Goal: Task Accomplishment & Management: Complete application form

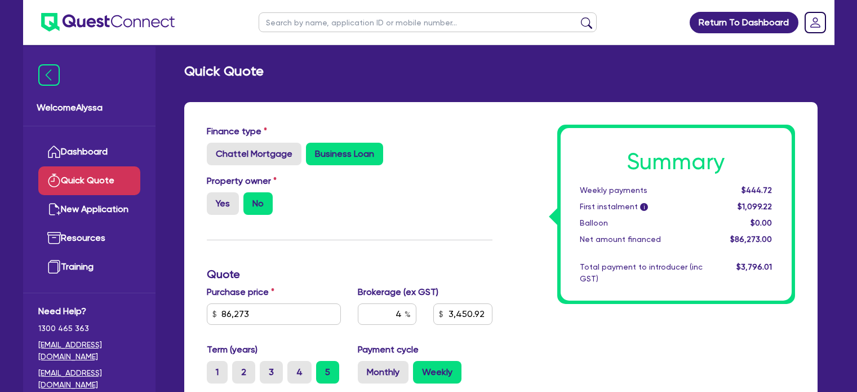
scroll to position [237, 0]
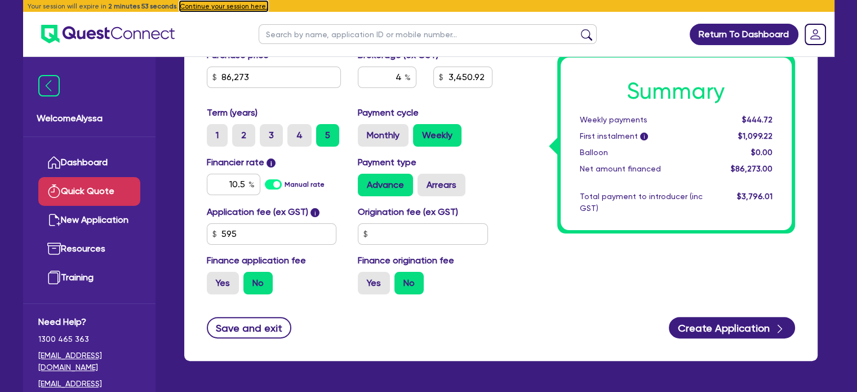
click at [221, 5] on button "Continue your session here." at bounding box center [224, 6] width 88 height 10
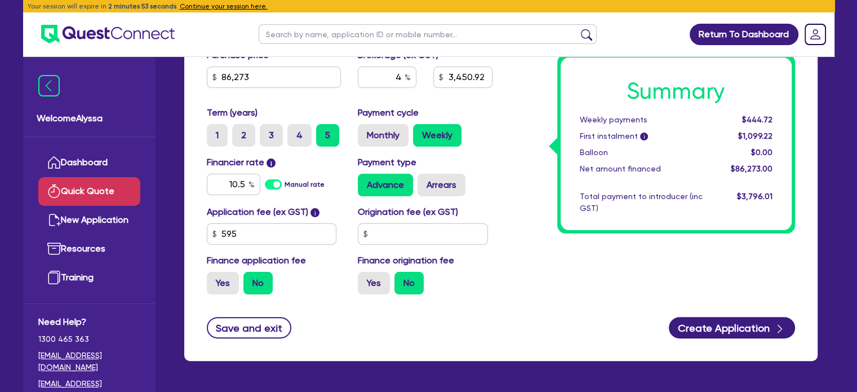
radio input "true"
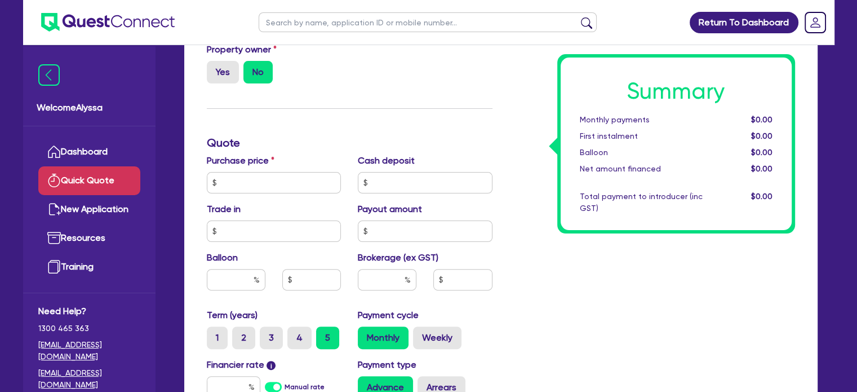
scroll to position [277, 0]
click at [287, 180] on input "text" at bounding box center [274, 182] width 135 height 21
type input "26,000"
click at [383, 288] on input "text" at bounding box center [387, 279] width 59 height 21
type input "5"
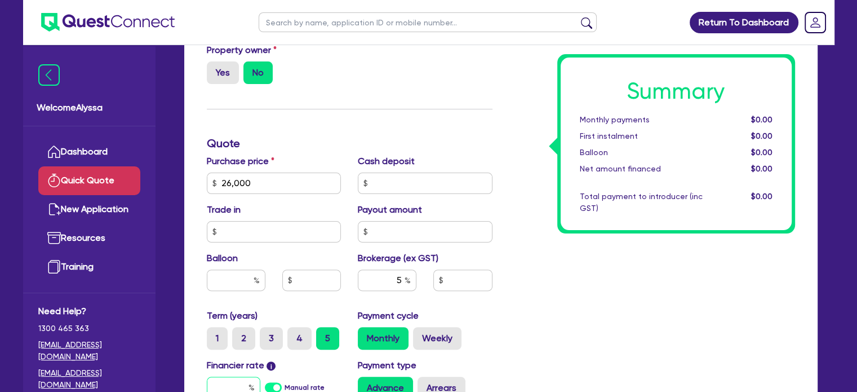
click at [225, 387] on input "text" at bounding box center [234, 386] width 54 height 21
type input "1"
type input "1,332.73"
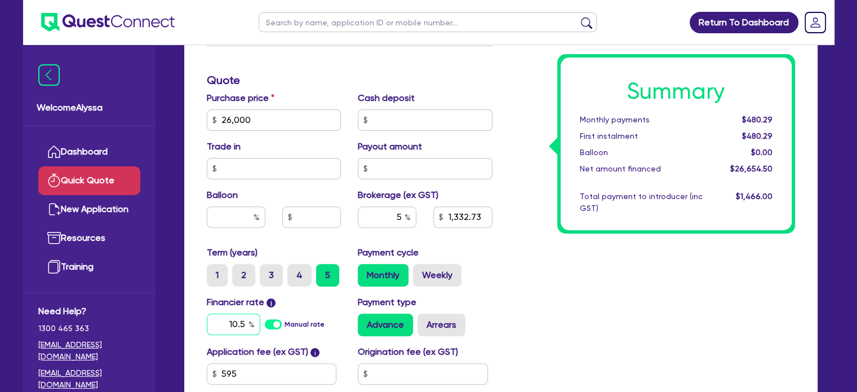
scroll to position [439, 0]
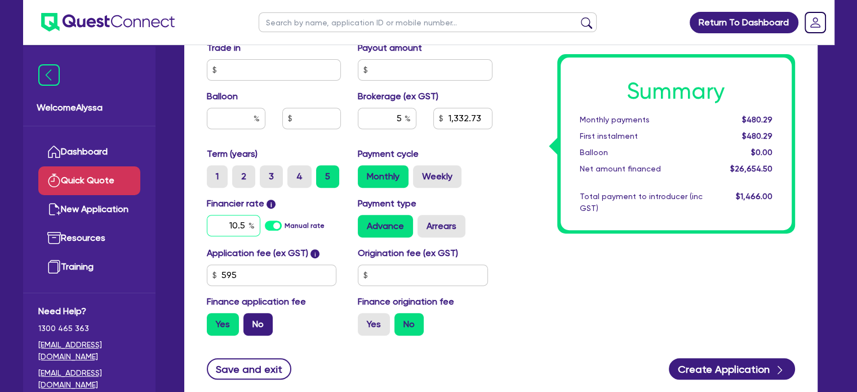
type input "10.5"
type input "1,332.73"
click at [255, 329] on label "No" at bounding box center [257, 324] width 29 height 23
click at [251, 320] on input "No" at bounding box center [246, 316] width 7 height 7
radio input "true"
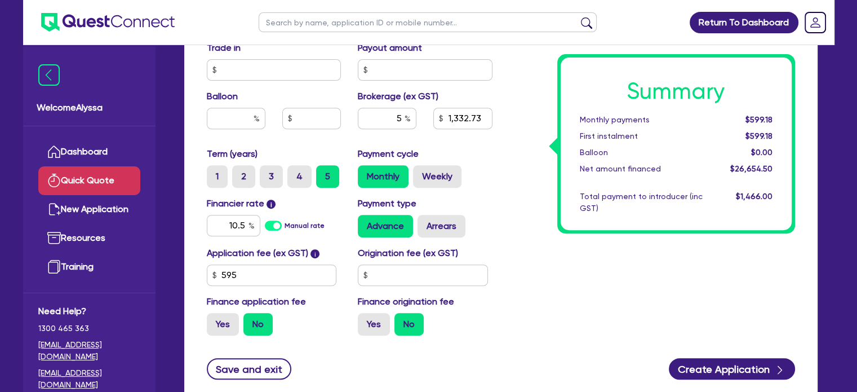
type input "1,300"
click at [609, 246] on div "Summary Monthly payments $584.47 First instalment i $1,238.97 Balloon $0.00 Net…" at bounding box center [652, 15] width 303 height 659
click at [94, 154] on link "Dashboard" at bounding box center [89, 151] width 102 height 29
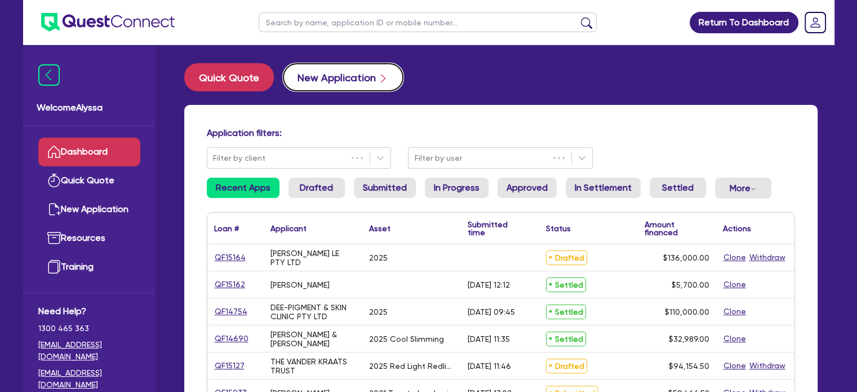
click at [332, 83] on button "New Application" at bounding box center [343, 77] width 121 height 28
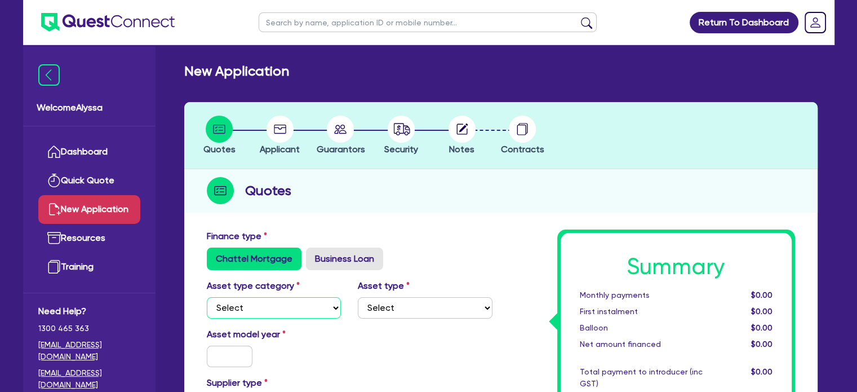
click at [283, 308] on select "Select Cars and light trucks Primary assets Secondary assets Tertiary assets" at bounding box center [274, 307] width 135 height 21
select select "TERTIARY_ASSETS"
click at [207, 297] on select "Select Cars and light trucks Primary assets Secondary assets Tertiary assets" at bounding box center [274, 307] width 135 height 21
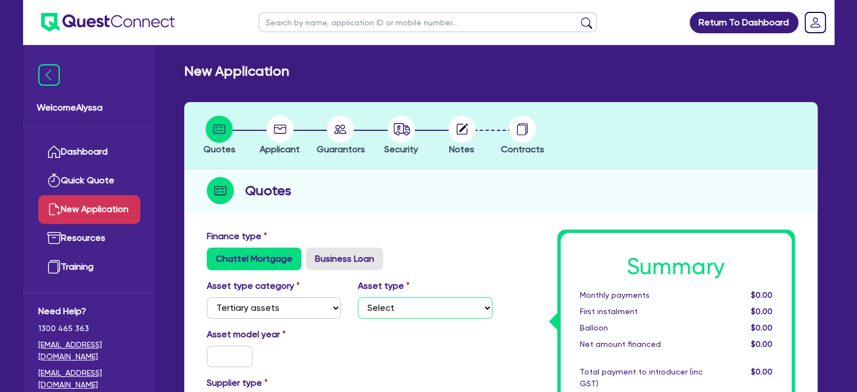
click at [400, 314] on select "Select Beauty equipment IT equipment IT software Watercraft Other" at bounding box center [425, 307] width 135 height 21
select select "BEAUTY_EQUIPMENT"
click at [358, 297] on select "Select Beauty equipment IT equipment IT software Watercraft Other" at bounding box center [425, 307] width 135 height 21
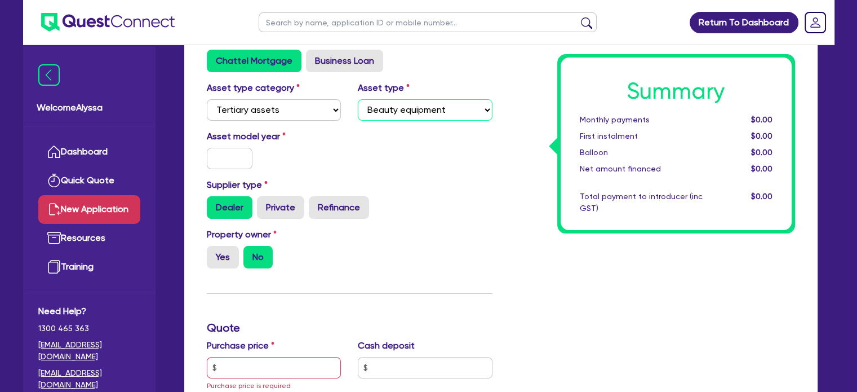
scroll to position [207, 0]
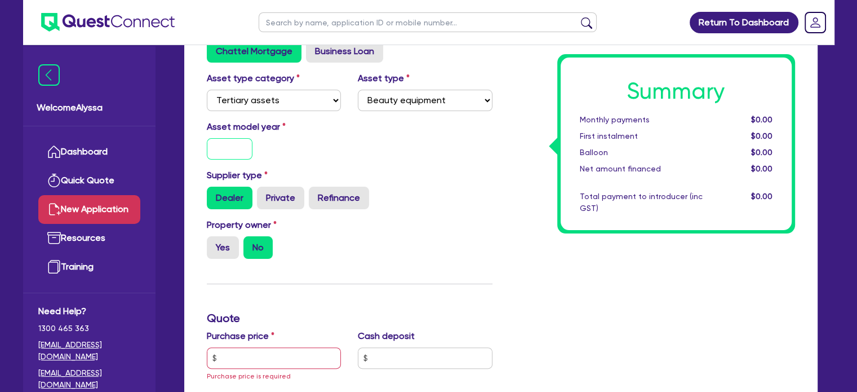
click at [223, 154] on input "text" at bounding box center [230, 148] width 46 height 21
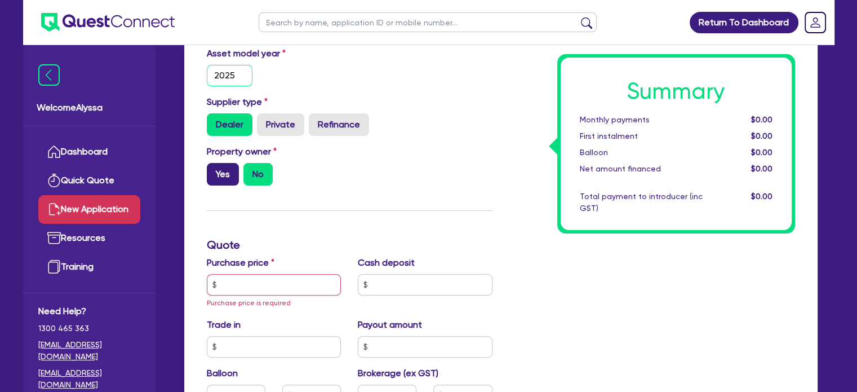
type input "2025"
click at [222, 173] on label "Yes" at bounding box center [223, 174] width 32 height 23
click at [214, 170] on input "Yes" at bounding box center [210, 166] width 7 height 7
radio input "true"
click at [243, 287] on input "text" at bounding box center [274, 284] width 135 height 21
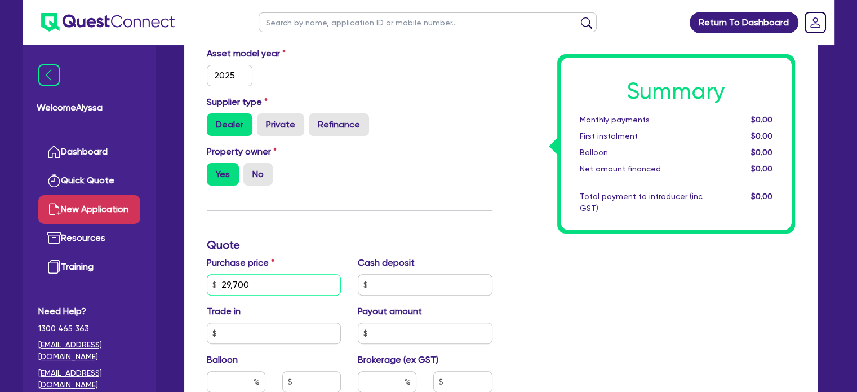
scroll to position [416, 0]
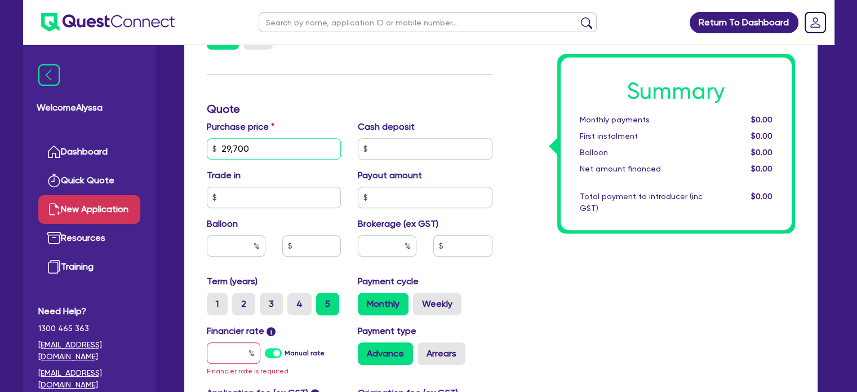
type input "29,700"
click at [380, 252] on input "text" at bounding box center [387, 245] width 59 height 21
type input "4.4"
click at [230, 356] on input "text" at bounding box center [234, 352] width 54 height 21
type input "1"
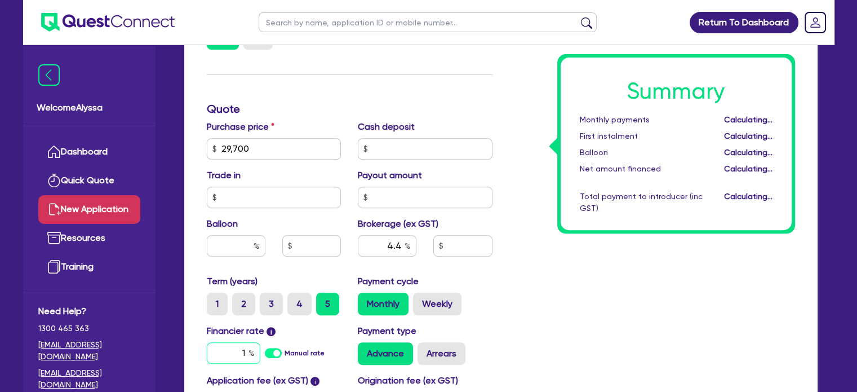
type input "1,335.6"
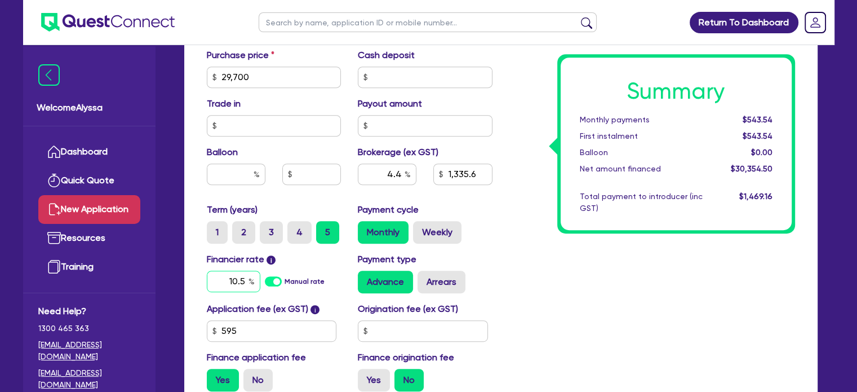
scroll to position [489, 0]
type input "10.5"
type input "1,335.6"
click at [250, 371] on label "No" at bounding box center [257, 379] width 29 height 23
click at [250, 371] on input "No" at bounding box center [246, 371] width 7 height 7
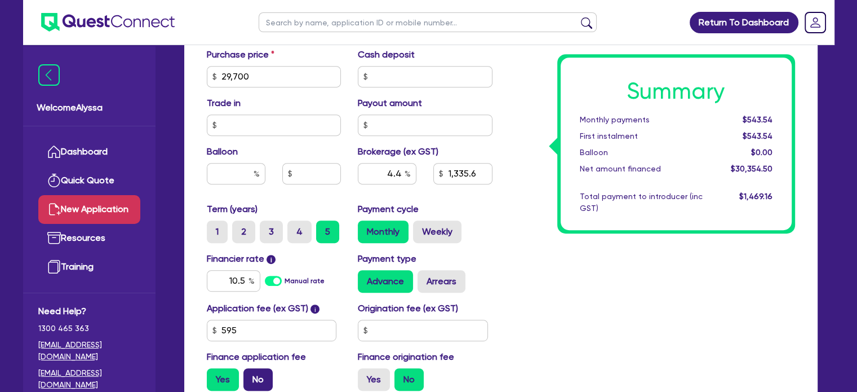
radio input "true"
type input "1,306.8"
click at [394, 174] on input "4.4" at bounding box center [387, 173] width 59 height 21
type input "4"
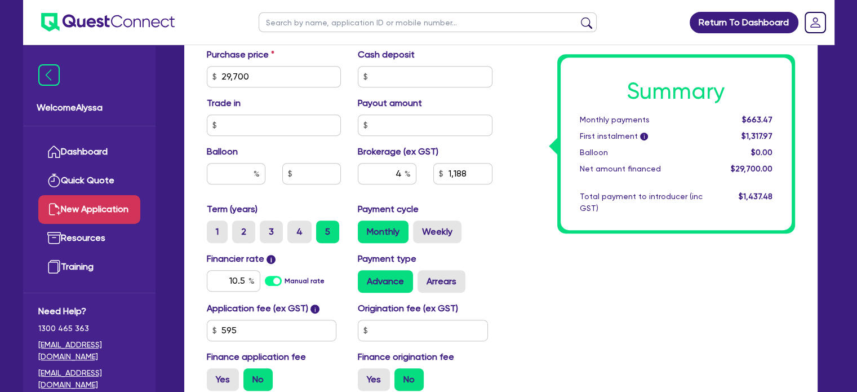
click at [510, 199] on div "Summary Monthly payments $663.47 First instalment i $1,317.97 Balloon $0.00 Net…" at bounding box center [652, 70] width 303 height 659
click at [467, 176] on input "1,188" at bounding box center [462, 173] width 59 height 21
type input "1,200"
type input "4.04"
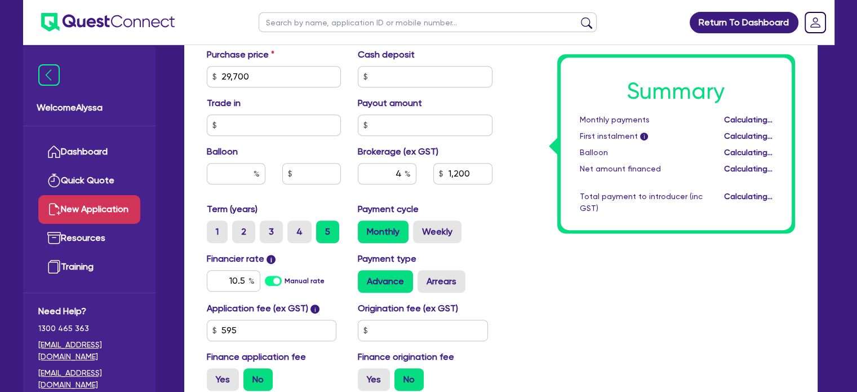
type input "1,200"
click at [499, 210] on div "Payment cycle Monthly Weekly" at bounding box center [425, 222] width 152 height 41
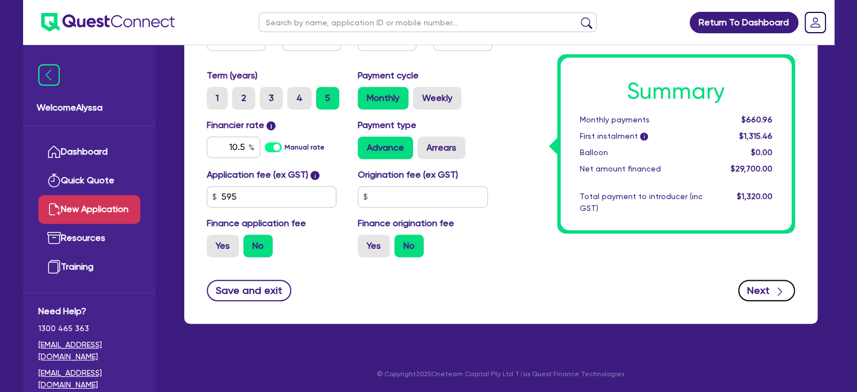
click at [771, 295] on button "Next" at bounding box center [766, 289] width 57 height 21
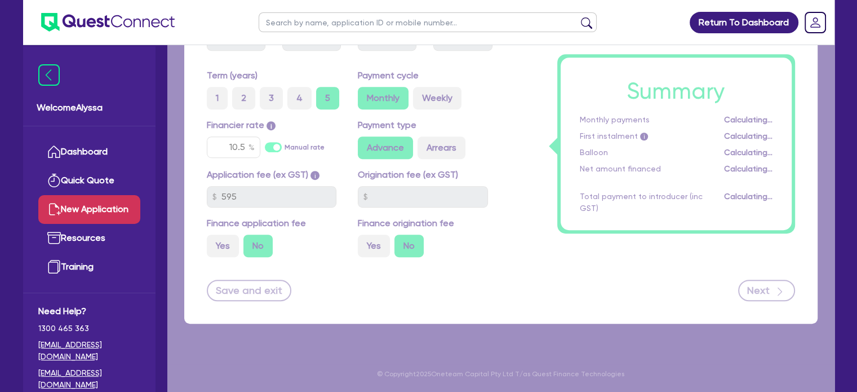
type input "4.04"
type input "1,200"
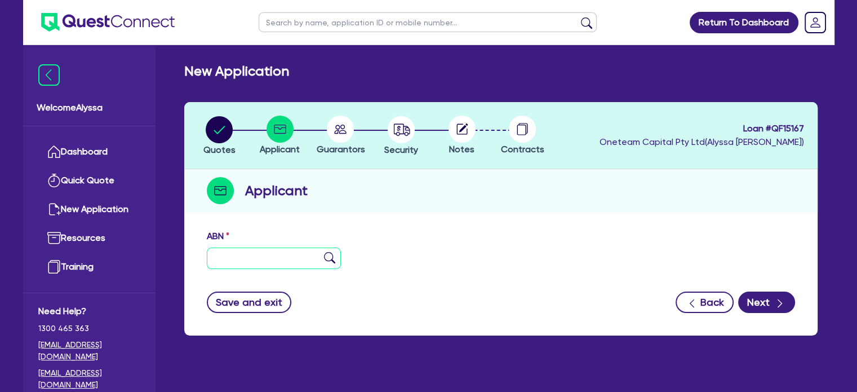
click at [251, 263] on input "text" at bounding box center [274, 257] width 135 height 21
paste input "12 647 506 125"
type input "12 647 506 125"
type input "HUNTER WELLNESS CLINIC PTY LTD"
select select "COMPANY"
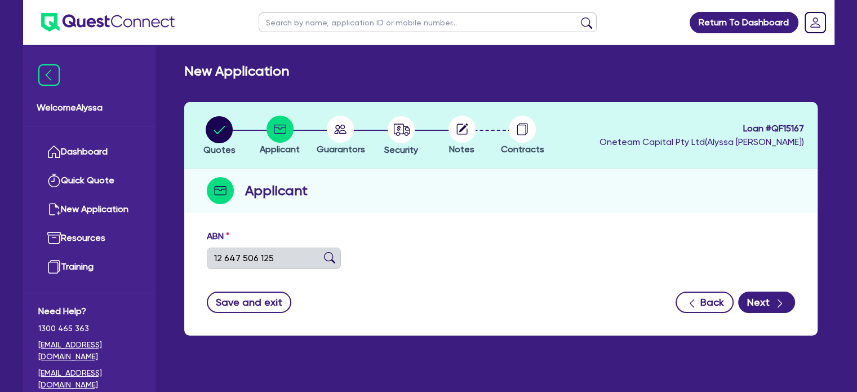
type input "29/01/2021"
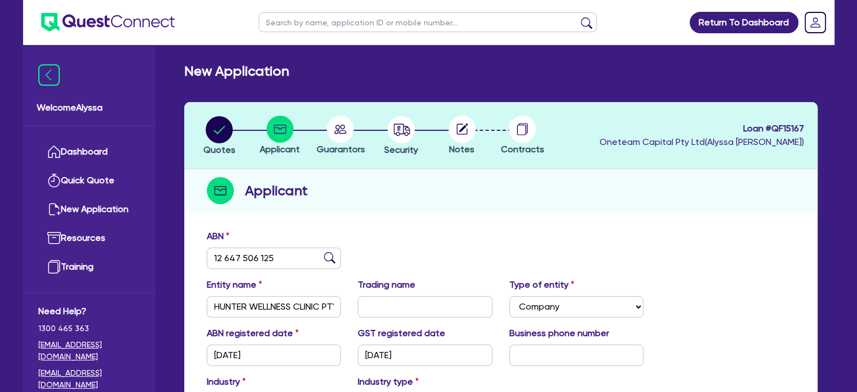
scroll to position [197, 0]
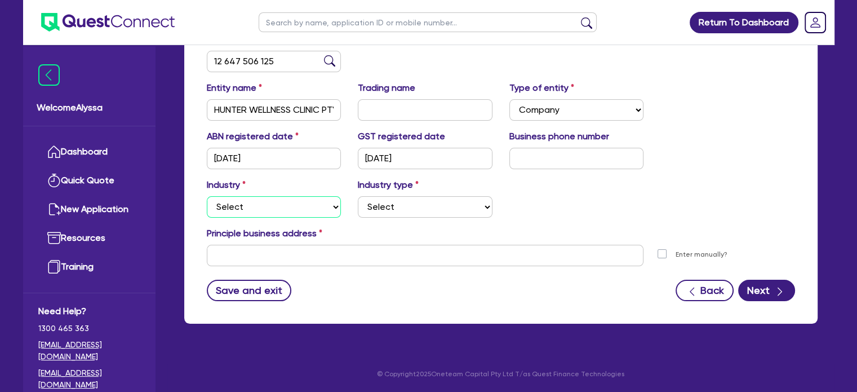
click at [305, 209] on select "Select Accomodation & Food Services Administrative & Support Services Agricultu…" at bounding box center [274, 206] width 135 height 21
select select "HEALTH_BEAUTY"
click at [207, 196] on select "Select Accomodation & Food Services Administrative & Support Services Agricultu…" at bounding box center [274, 206] width 135 height 21
click at [365, 203] on select "Select [MEDICAL_DATA], [MEDICAL_DATA] Services Cosmetics Supplies Day Spas, Hea…" at bounding box center [425, 206] width 135 height 21
select select "HAIR_BEAUTY_SALONS"
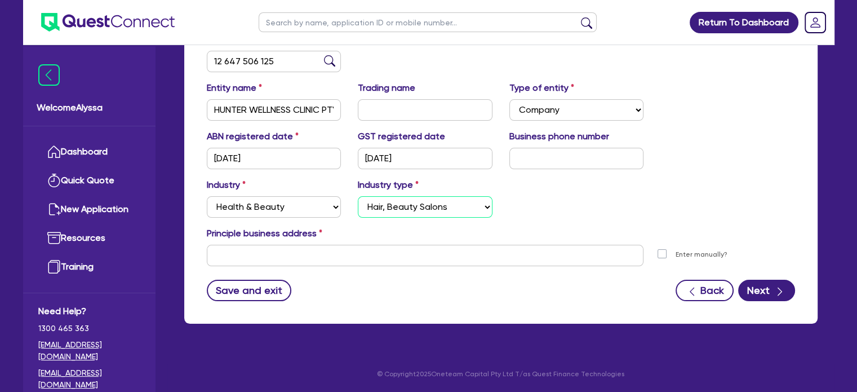
click at [358, 196] on select "Select [MEDICAL_DATA], [MEDICAL_DATA] Services Cosmetics Supplies Day Spas, Hea…" at bounding box center [425, 206] width 135 height 21
drag, startPoint x: 213, startPoint y: 108, endPoint x: 389, endPoint y: 106, distance: 176.4
click at [389, 106] on div "Entity name HUNTER WELLNESS CLINIC PTY LTD Trading name Type of entity Select S…" at bounding box center [500, 105] width 605 height 48
click at [224, 99] on input "HUNTER WELLNESS CLINIC PTY LTD" at bounding box center [274, 109] width 135 height 21
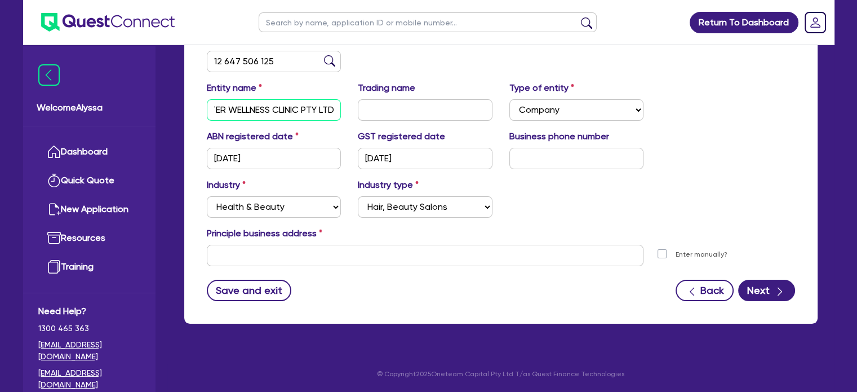
scroll to position [0, 0]
drag, startPoint x: 299, startPoint y: 108, endPoint x: 184, endPoint y: 99, distance: 115.3
click at [184, 99] on div "ABN 12 647 506 125 Entity name HUNTER WELLNESS CLINIC PTY LTD Trading name Type…" at bounding box center [500, 175] width 633 height 296
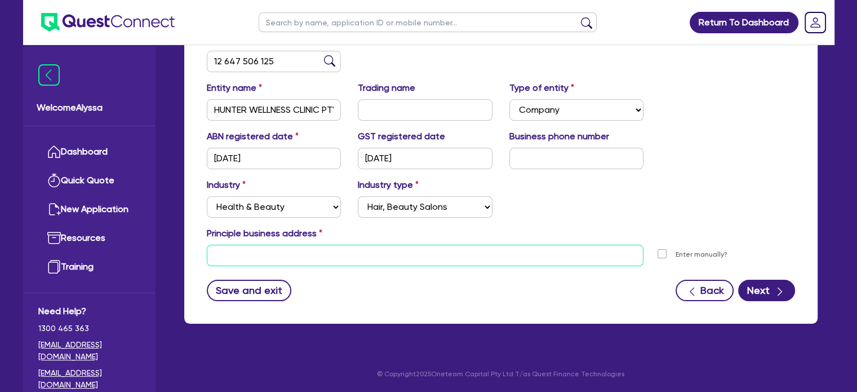
click at [251, 256] on input "text" at bounding box center [425, 255] width 437 height 21
paste input "174 Wollombi Rd, Cessnock NSW 2325"
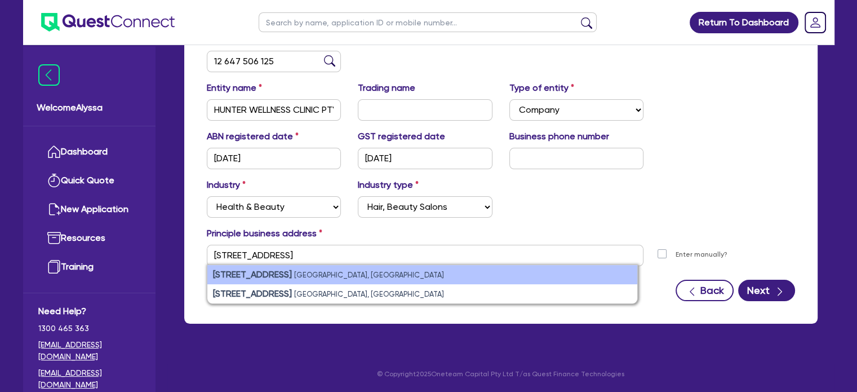
click at [275, 277] on strong "174 Wollombi Rd" at bounding box center [252, 274] width 79 height 11
type input "174 Wollombi Rd Cessnock NSW 2325"
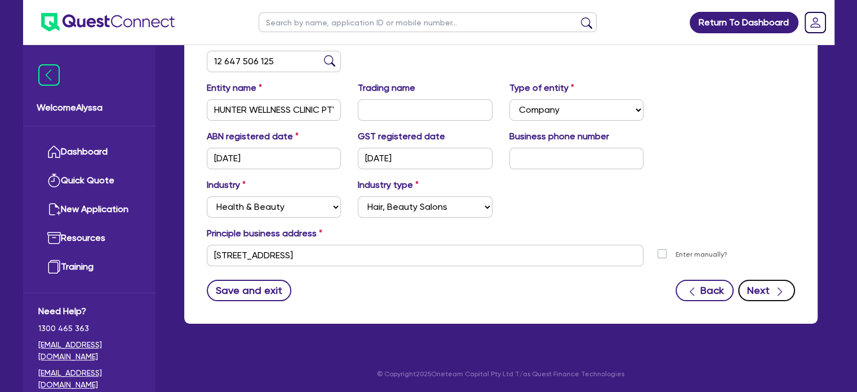
click at [754, 288] on button "Next" at bounding box center [766, 289] width 57 height 21
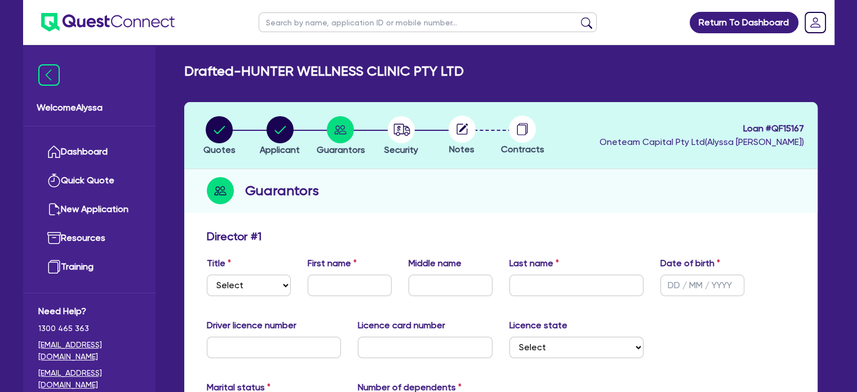
scroll to position [97, 0]
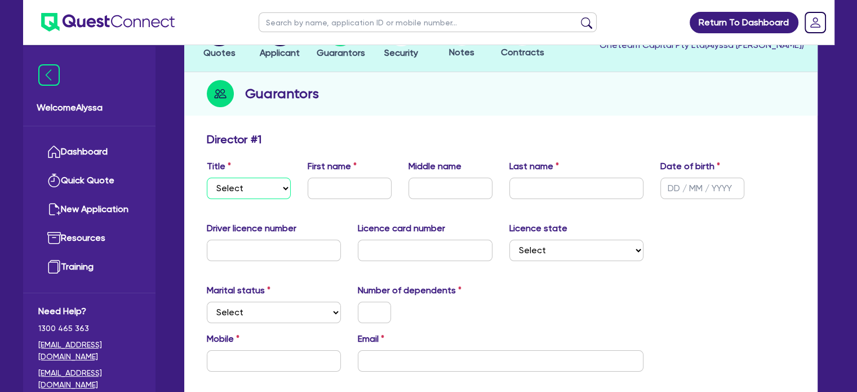
click at [261, 187] on select "Select Mr Mrs Ms Miss Dr" at bounding box center [249, 188] width 84 height 21
select select "MRS"
click at [207, 178] on select "Select Mr Mrs Ms Miss Dr" at bounding box center [249, 188] width 84 height 21
type input "Nikita"
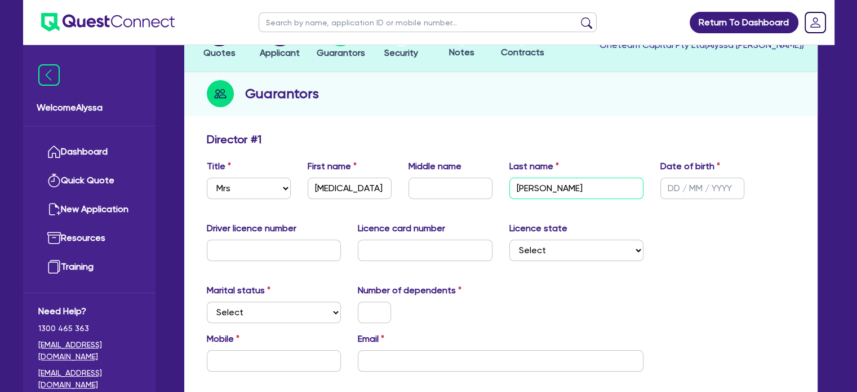
type input "Powell"
click at [385, 353] on input "email" at bounding box center [501, 360] width 286 height 21
paste input "nikitapowell333@outlook.com"
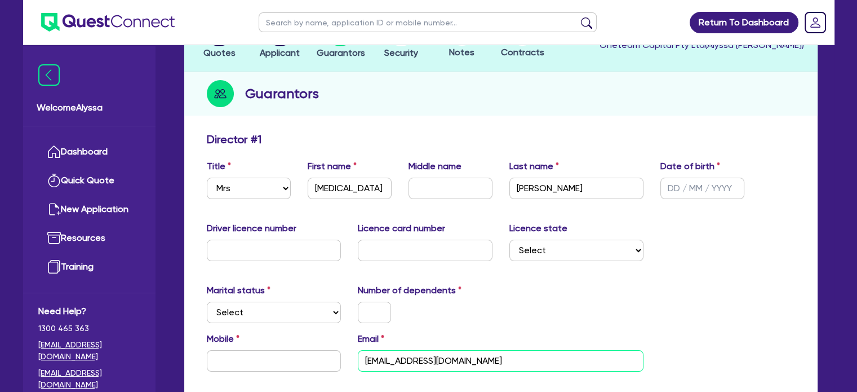
type input "nikitapowell333@outlook.com"
click at [217, 358] on input "text" at bounding box center [274, 360] width 135 height 21
paste input "413 188 170"
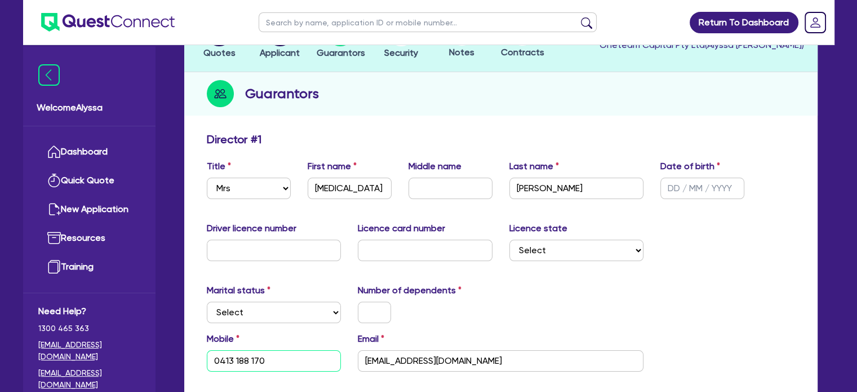
type input "0413 188 170"
click at [228, 312] on select "Select Single Married De Facto / Partner" at bounding box center [274, 311] width 135 height 21
select select "MARRIED"
click at [207, 301] on select "Select Single Married De Facto / Partner" at bounding box center [274, 311] width 135 height 21
type input "0413 188 170"
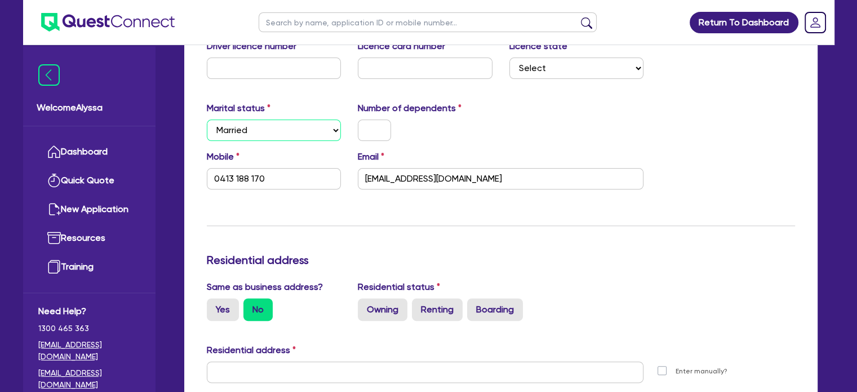
scroll to position [279, 0]
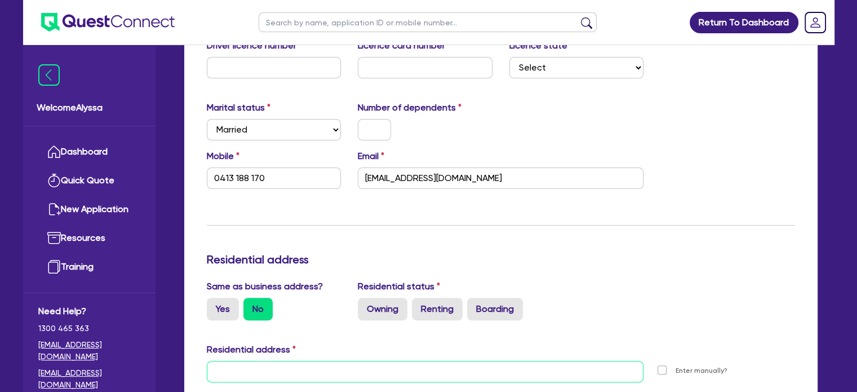
click at [235, 374] on input "text" at bounding box center [425, 371] width 437 height 21
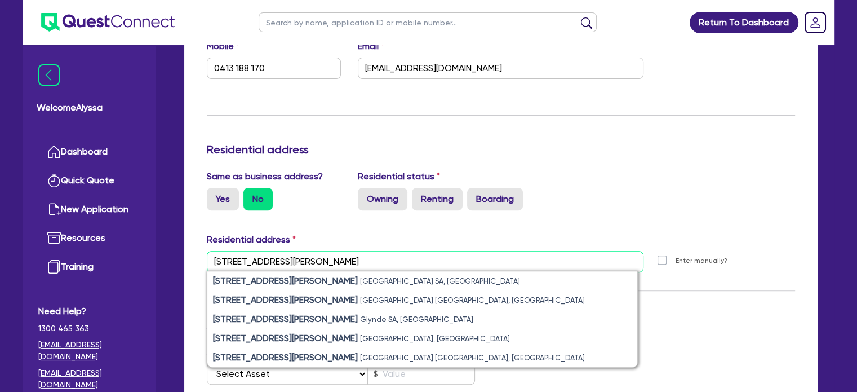
scroll to position [397, 0]
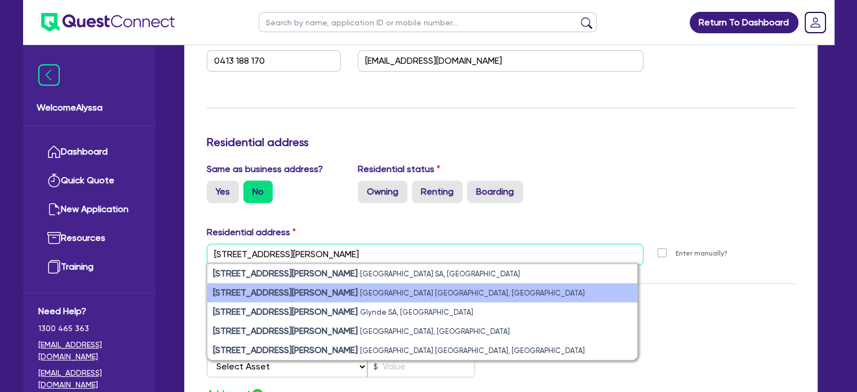
type input "16 barrett ave"
click at [263, 294] on strong "16 Barrett Avenue" at bounding box center [285, 292] width 145 height 11
type input "0413 188 170"
type input "16 Barrett Ave Cessnock NSW 2325"
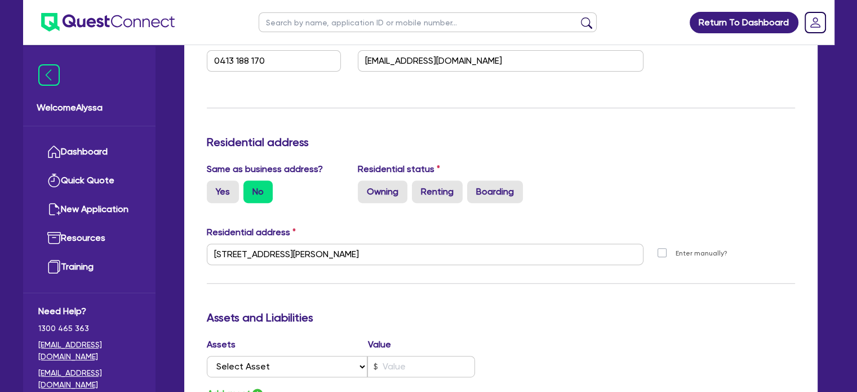
click at [263, 294] on div "Update residential status for Director #1 Boarding is only acceptable when the …" at bounding box center [501, 249] width 588 height 833
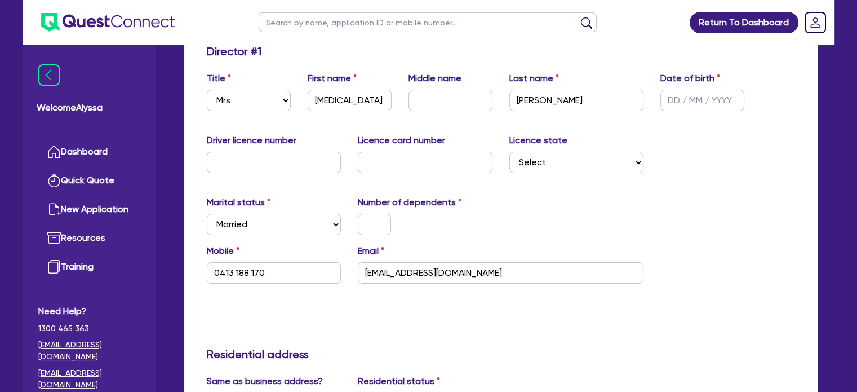
scroll to position [184, 0]
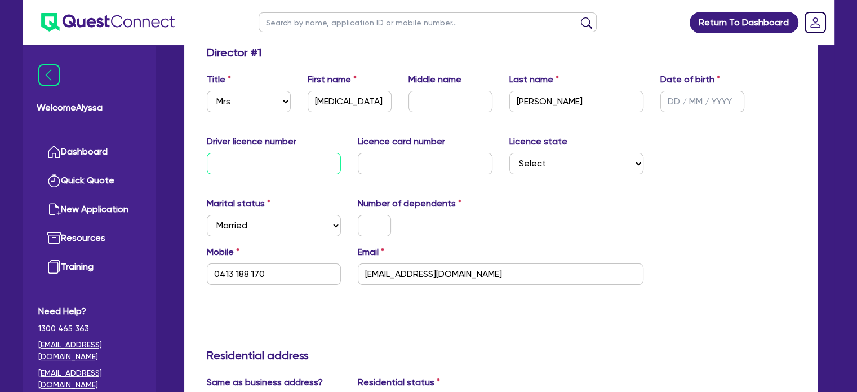
click at [236, 167] on input "text" at bounding box center [274, 163] width 135 height 21
type input "1"
type input "0413 188 170"
type input "15"
type input "0413 188 170"
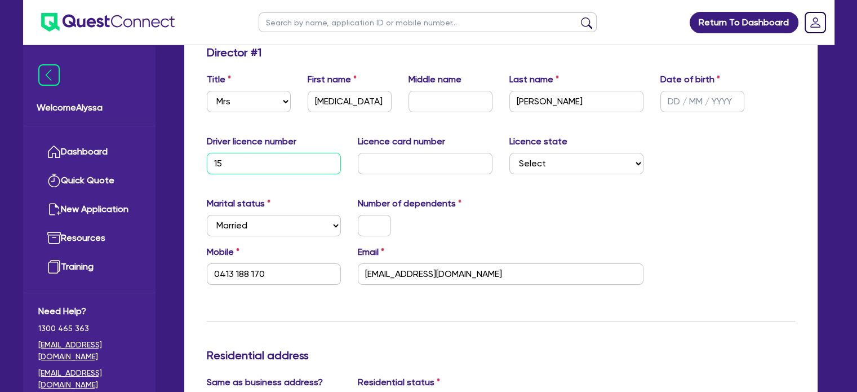
type input "153"
type input "0413 188 170"
type input "1531"
type input "0413 188 170"
type input "15317"
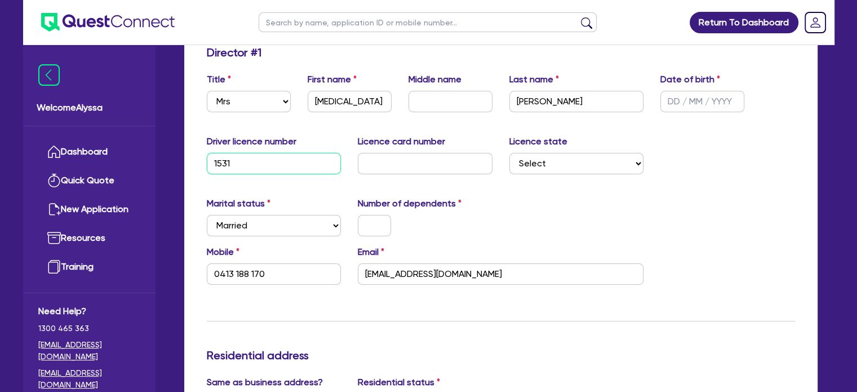
type input "0413 188 170"
type input "153170"
type input "0413 188 170"
type input "1531703"
type input "0413 188 170"
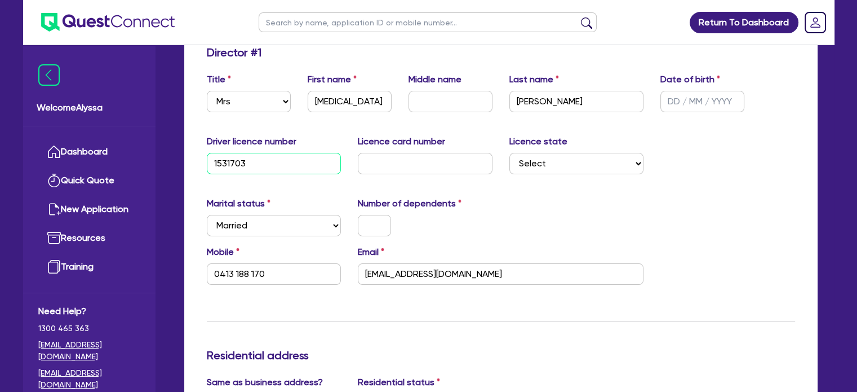
type input "15317033"
type input "0413 188 170"
type input "15317033"
type input "2"
type input "0413 188 170"
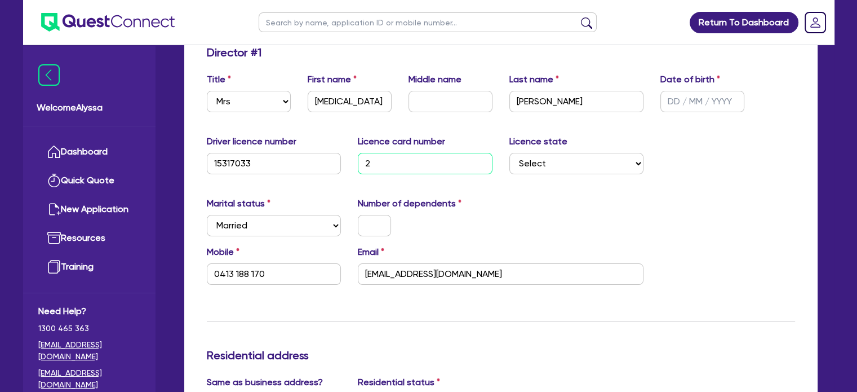
type input "20"
type input "0413 188 170"
type input "204"
type input "0413 188 170"
type input "2048"
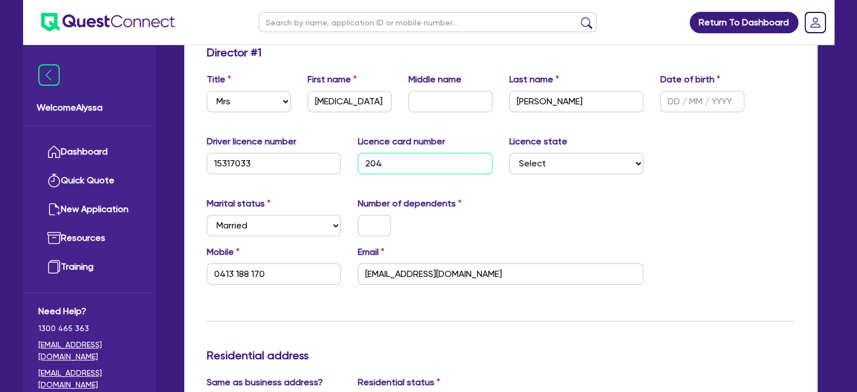
type input "0413 188 170"
type input "20488"
type input "0413 188 170"
type input "204881"
type input "0413 188 170"
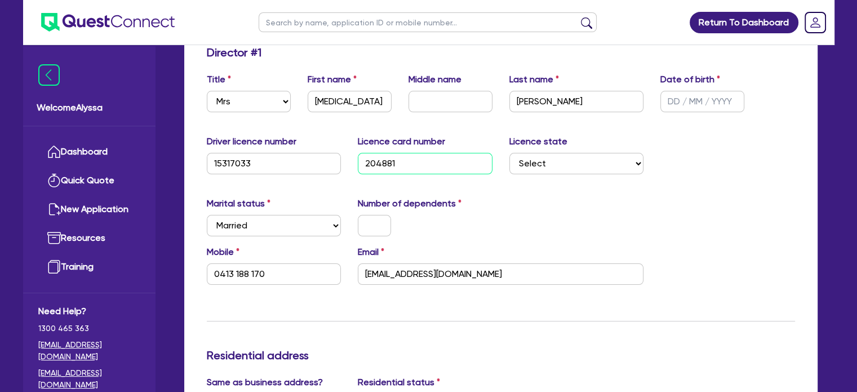
type input "2048812"
type input "0413 188 170"
type input "20488123"
type input "0413 188 170"
type input "204881234"
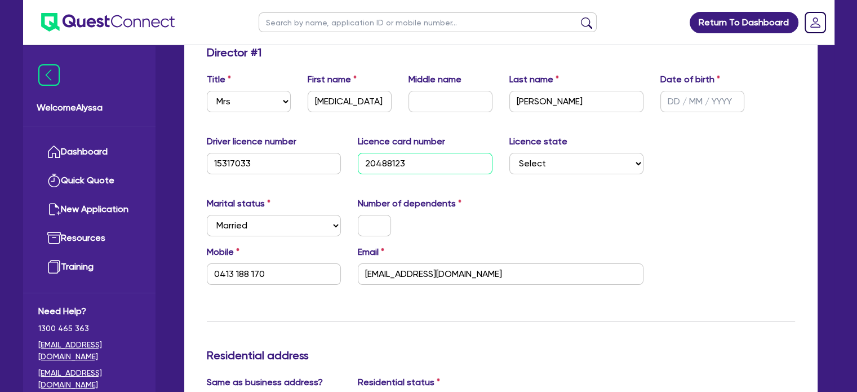
type input "0413 188 170"
type input "2048812342"
type input "0413 188 170"
type input "2048812342"
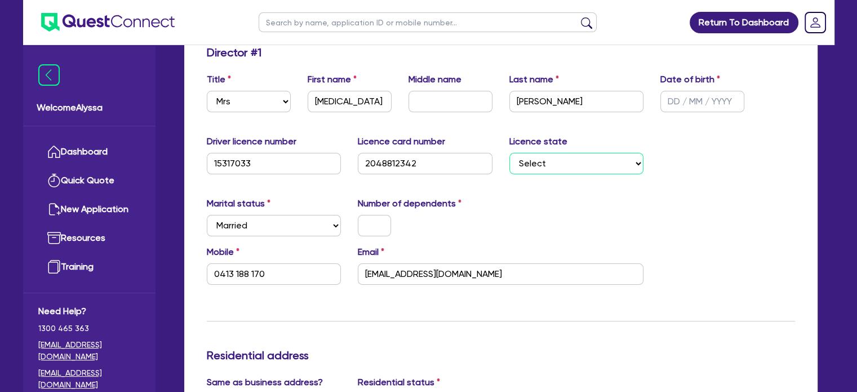
select select "[GEOGRAPHIC_DATA]"
click at [509, 153] on select "Select [GEOGRAPHIC_DATA] [GEOGRAPHIC_DATA] [GEOGRAPHIC_DATA] [GEOGRAPHIC_DATA] …" at bounding box center [576, 163] width 135 height 21
type input "0413 188 170"
click at [671, 98] on input "text" at bounding box center [702, 101] width 84 height 21
type input "2 / /"
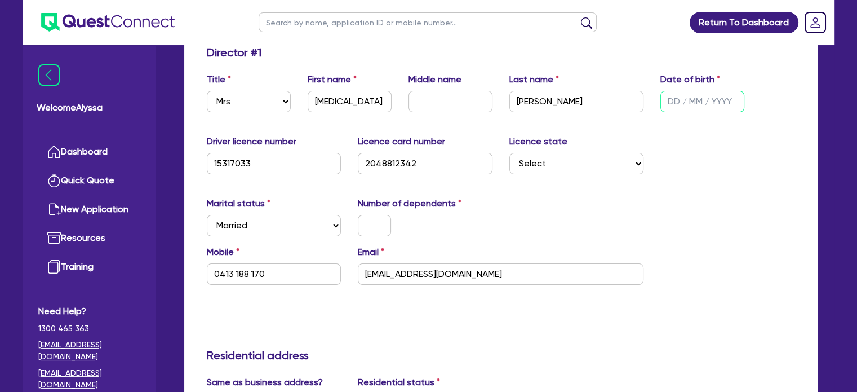
type input "0413 188 170"
type input "24/ /"
type input "0413 188 170"
type input "24/0 /"
type input "0413 188 170"
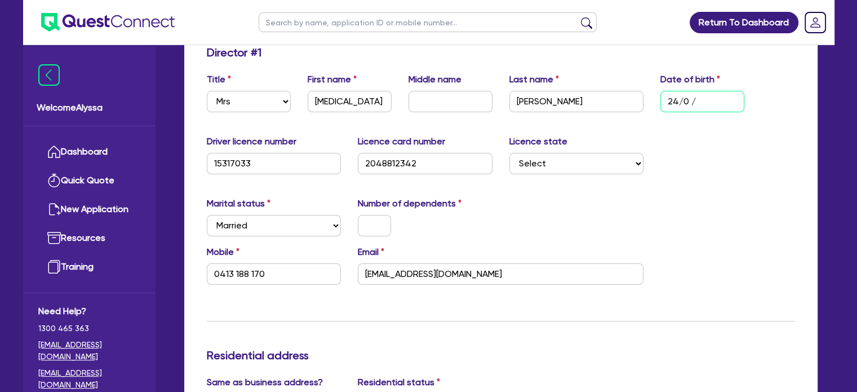
type input "24/09/"
type input "0413 188 170"
type input "24/09/1"
type input "0413 188 170"
type input "24/09/19"
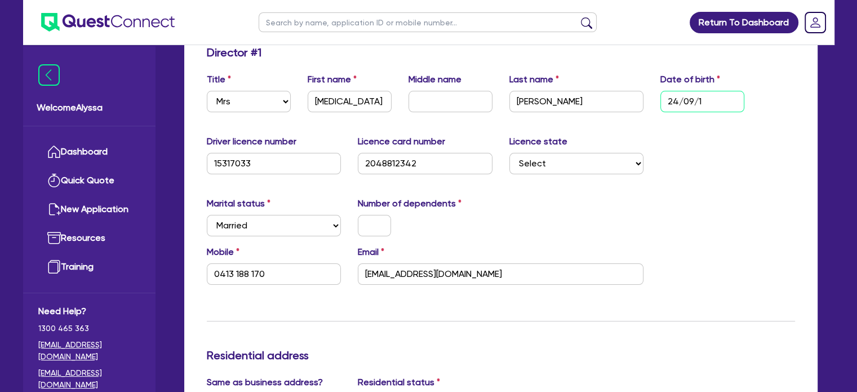
type input "0413 188 170"
type input "24/09/198"
type input "0413 188 170"
type input "24/09/1989"
type input "0413 188 170"
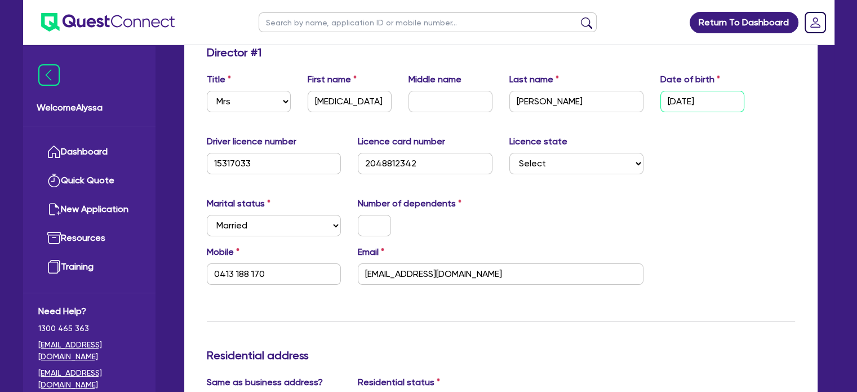
type input "24/09/1989"
click at [374, 226] on input "text" at bounding box center [374, 225] width 33 height 21
type input "1"
type input "0413 188 170"
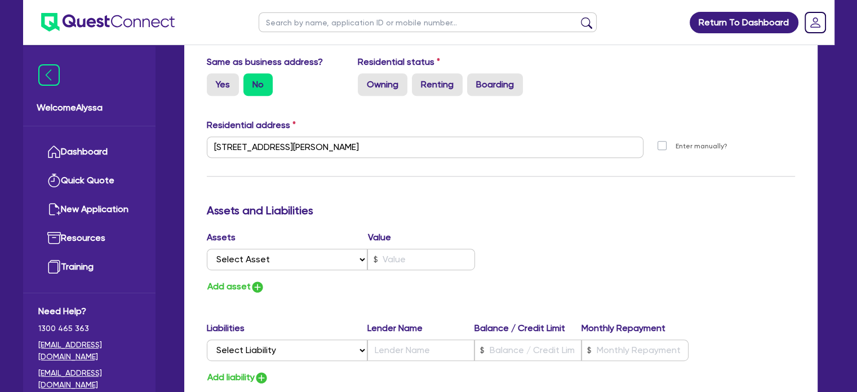
scroll to position [502, 0]
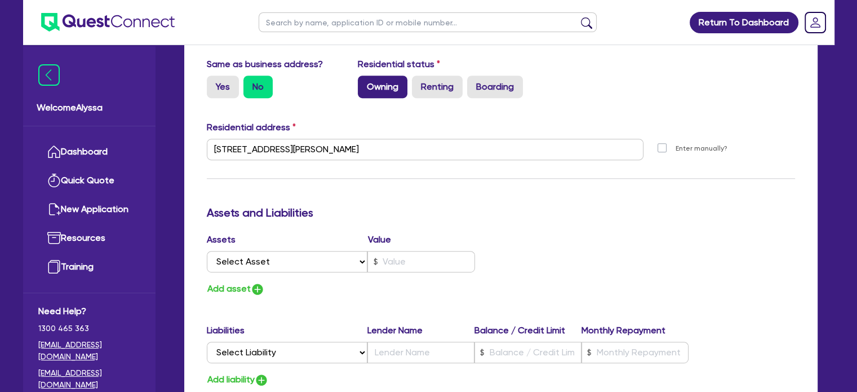
type input "1"
click at [377, 83] on label "Owning" at bounding box center [383, 87] width 50 height 23
click at [365, 83] on input "Owning" at bounding box center [361, 79] width 7 height 7
radio input "true"
type input "1"
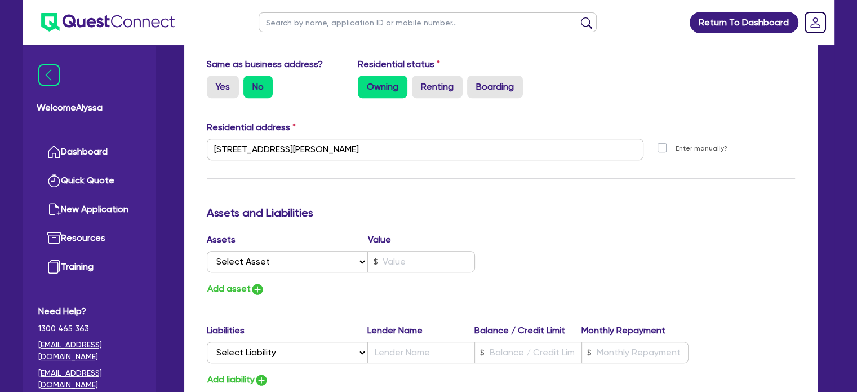
type input "0413 188 170"
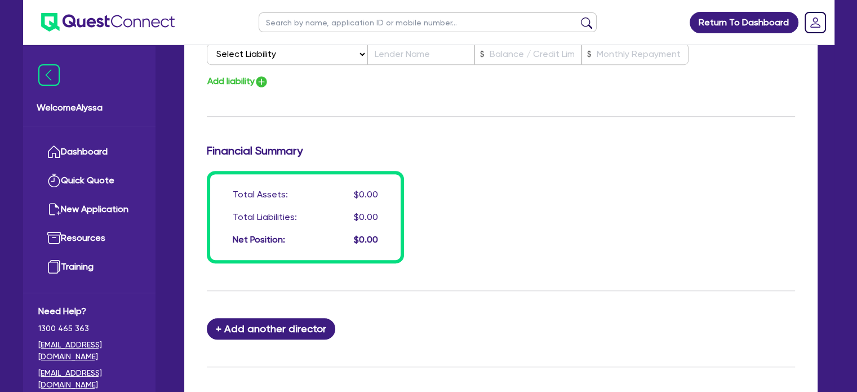
scroll to position [913, 0]
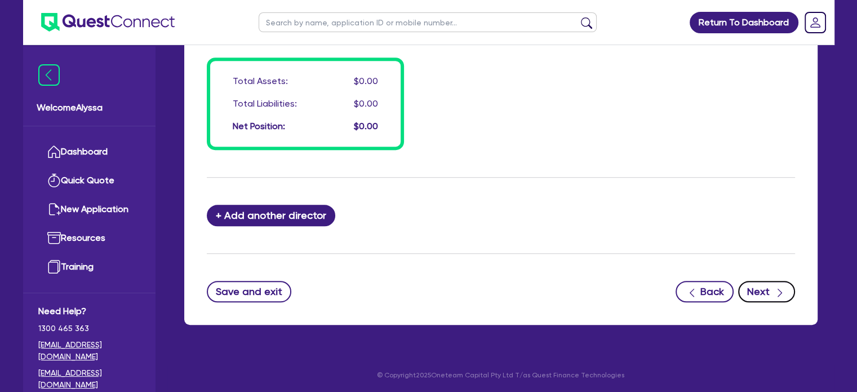
click at [761, 293] on button "Next" at bounding box center [766, 291] width 57 height 21
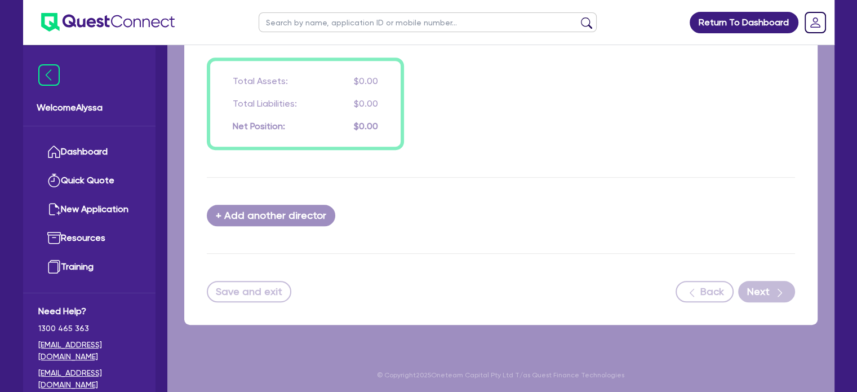
select select "TERTIARY_ASSETS"
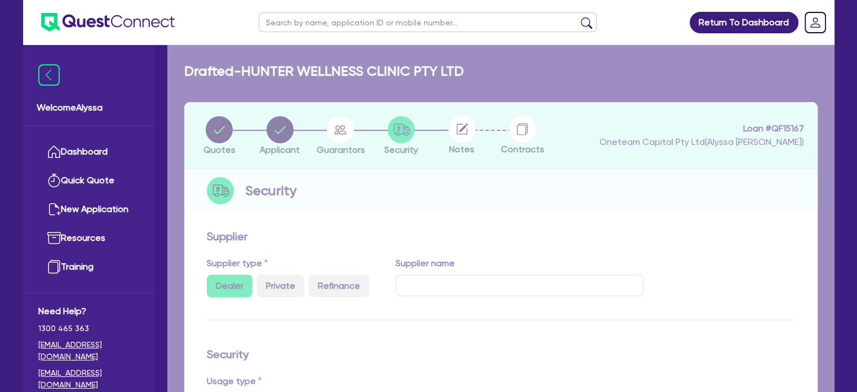
select select "BEAUTY_EQUIPMENT"
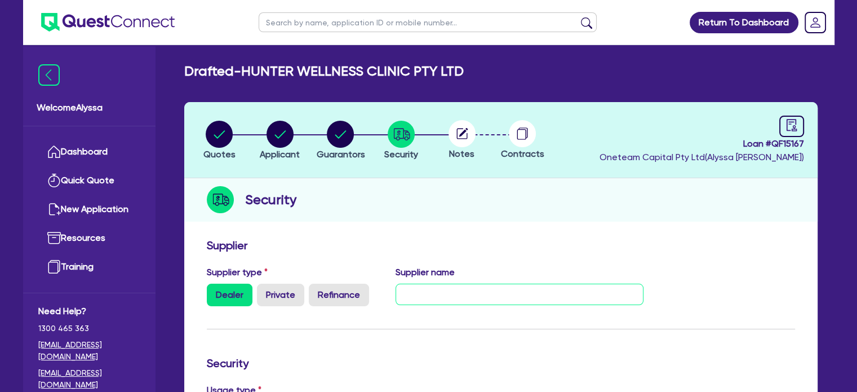
click at [458, 297] on input "text" at bounding box center [520, 293] width 248 height 21
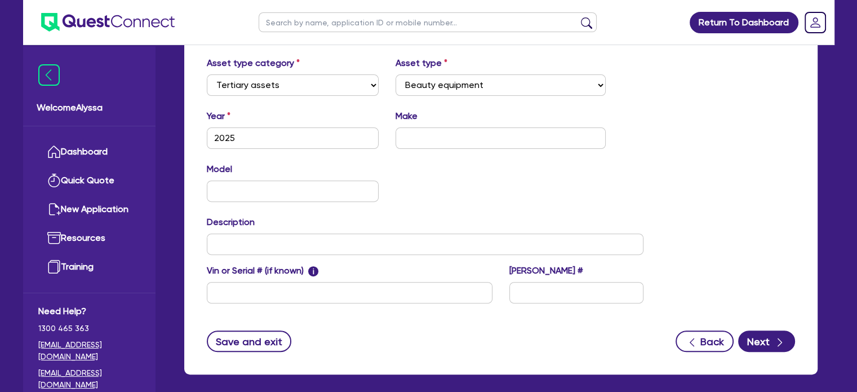
scroll to position [435, 0]
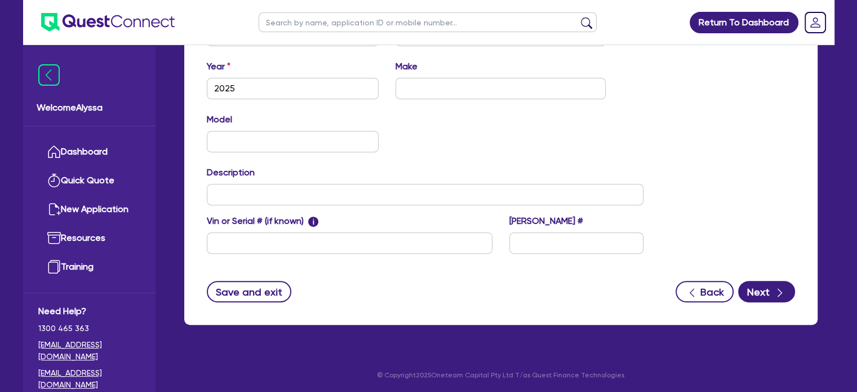
type input "Prime Platinum"
click at [426, 91] on input "text" at bounding box center [501, 88] width 210 height 21
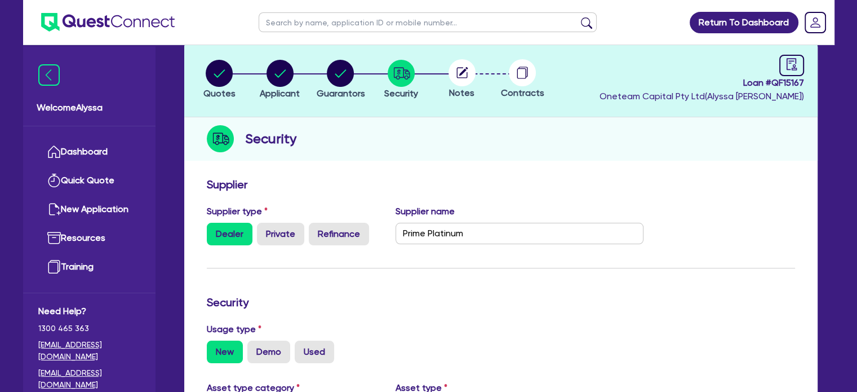
scroll to position [0, 0]
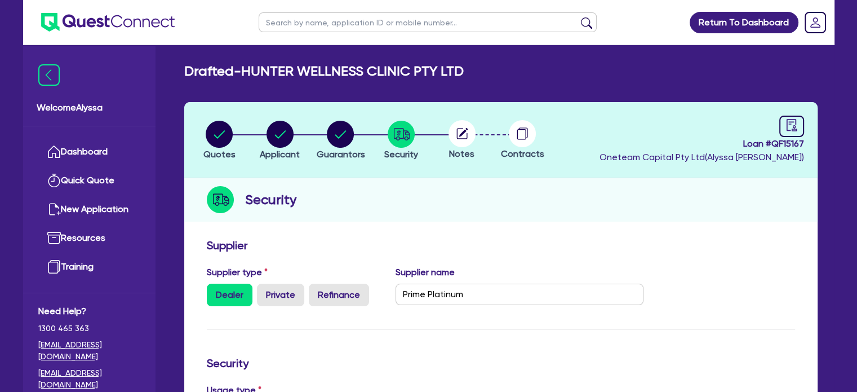
type input "Mini Turbo Cryo Chamber"
click at [473, 141] on icon at bounding box center [462, 133] width 27 height 27
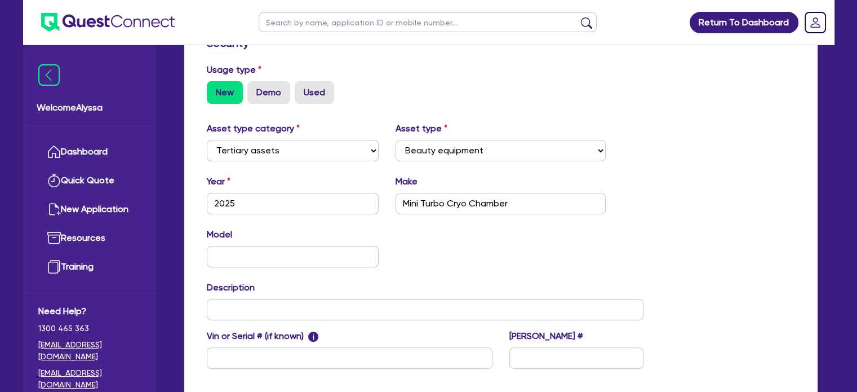
scroll to position [435, 0]
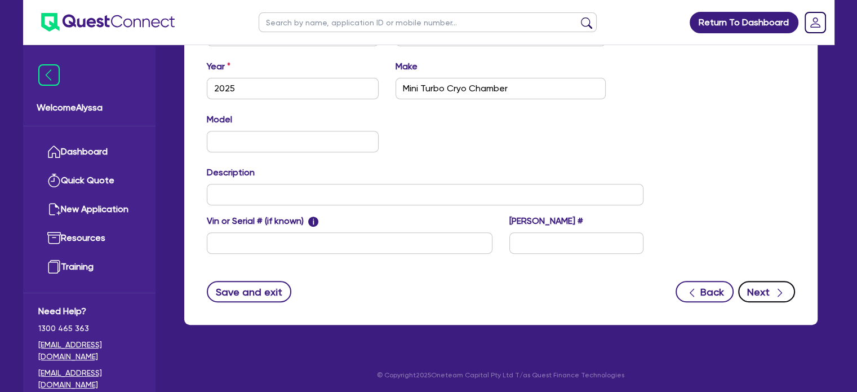
click at [771, 290] on button "Next" at bounding box center [766, 291] width 57 height 21
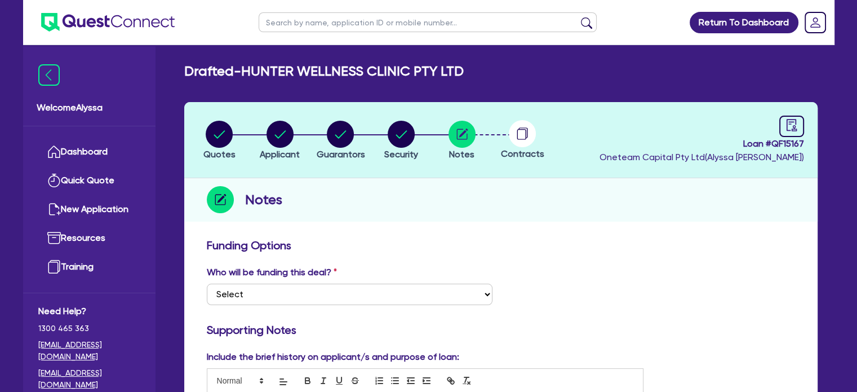
scroll to position [194, 0]
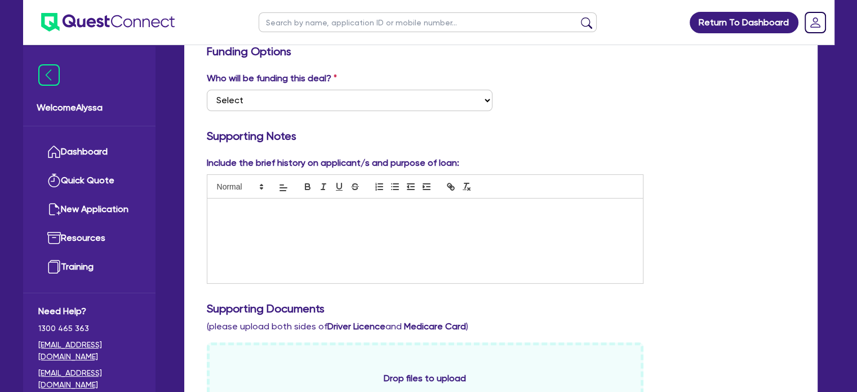
click at [315, 242] on div at bounding box center [425, 240] width 436 height 85
paste div
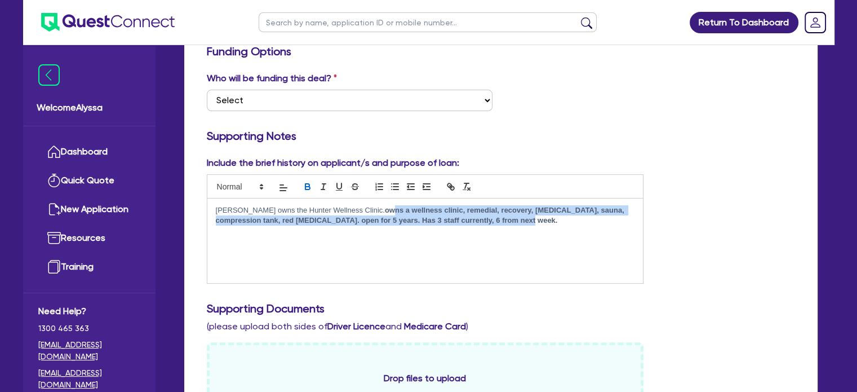
drag, startPoint x: 475, startPoint y: 223, endPoint x: 349, endPoint y: 200, distance: 127.7
click at [349, 200] on div "Nikita owns the Hunter Wellness Clinic. owns a wellness clinic, remedial, recov…" at bounding box center [425, 240] width 436 height 85
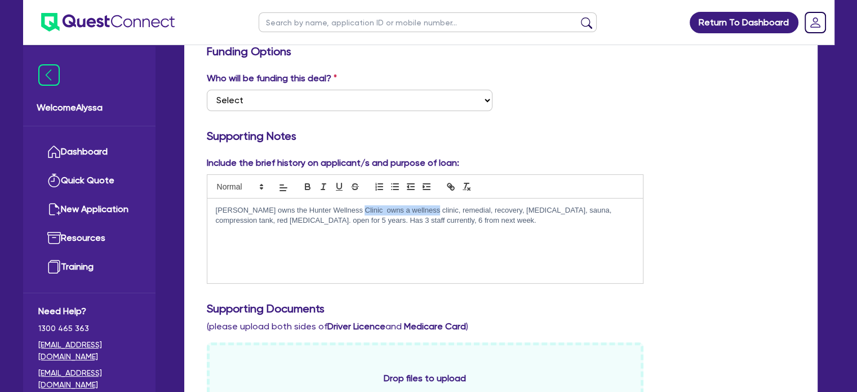
drag, startPoint x: 417, startPoint y: 210, endPoint x: 343, endPoint y: 210, distance: 74.4
click at [343, 210] on p "Nikita owns the Hunter Wellness Clinic owns a wellness clinic, remedial, recove…" at bounding box center [425, 215] width 419 height 21
click at [345, 213] on p "Nikita owns the Hunter Wellness Clinic.The clinic specialises in remedial, reco…" at bounding box center [425, 215] width 419 height 21
click at [246, 223] on p "Nikita owns the Hunter Wellness Clinic. The clinic specialises in remedial, rec…" at bounding box center [425, 215] width 419 height 21
drag, startPoint x: 481, startPoint y: 221, endPoint x: 346, endPoint y: 220, distance: 134.7
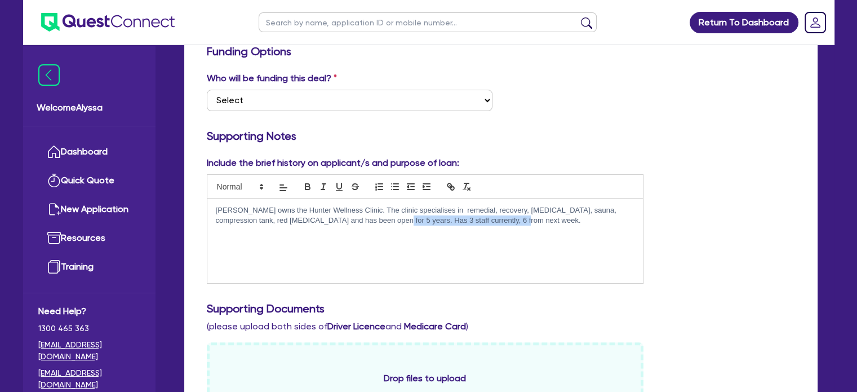
click at [346, 220] on p "Nikita owns the Hunter Wellness Clinic. The clinic specialises in remedial, rec…" at bounding box center [425, 215] width 419 height 21
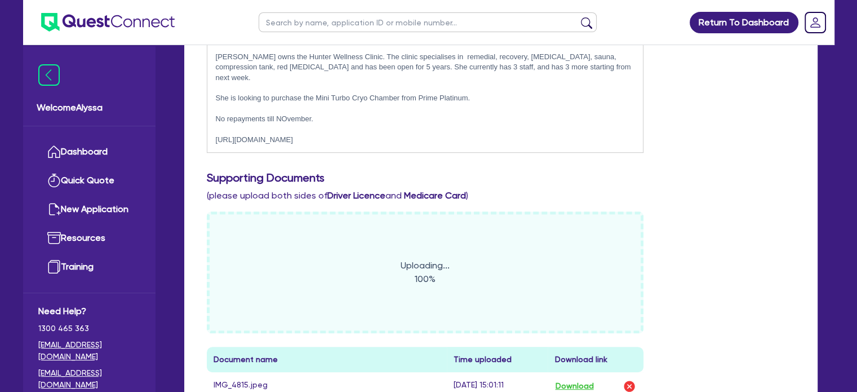
click at [636, 285] on div "Uploading... 100%" at bounding box center [425, 272] width 437 height 122
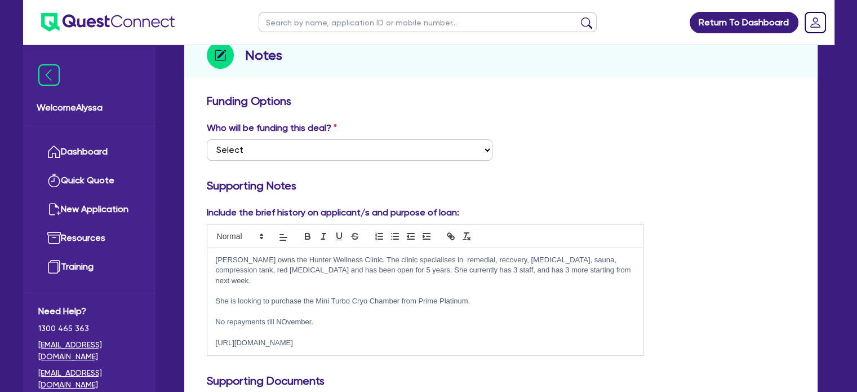
scroll to position [54, 0]
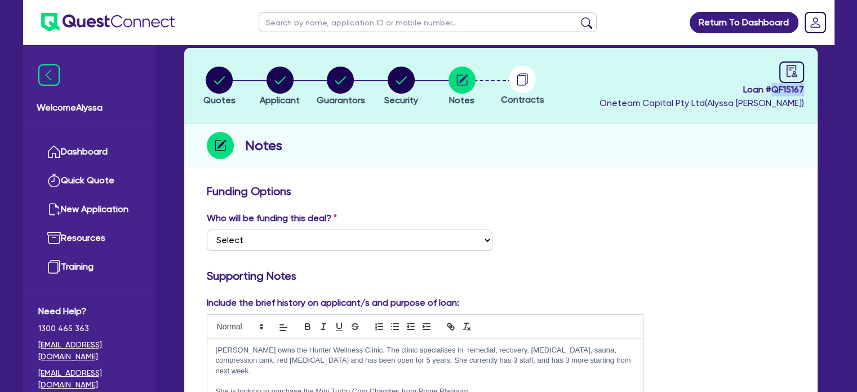
drag, startPoint x: 805, startPoint y: 90, endPoint x: 771, endPoint y: 94, distance: 34.1
click at [771, 94] on header "Quotes Applicant Guarantors Security Notes Contracts Loan # QF15167 Oneteam Cap…" at bounding box center [500, 86] width 633 height 76
copy span "QF15167"
click at [408, 234] on select "Select I want Quest to fund 100% I will fund 100% I will co-fund with Quest Oth…" at bounding box center [350, 239] width 286 height 21
select select "Other"
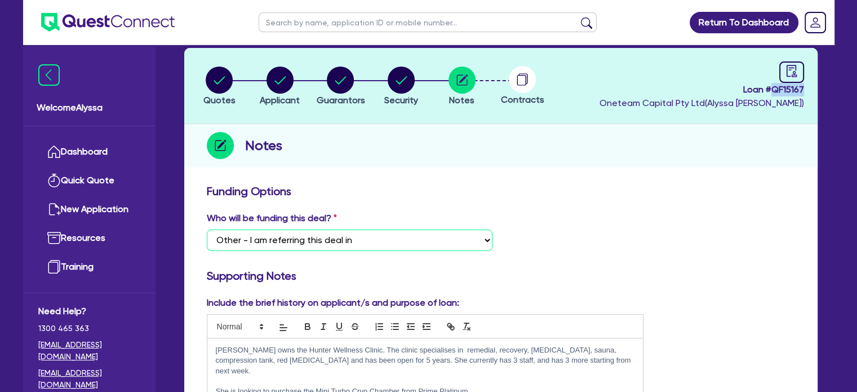
click at [207, 229] on select "Select I want Quest to fund 100% I will fund 100% I will co-fund with Quest Oth…" at bounding box center [350, 239] width 286 height 21
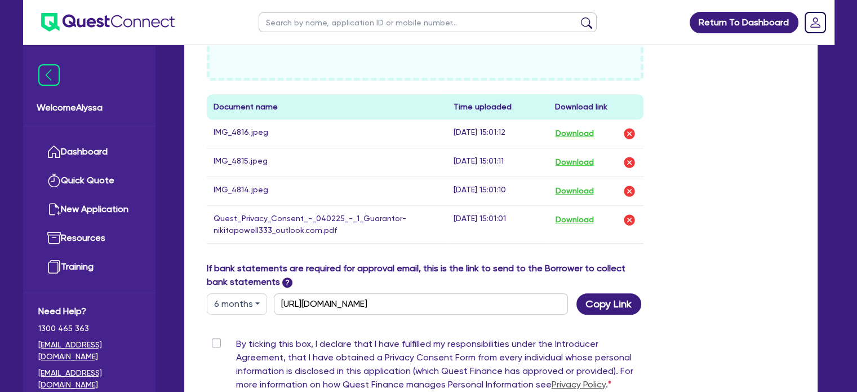
scroll to position [674, 0]
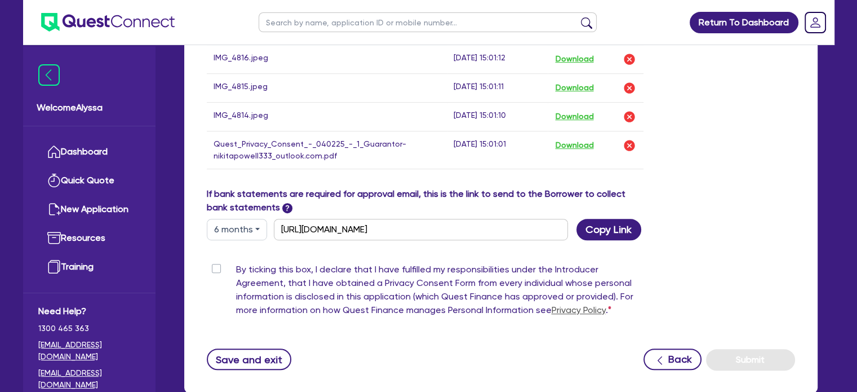
click at [236, 263] on label "By ticking this box, I declare that I have fulfilled my responsibilities under …" at bounding box center [440, 292] width 408 height 59
click at [216, 263] on input "By ticking this box, I declare that I have fulfilled my responsibilities under …" at bounding box center [211, 268] width 9 height 11
checkbox input "true"
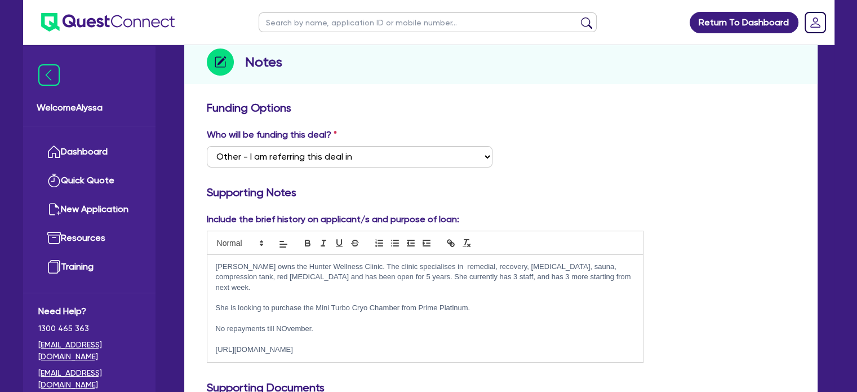
scroll to position [0, 0]
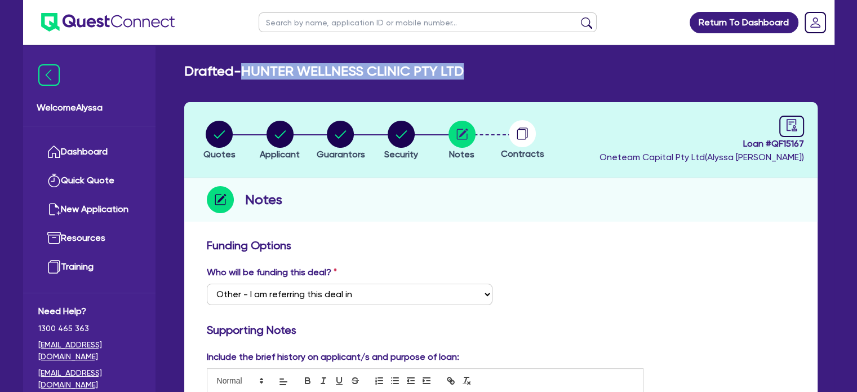
drag, startPoint x: 467, startPoint y: 70, endPoint x: 248, endPoint y: 70, distance: 218.6
click at [248, 70] on div "Drafted - HUNTER WELLNESS CLINIC PTY LTD" at bounding box center [501, 71] width 650 height 16
copy h2 "HUNTER WELLNESS CLINIC PTY LTD"
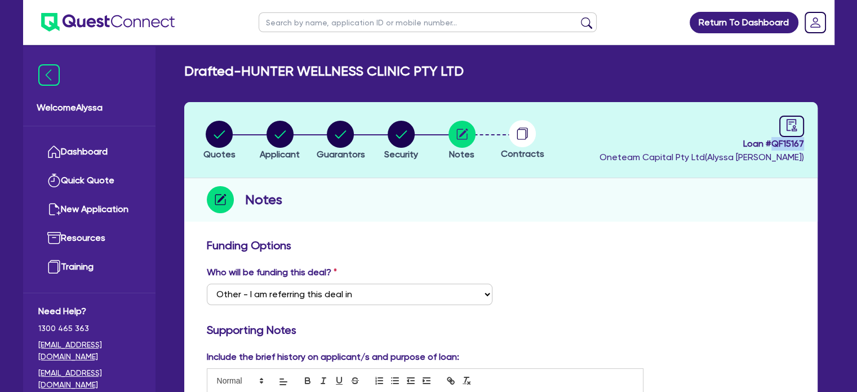
drag, startPoint x: 803, startPoint y: 145, endPoint x: 771, endPoint y: 144, distance: 31.6
click at [771, 144] on span "Loan # QF15167" at bounding box center [702, 144] width 205 height 14
copy span "QF15167"
click at [215, 130] on circle "button" at bounding box center [219, 134] width 27 height 27
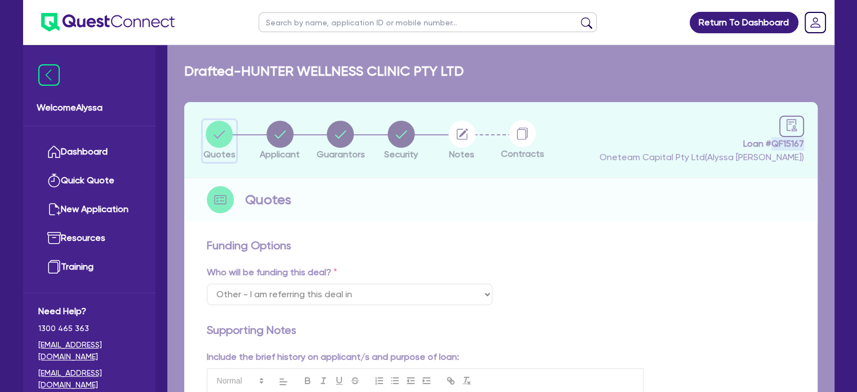
select select "TERTIARY_ASSETS"
select select "BEAUTY_EQUIPMENT"
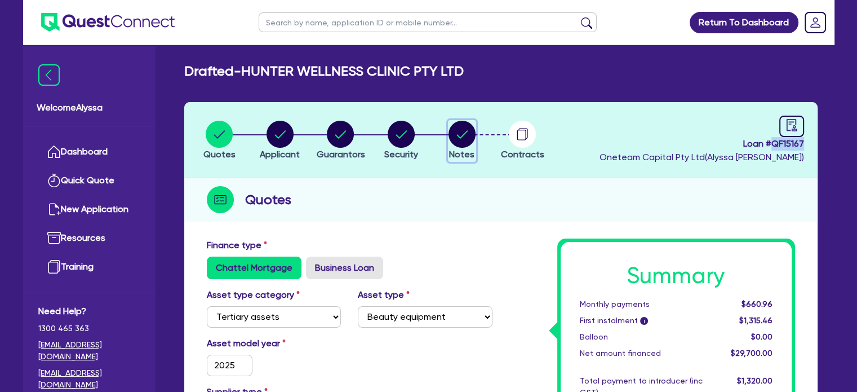
click at [463, 126] on circle "button" at bounding box center [462, 134] width 27 height 27
select select "Other"
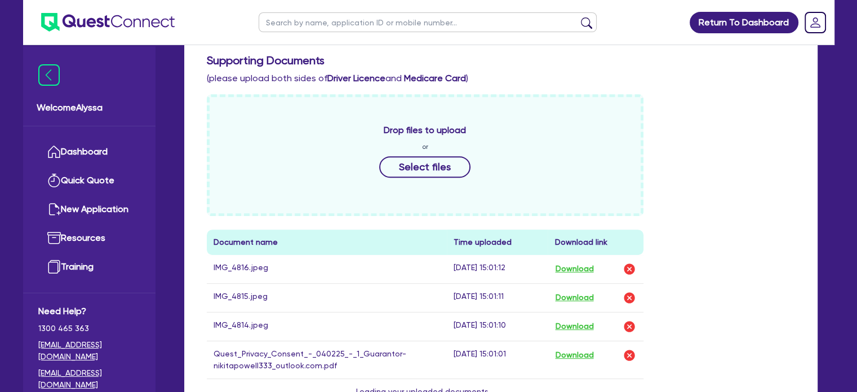
scroll to position [655, 0]
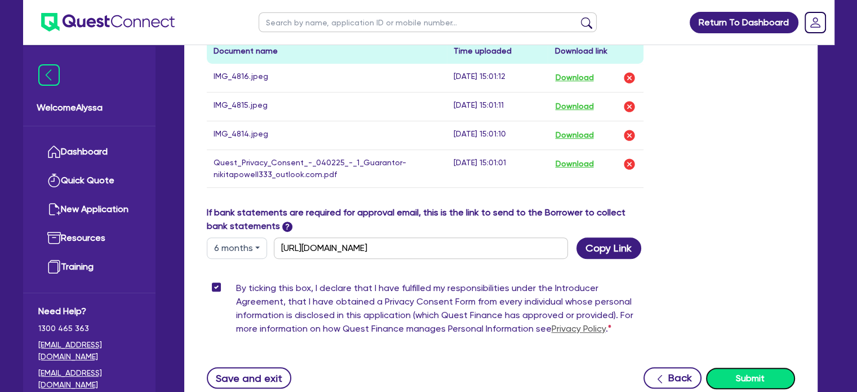
click at [755, 367] on button "Submit" at bounding box center [750, 377] width 89 height 21
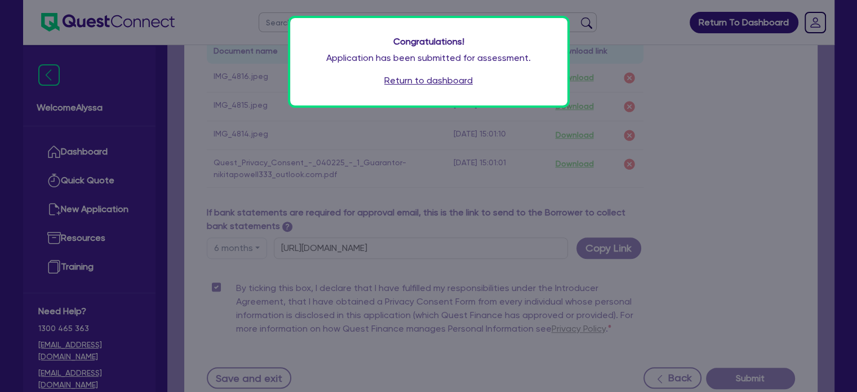
click at [443, 81] on link "Return to dashboard" at bounding box center [428, 81] width 88 height 14
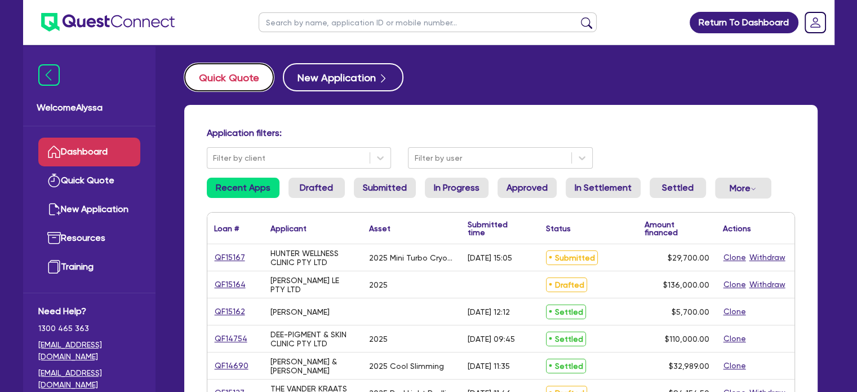
click at [206, 72] on button "Quick Quote" at bounding box center [229, 77] width 90 height 28
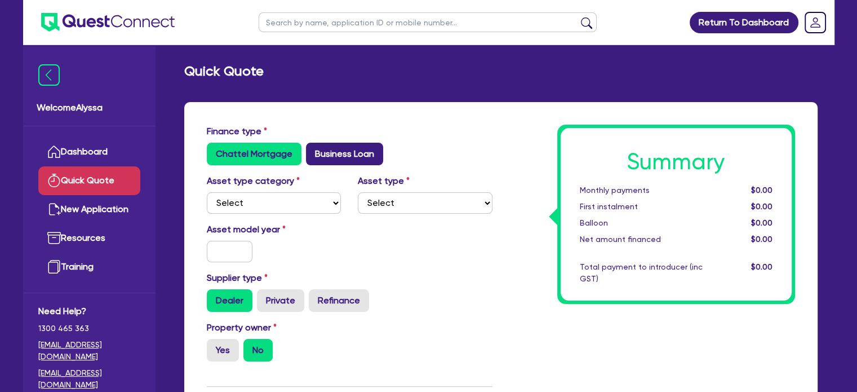
click at [339, 156] on label "Business Loan" at bounding box center [344, 154] width 77 height 23
click at [313, 150] on input "Business Loan" at bounding box center [309, 146] width 7 height 7
radio input "true"
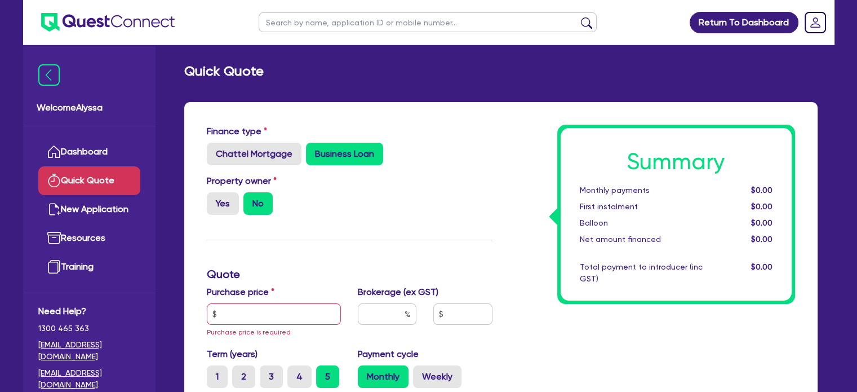
scroll to position [112, 0]
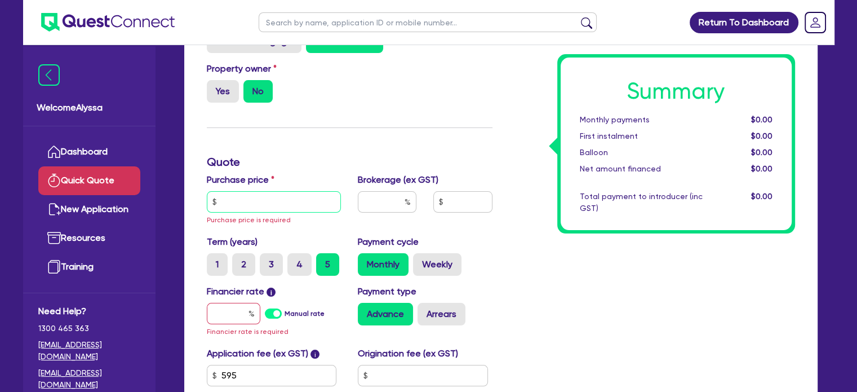
click at [268, 203] on input "text" at bounding box center [274, 201] width 135 height 21
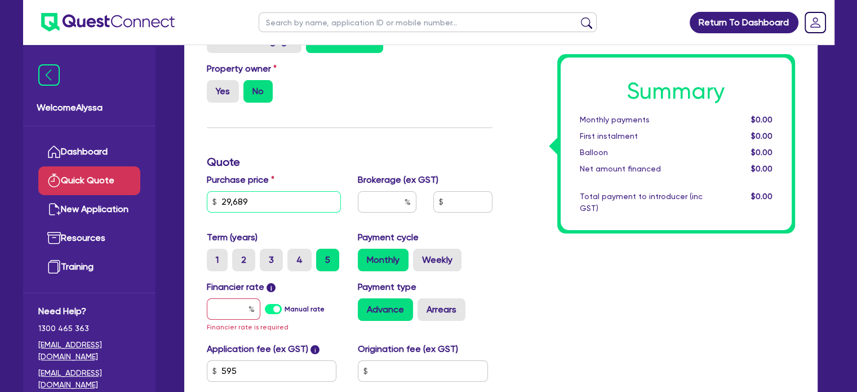
type input "29,689"
click at [397, 199] on input "text" at bounding box center [387, 201] width 59 height 21
type input "5"
click at [214, 304] on input "text" at bounding box center [234, 308] width 54 height 21
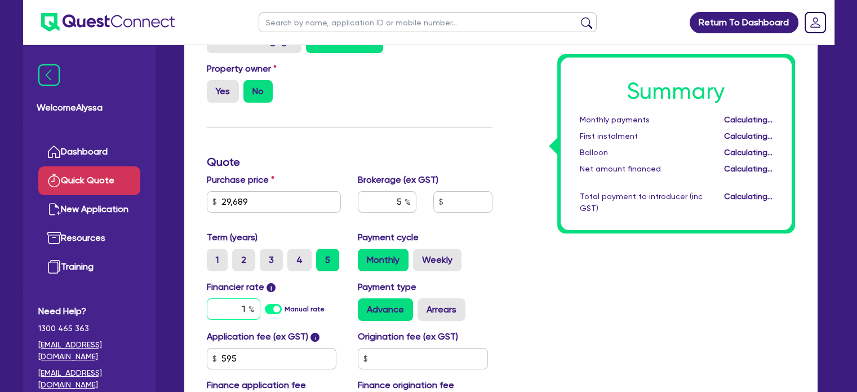
type input "10"
type input "1,517.18"
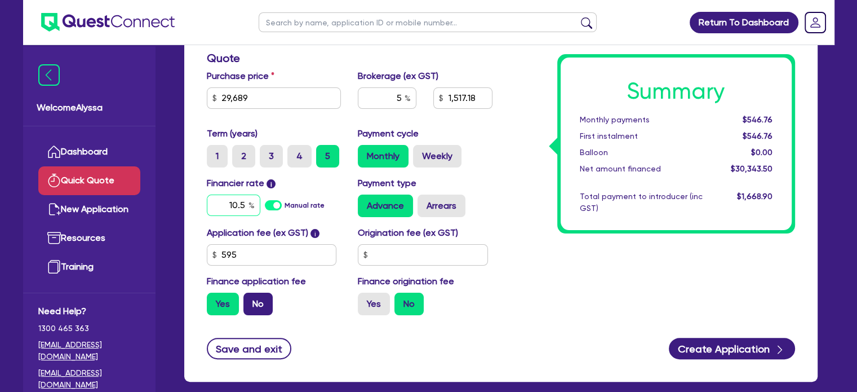
type input "10.5"
type input "1,517.18"
click at [254, 305] on label "No" at bounding box center [257, 303] width 29 height 23
click at [251, 300] on input "No" at bounding box center [246, 295] width 7 height 7
radio input "true"
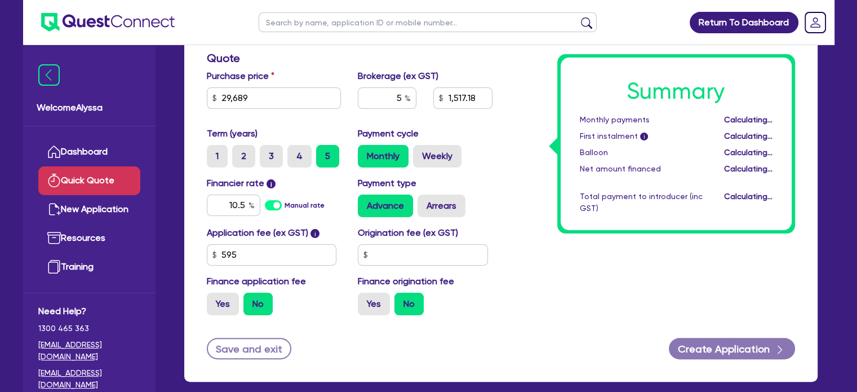
type input "1,484.45"
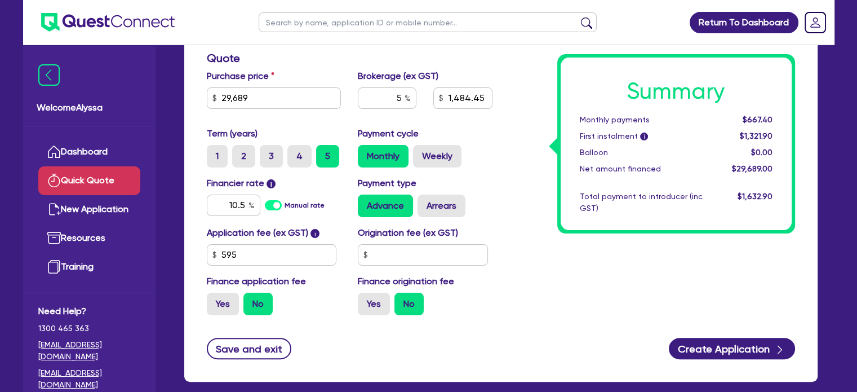
click at [514, 269] on div "Summary Monthly payments $667.40 First instalment i $1,321.90 Balloon $0.00 Net…" at bounding box center [652, 116] width 303 height 415
click at [298, 152] on label "4" at bounding box center [299, 156] width 24 height 23
click at [295, 152] on input "4" at bounding box center [290, 148] width 7 height 7
radio input "true"
type input "1,484.45"
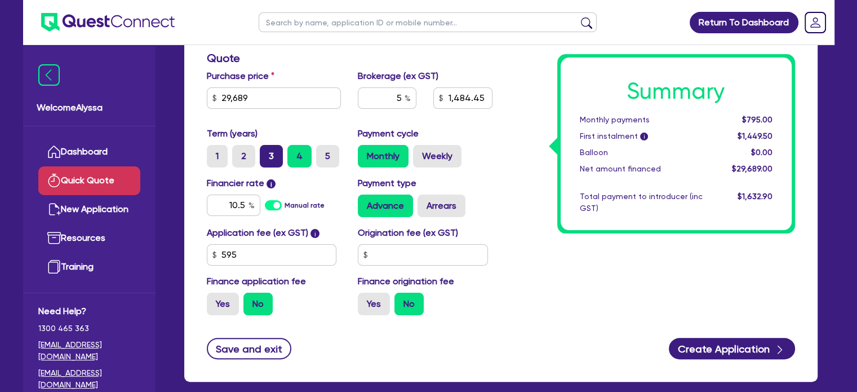
click at [273, 156] on label "3" at bounding box center [271, 156] width 23 height 23
click at [267, 152] on input "3" at bounding box center [263, 148] width 7 height 7
radio input "true"
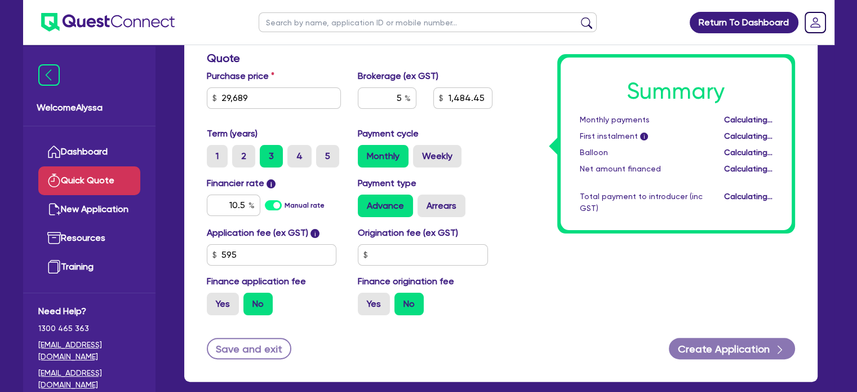
type input "1,484.45"
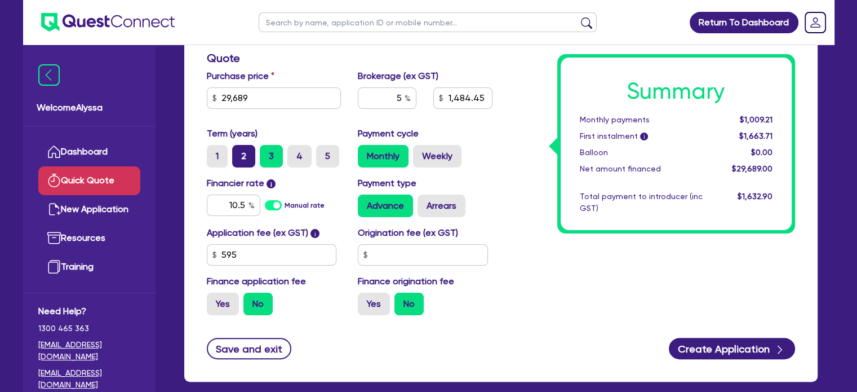
click at [249, 153] on label "2" at bounding box center [243, 156] width 23 height 23
click at [239, 152] on input "2" at bounding box center [235, 148] width 7 height 7
radio input "true"
type input "1,484.45"
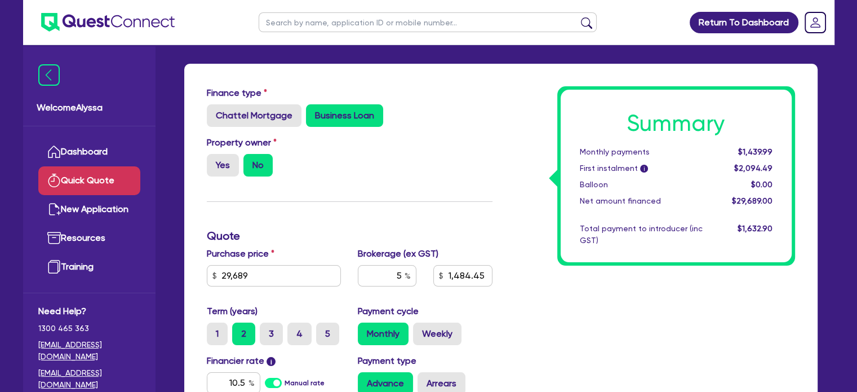
scroll to position [70, 0]
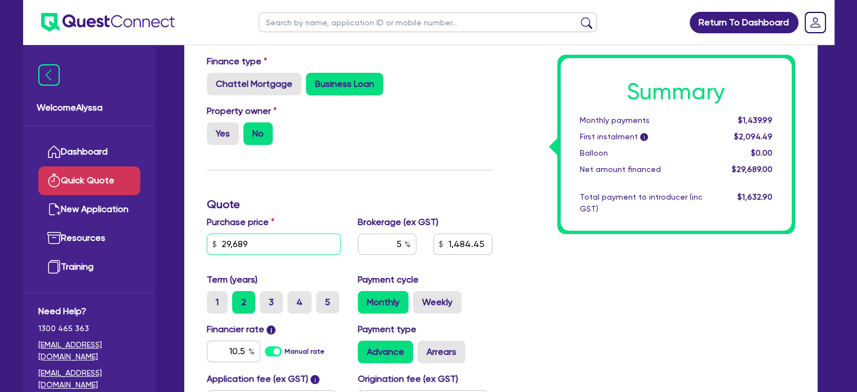
drag, startPoint x: 268, startPoint y: 238, endPoint x: 183, endPoint y: 234, distance: 85.7
click at [183, 234] on div "Finance type Chattel Mortgage Business Loan Asset type category Select Cars and…" at bounding box center [501, 286] width 650 height 509
type input "26,000"
type input "1,484.45"
click at [328, 303] on label "5" at bounding box center [327, 302] width 23 height 23
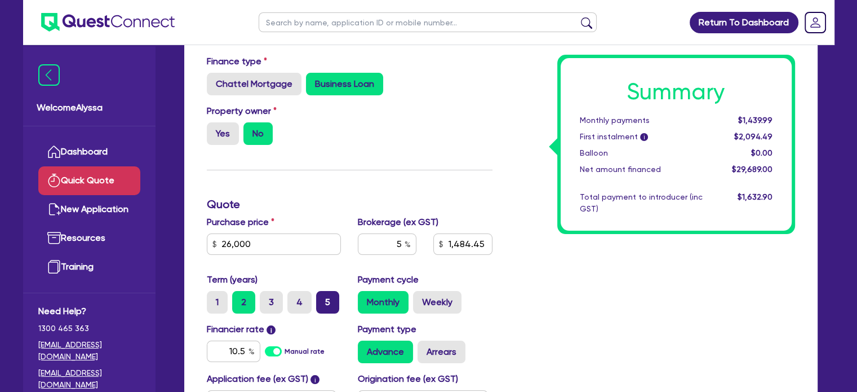
click at [323, 298] on input "5" at bounding box center [319, 294] width 7 height 7
radio input "true"
click at [367, 269] on div "Purchase price 26,000 Cash deposit Trade in Payout amount Balloon Brokerage (ex…" at bounding box center [349, 243] width 303 height 57
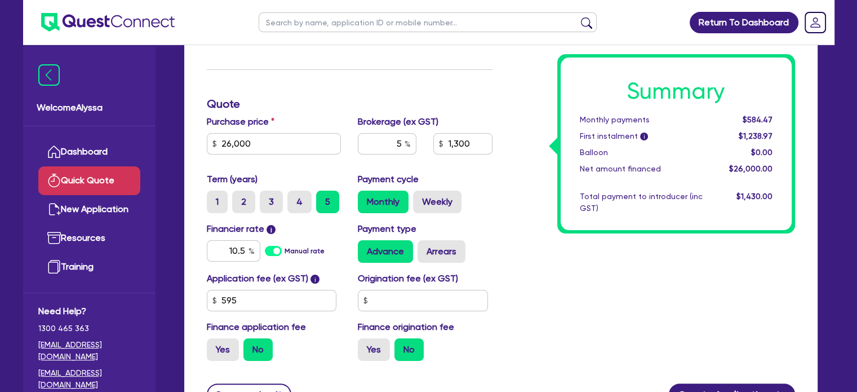
scroll to position [175, 0]
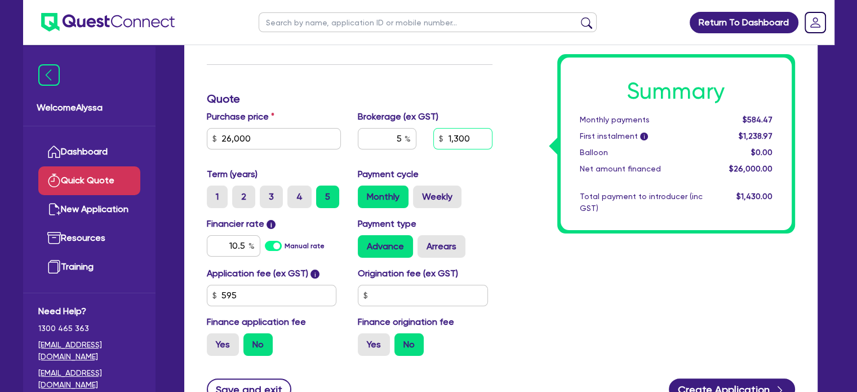
click at [473, 135] on input "1,300" at bounding box center [462, 138] width 59 height 21
type input "1,200"
type input "4.61"
type input "1,200"
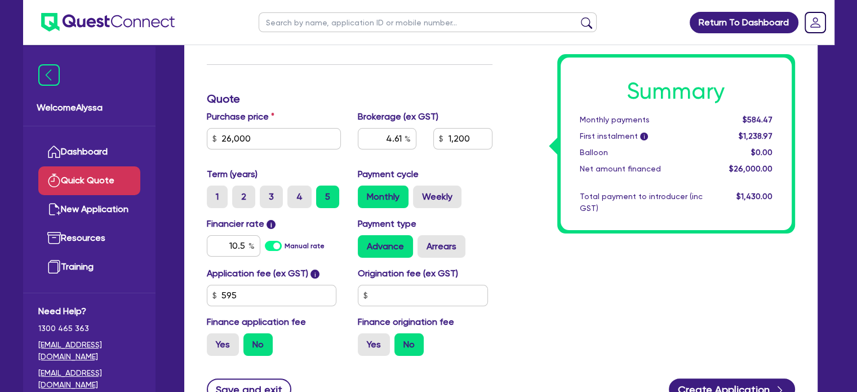
click at [512, 216] on div "Summary Monthly payments $584.47 First instalment i $1,238.97 Balloon $0.00 Net…" at bounding box center [652, 156] width 303 height 415
click at [722, 385] on button "Create Application" at bounding box center [732, 388] width 126 height 21
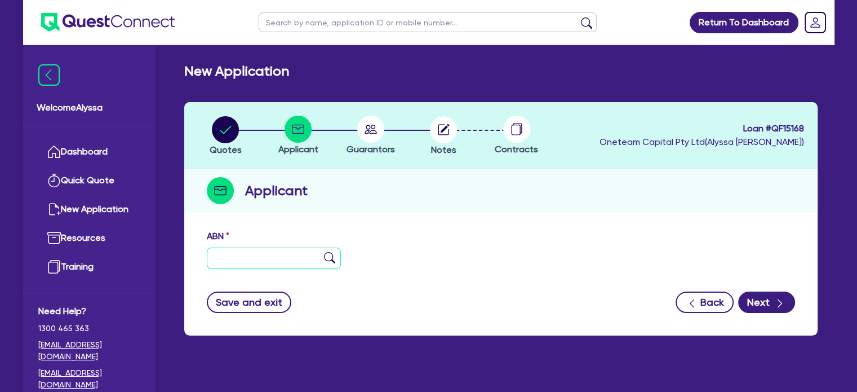
click at [249, 251] on input "text" at bounding box center [274, 257] width 135 height 21
paste input "68 644 346 172"
type input "68 644 346 172"
click at [327, 256] on img at bounding box center [329, 257] width 11 height 11
type input "ENVY BEAUTY AESTHETICS PTY LTD"
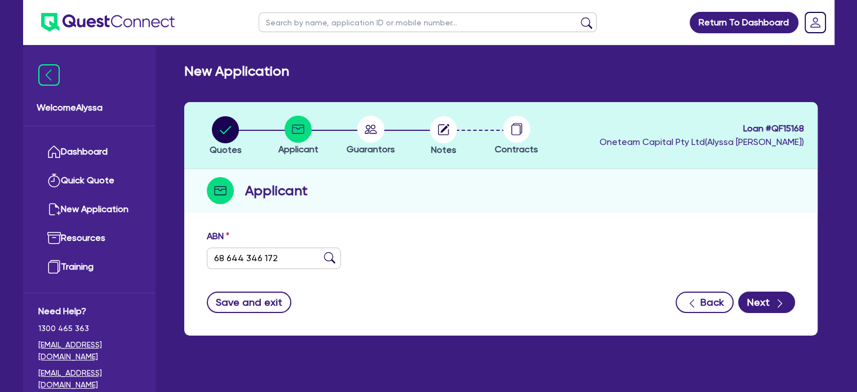
select select "COMPANY"
type input "[DATE]"
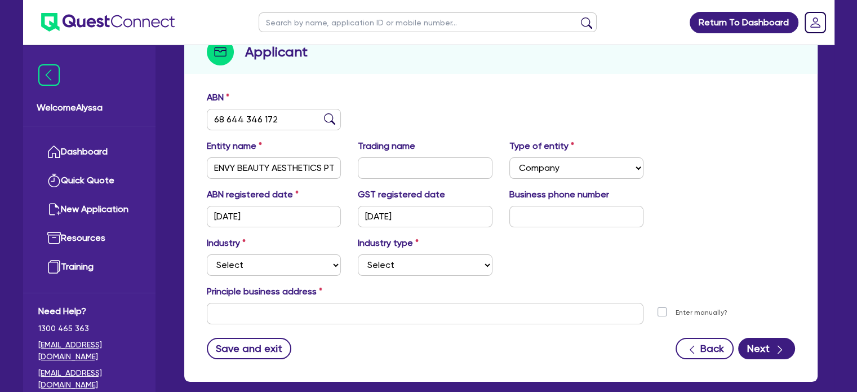
scroll to position [140, 0]
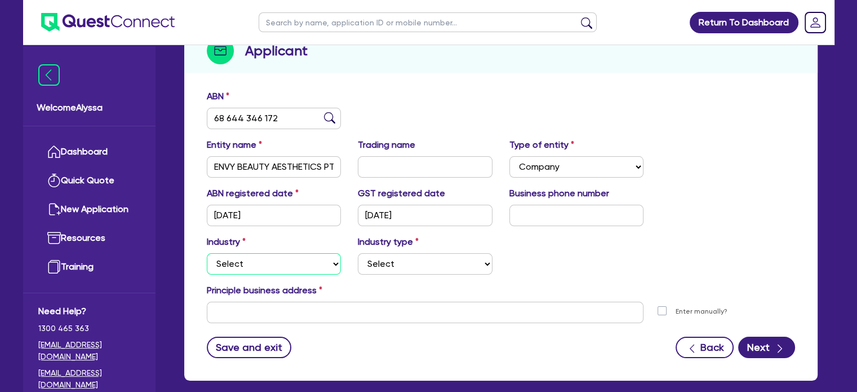
drag, startPoint x: 327, startPoint y: 256, endPoint x: 275, endPoint y: 264, distance: 52.9
click at [275, 264] on select "Select Accomodation & Food Services Administrative & Support Services Agricultu…" at bounding box center [274, 263] width 135 height 21
select select "HEALTH_BEAUTY"
click at [207, 253] on select "Select Accomodation & Food Services Administrative & Support Services Agricultu…" at bounding box center [274, 263] width 135 height 21
click at [380, 254] on select "Select [MEDICAL_DATA], [MEDICAL_DATA] Services Cosmetics Supplies Day Spas, Hea…" at bounding box center [425, 263] width 135 height 21
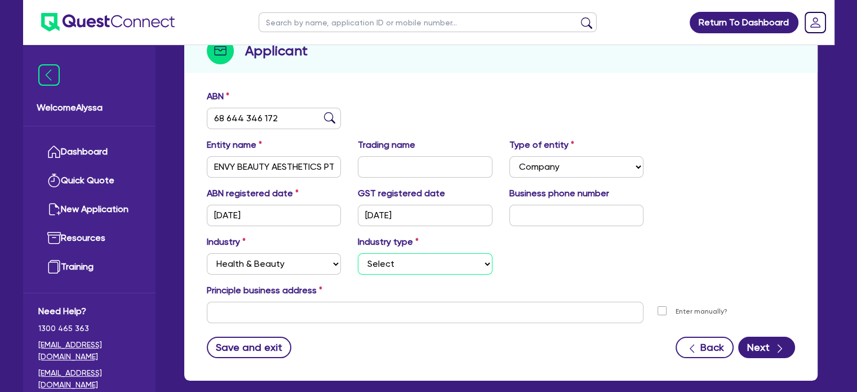
select select "HAIR_BEAUTY_SALONS"
click at [358, 253] on select "Select [MEDICAL_DATA], [MEDICAL_DATA] Services Cosmetics Supplies Day Spas, Hea…" at bounding box center [425, 263] width 135 height 21
drag, startPoint x: 325, startPoint y: 164, endPoint x: 187, endPoint y: 157, distance: 137.7
click at [187, 157] on div "ABN 68 644 346 172 Entity name ENVY BEAUTY AESTHETICS PTY LTD Trading name Type…" at bounding box center [500, 232] width 633 height 296
click at [267, 312] on input "text" at bounding box center [425, 311] width 437 height 21
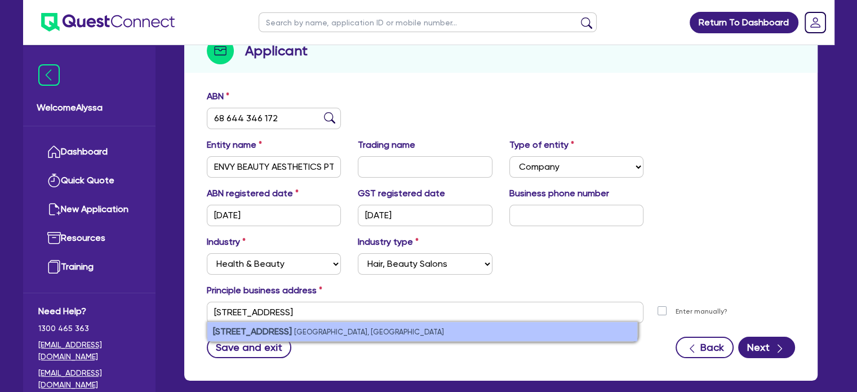
click at [320, 330] on small "[GEOGRAPHIC_DATA], [GEOGRAPHIC_DATA]" at bounding box center [369, 331] width 150 height 8
type input "[STREET_ADDRESS]"
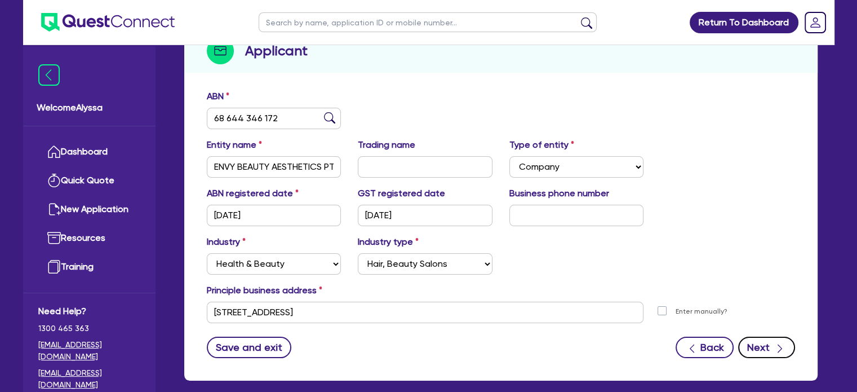
click at [756, 342] on button "Next" at bounding box center [766, 346] width 57 height 21
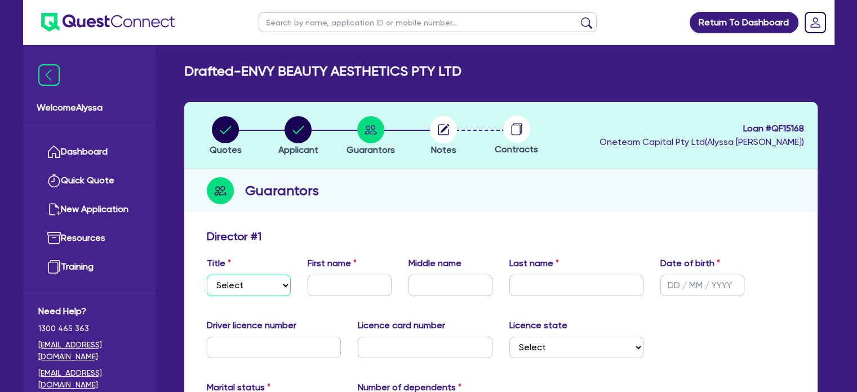
click at [253, 289] on select "Select Mr Mrs Ms Miss Dr" at bounding box center [249, 284] width 84 height 21
select select "MRS"
click at [207, 274] on select "Select Mr Mrs Ms Miss Dr" at bounding box center [249, 284] width 84 height 21
click at [334, 283] on input "text" at bounding box center [350, 284] width 84 height 21
type input "[PERSON_NAME]"
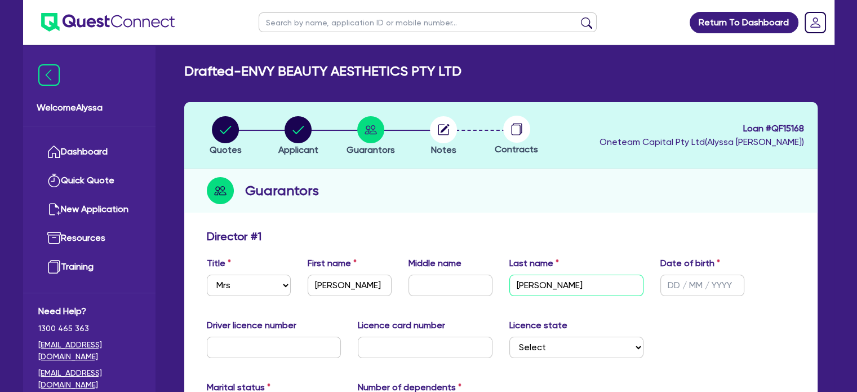
type input "[PERSON_NAME]"
click at [305, 344] on input "text" at bounding box center [274, 346] width 135 height 21
type input "15085315"
click at [692, 279] on input "text" at bounding box center [702, 284] width 84 height 21
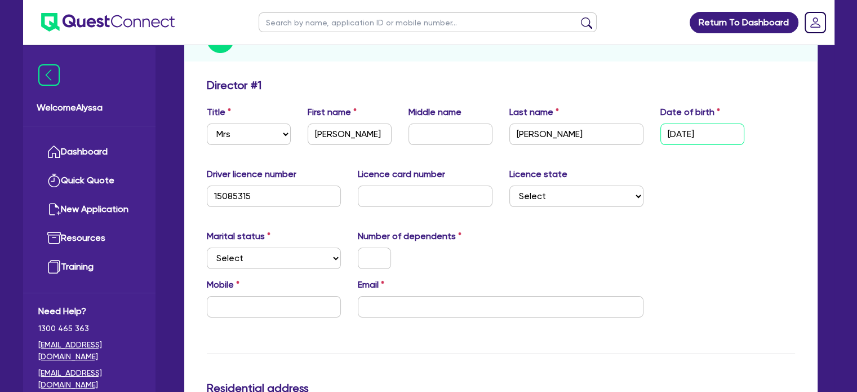
scroll to position [151, 0]
type input "[DATE]"
click at [377, 189] on input "text" at bounding box center [425, 195] width 135 height 21
type input "2056855686"
click at [532, 198] on select "Select [GEOGRAPHIC_DATA] [GEOGRAPHIC_DATA] [GEOGRAPHIC_DATA] [GEOGRAPHIC_DATA] …" at bounding box center [576, 195] width 135 height 21
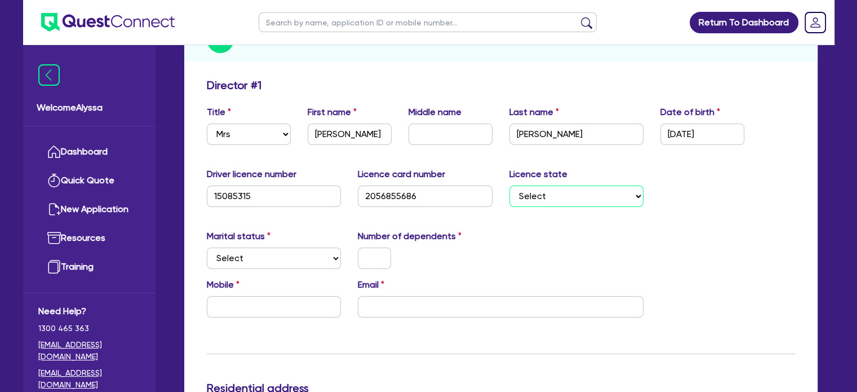
select select "[GEOGRAPHIC_DATA]"
click at [509, 185] on select "Select [GEOGRAPHIC_DATA] [GEOGRAPHIC_DATA] [GEOGRAPHIC_DATA] [GEOGRAPHIC_DATA] …" at bounding box center [576, 195] width 135 height 21
click at [295, 263] on select "Select Single Married De Facto / Partner" at bounding box center [274, 257] width 135 height 21
select select "MARRIED"
click at [207, 247] on select "Select Single Married De Facto / Partner" at bounding box center [274, 257] width 135 height 21
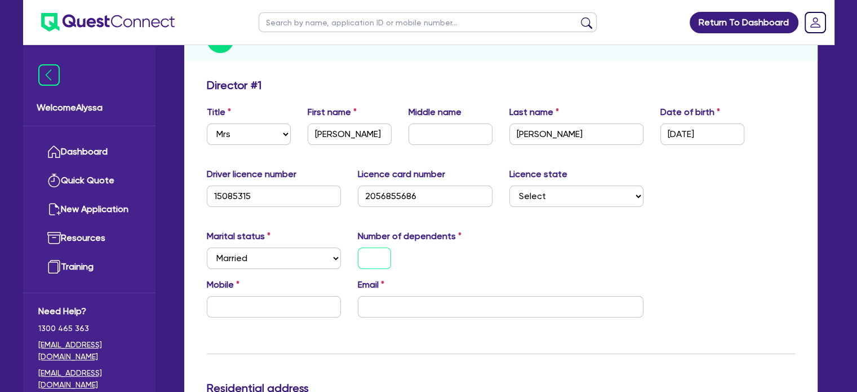
click at [381, 259] on input "text" at bounding box center [374, 257] width 33 height 21
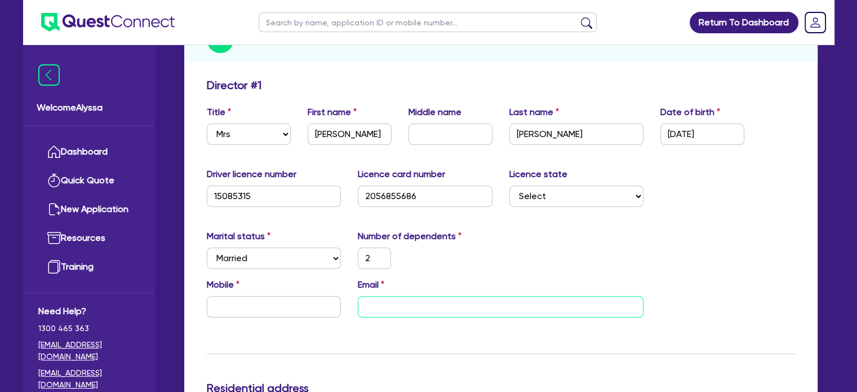
click at [374, 305] on input "email" at bounding box center [501, 306] width 286 height 21
paste input "[PERSON_NAME][EMAIL_ADDRESS][DOMAIN_NAME]"
type input "2"
type input "[PERSON_NAME][EMAIL_ADDRESS][DOMAIN_NAME]"
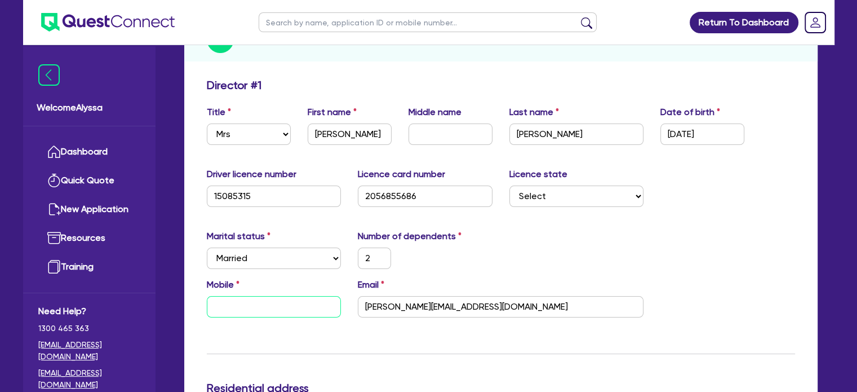
click at [270, 307] on input "text" at bounding box center [274, 306] width 135 height 21
type input "2"
type input "0"
paste input "416 529 919"
type input "2"
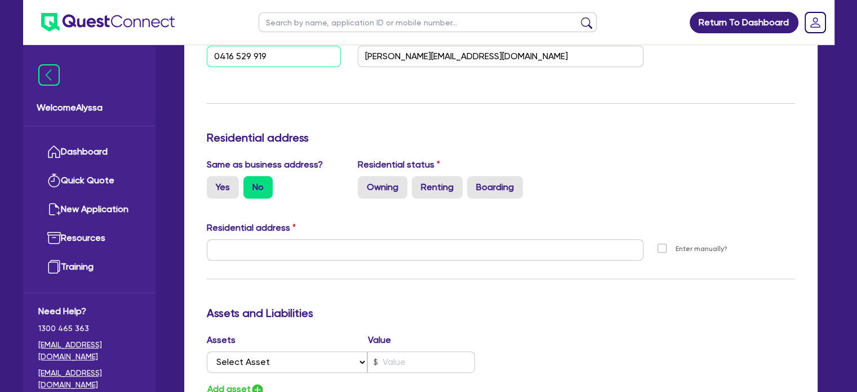
scroll to position [406, 0]
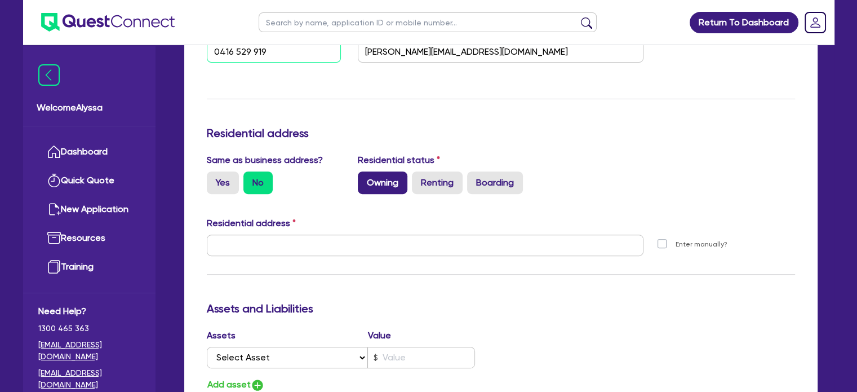
type input "0416 529 919"
click at [379, 190] on label "Owning" at bounding box center [383, 182] width 50 height 23
click at [365, 179] on input "Owning" at bounding box center [361, 174] width 7 height 7
radio input "true"
type input "2"
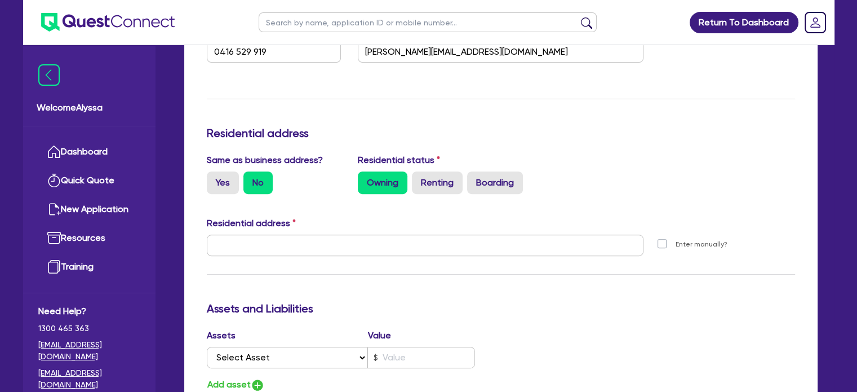
type input "0416 529 919"
click at [230, 177] on label "Yes" at bounding box center [223, 182] width 32 height 23
click at [214, 177] on input "Yes" at bounding box center [210, 174] width 7 height 7
radio input "true"
type input "2"
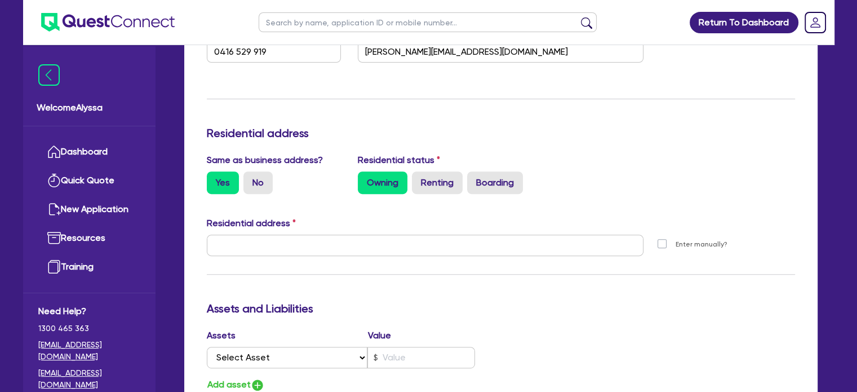
type input "0416 529 919"
type input "[STREET_ADDRESS]"
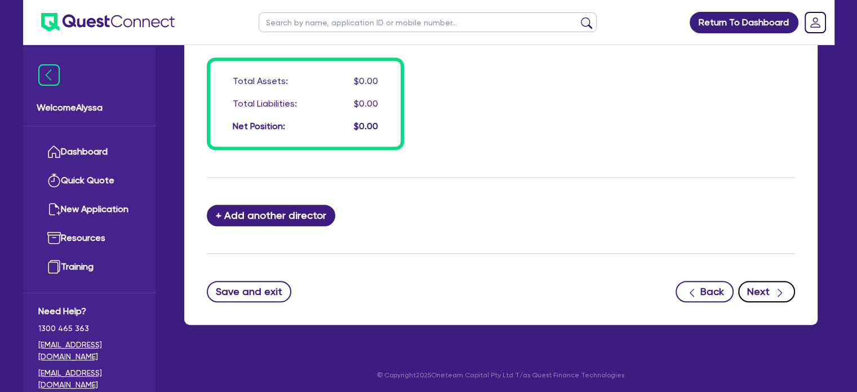
click at [775, 296] on icon "button" at bounding box center [779, 292] width 11 height 11
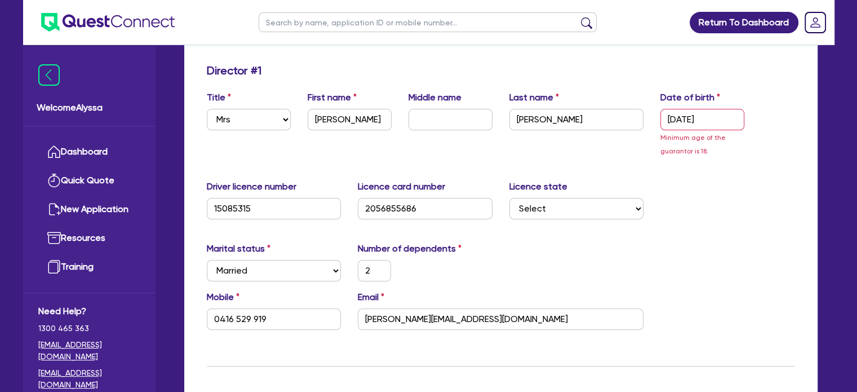
scroll to position [165, 0]
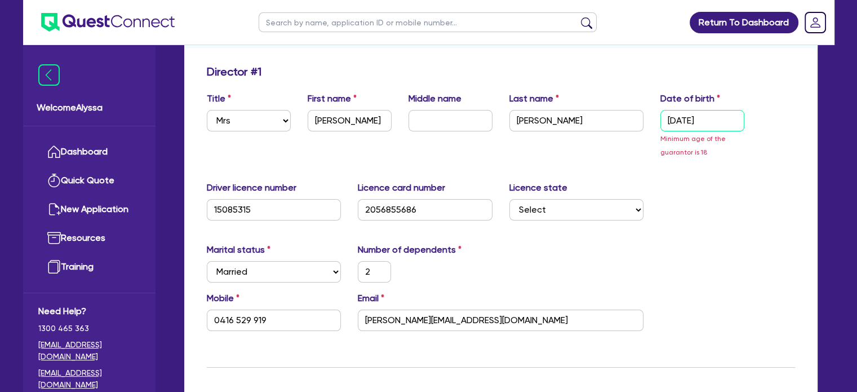
click at [719, 122] on input "[DATE]" at bounding box center [702, 120] width 84 height 21
type input "23/09/202"
type input "2"
type input "0416 529 919"
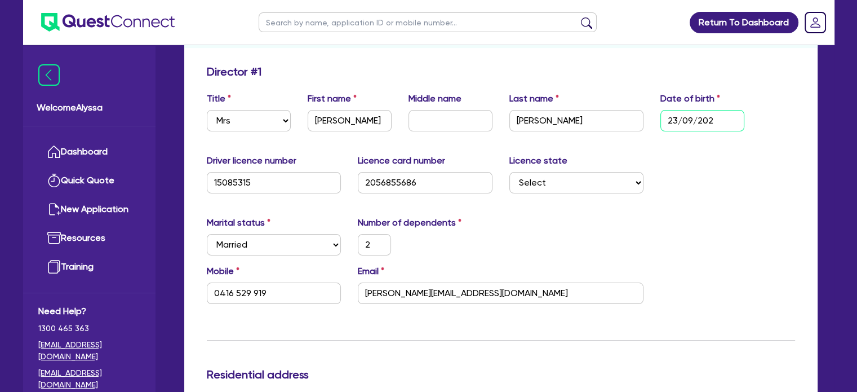
type input "[DATE]"
type input "2"
type input "0416 529 919"
type input "23/09/2"
type input "2"
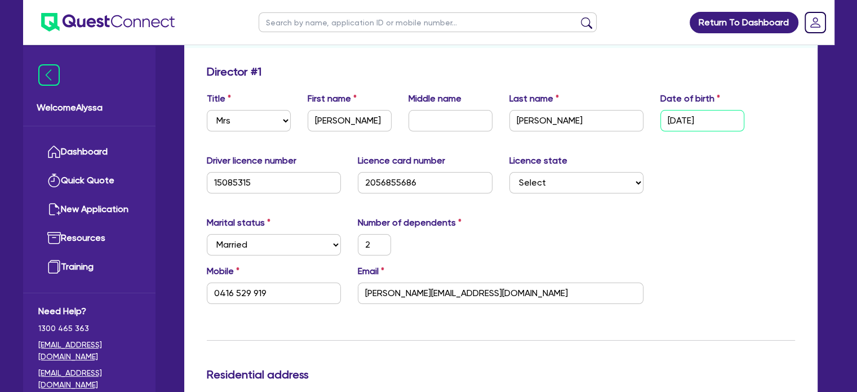
type input "0416 529 919"
type input "23/09/"
type input "2"
type input "0416 529 919"
type input "23/09/1"
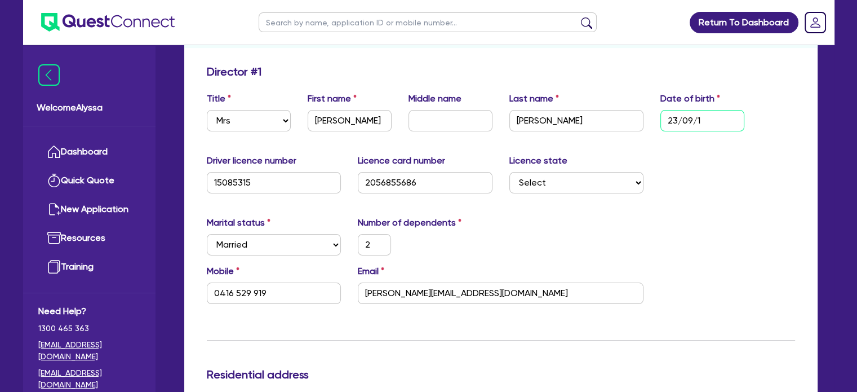
type input "2"
type input "0416 529 919"
type input "[DATE]"
type input "2"
type input "0416 529 919"
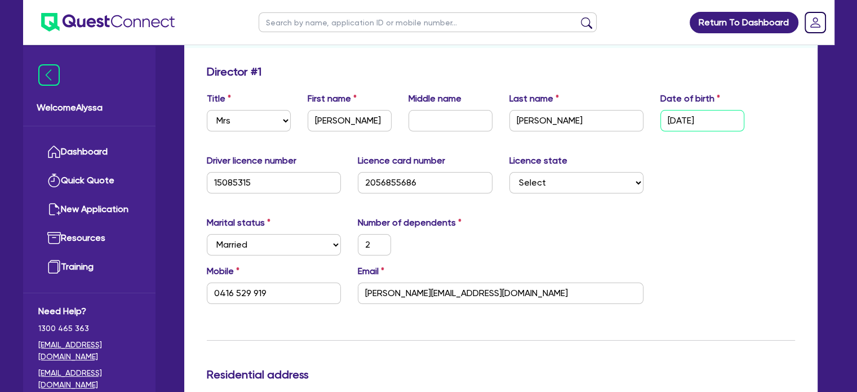
type input "23/09/198"
type input "2"
type input "0416 529 919"
type input "[DATE]"
type input "2"
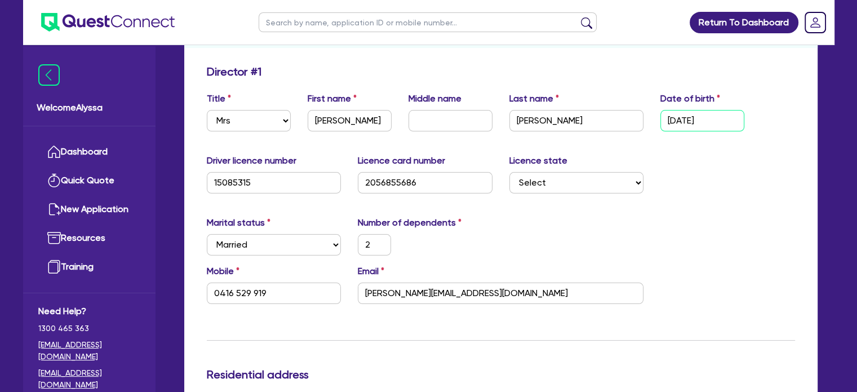
type input "0416 529 919"
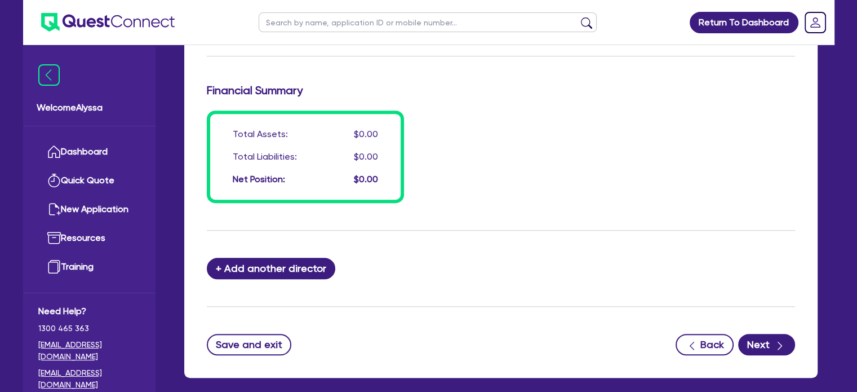
scroll to position [893, 0]
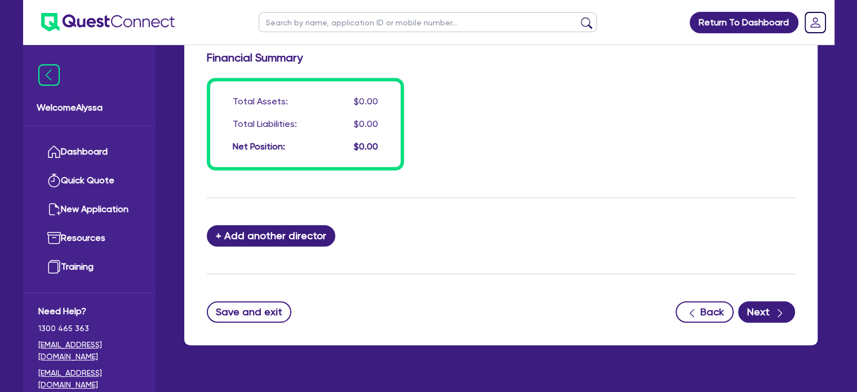
type input "[DATE]"
click at [747, 308] on button "Next" at bounding box center [766, 311] width 57 height 21
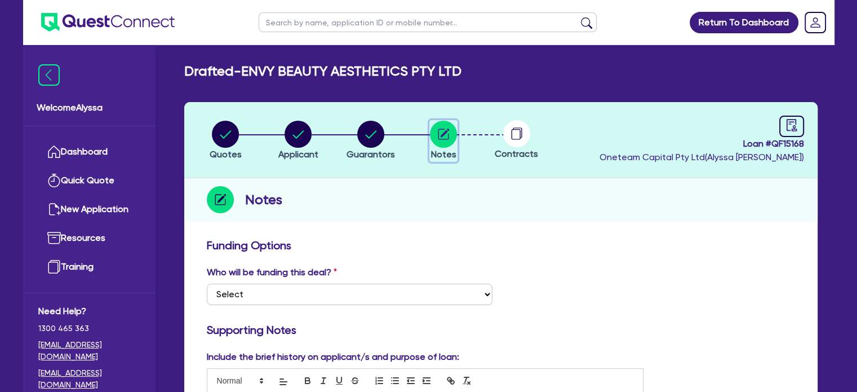
click at [437, 144] on circle "button" at bounding box center [443, 134] width 27 height 27
click at [234, 122] on icon "button" at bounding box center [225, 134] width 27 height 27
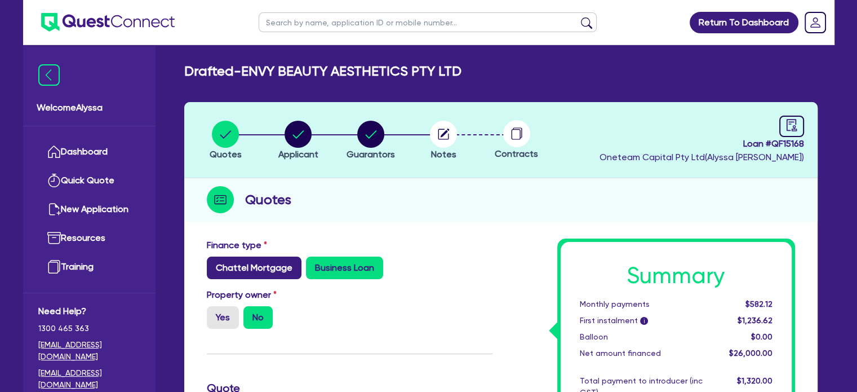
click at [252, 256] on label "Chattel Mortgage" at bounding box center [254, 267] width 95 height 23
click at [214, 256] on input "Chattel Mortgage" at bounding box center [210, 259] width 7 height 7
radio input "true"
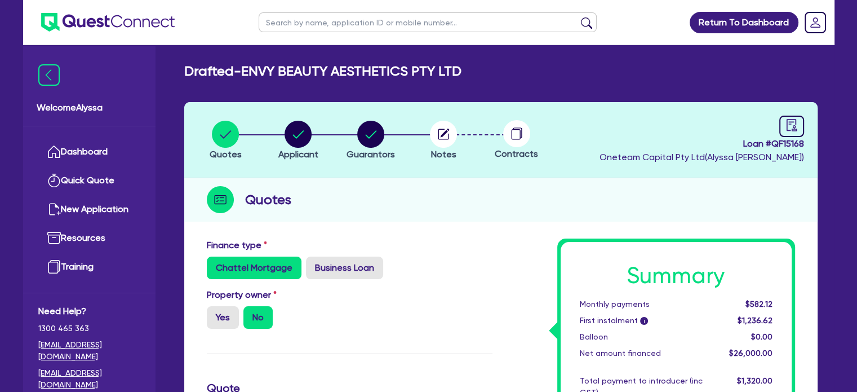
type input "26,000"
type input "4.61"
type input "1,200"
type input "26,000"
type input "4.61"
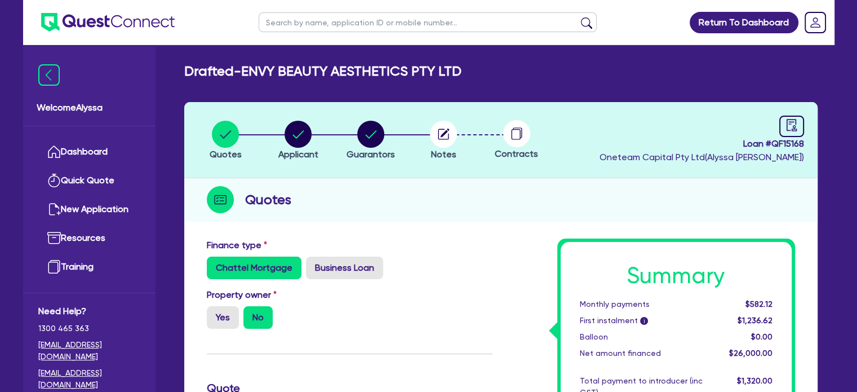
type input "1,200"
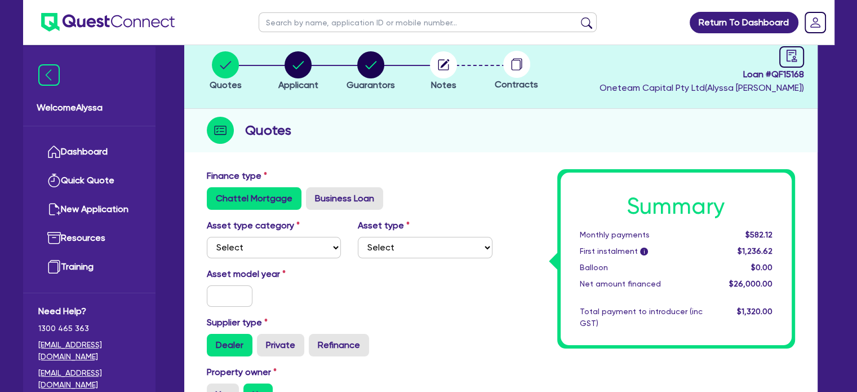
scroll to position [70, 0]
click at [241, 247] on select "Select Cars and light trucks Primary assets Secondary assets Tertiary assets" at bounding box center [274, 246] width 135 height 21
select select "TERTIARY_ASSETS"
click at [207, 236] on select "Select Cars and light trucks Primary assets Secondary assets Tertiary assets" at bounding box center [274, 246] width 135 height 21
click at [400, 243] on select "Select Beauty equipment IT equipment IT software Watercraft Other" at bounding box center [425, 246] width 135 height 21
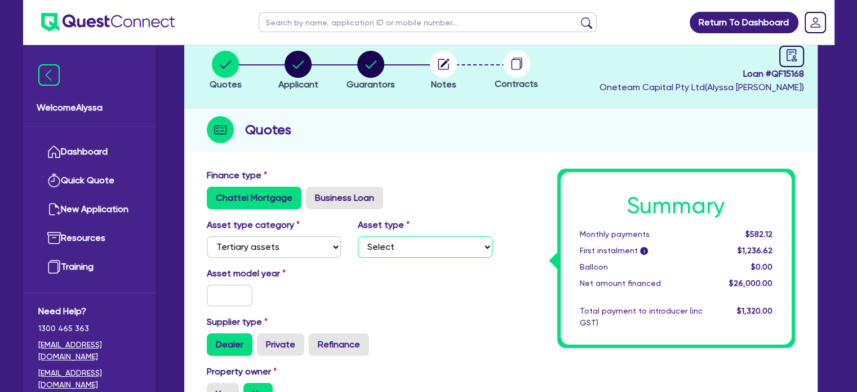
select select "BEAUTY_EQUIPMENT"
click at [358, 236] on select "Select Beauty equipment IT equipment IT software Watercraft Other" at bounding box center [425, 246] width 135 height 21
type input "26,000"
type input "4.61"
type input "1,200"
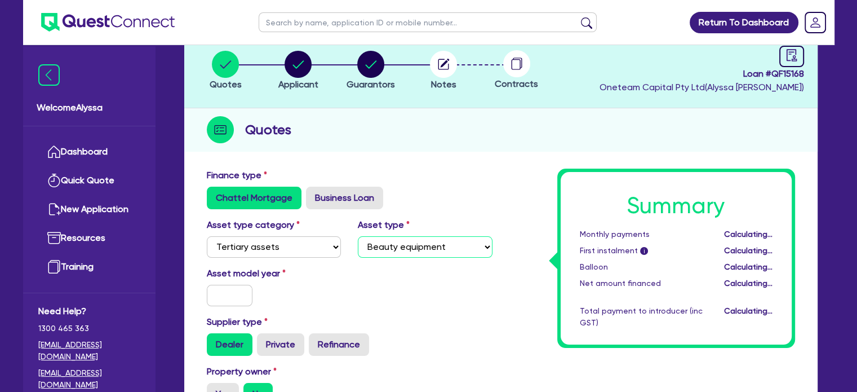
type input "26,000"
type input "4.61"
type input "1,200"
click at [225, 296] on input "text" at bounding box center [230, 295] width 46 height 21
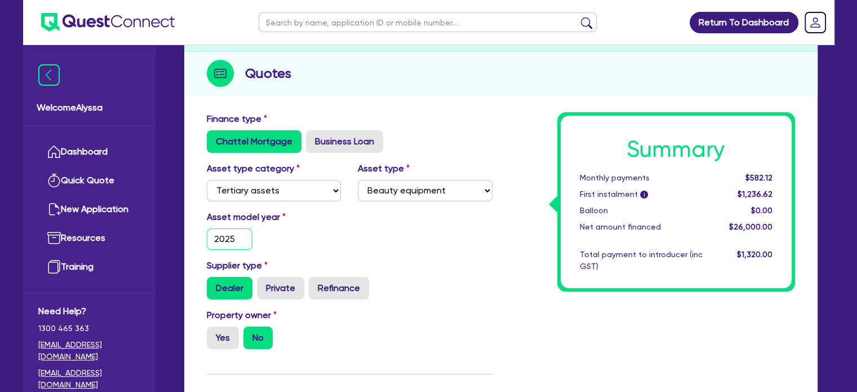
scroll to position [127, 0]
type input "2025"
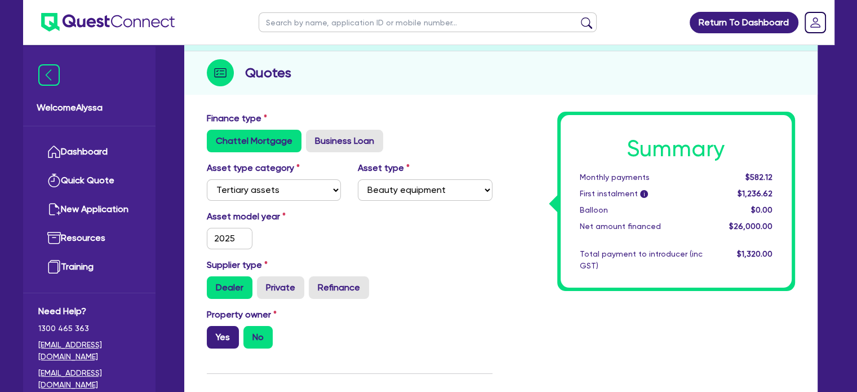
type input "26,000"
type input "4.61"
type input "1,200"
click at [221, 336] on label "Yes" at bounding box center [223, 337] width 32 height 23
click at [214, 333] on input "Yes" at bounding box center [210, 329] width 7 height 7
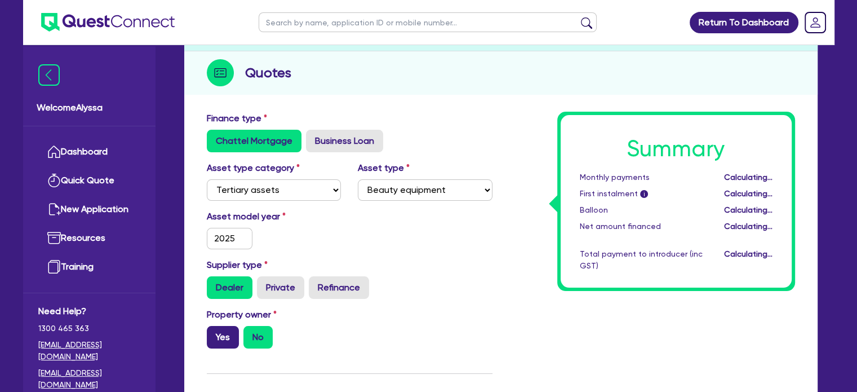
radio input "true"
type input "26,000"
type input "4.61"
type input "1,200"
type input "26,000"
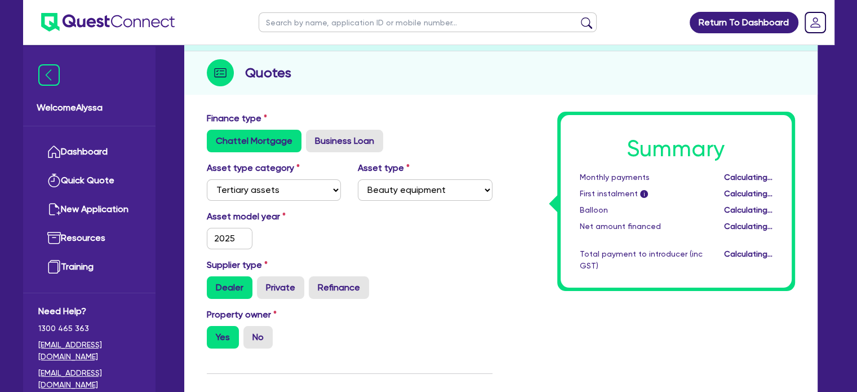
type input "4.61"
type input "1,200"
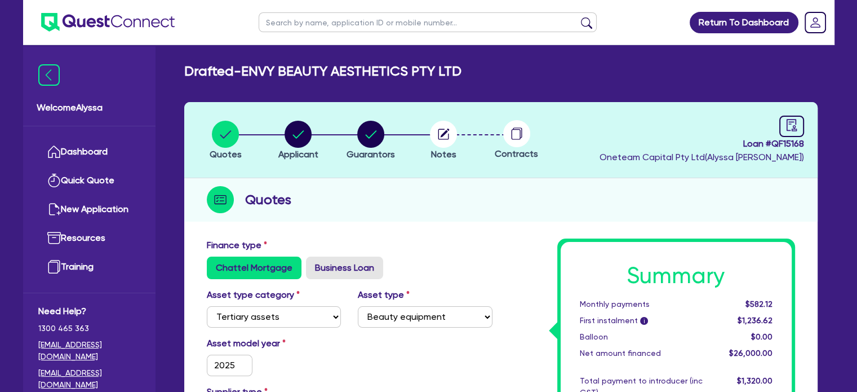
click at [471, 250] on div "Finance type Chattel Mortgage Business Loan" at bounding box center [349, 258] width 303 height 41
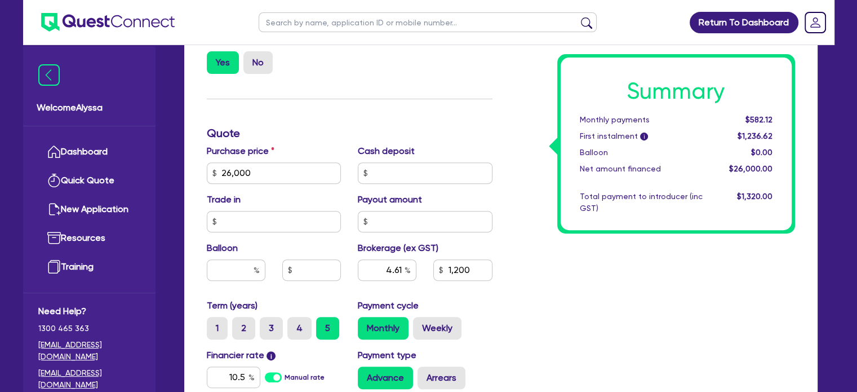
scroll to position [631, 0]
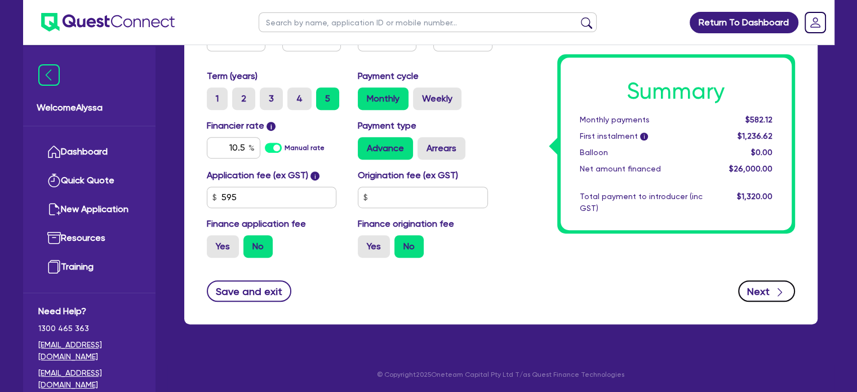
click at [769, 285] on button "Next" at bounding box center [766, 290] width 57 height 21
type input "26,000"
type input "4.61"
type input "1,200"
select select "COMPANY"
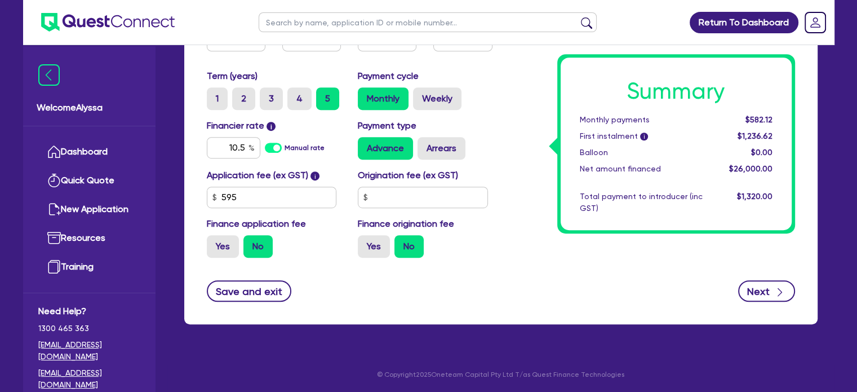
select select "HEALTH_BEAUTY"
select select "HAIR_BEAUTY_SALONS"
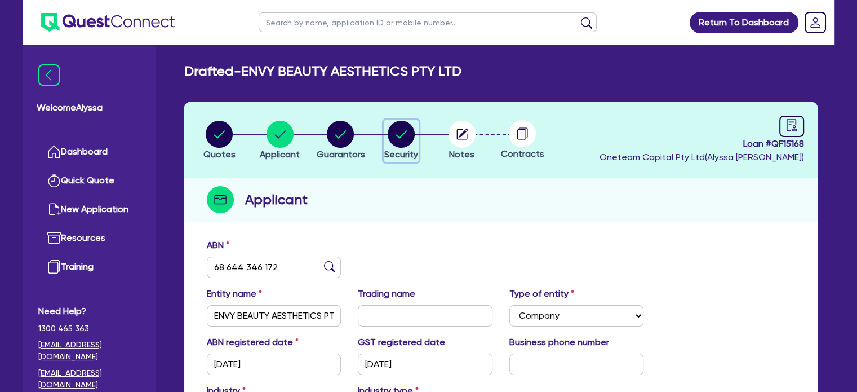
click at [393, 134] on circle "button" at bounding box center [401, 134] width 27 height 27
select select "TERTIARY_ASSETS"
select select "BEAUTY_EQUIPMENT"
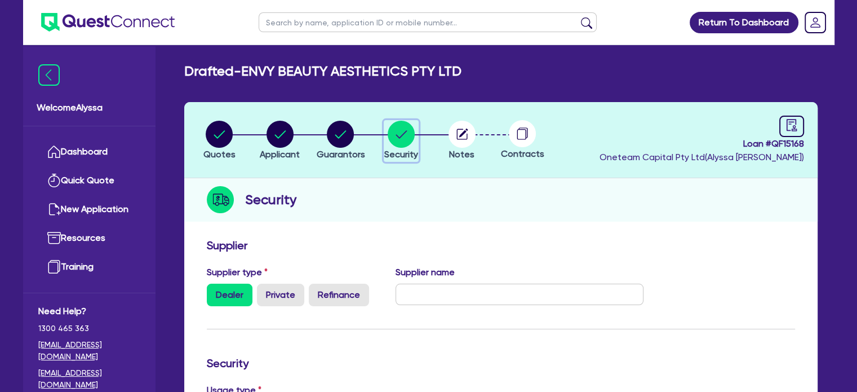
scroll to position [83, 0]
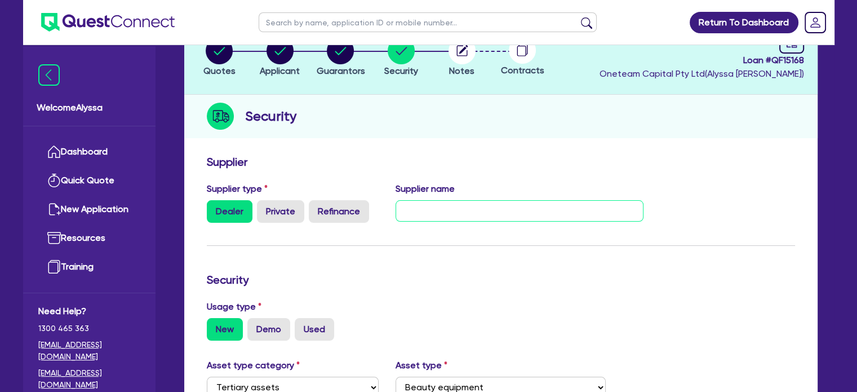
click at [443, 208] on input "text" at bounding box center [520, 210] width 248 height 21
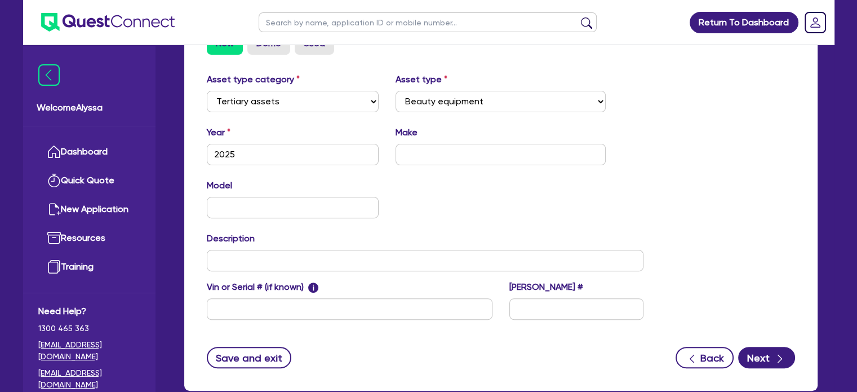
scroll to position [370, 0]
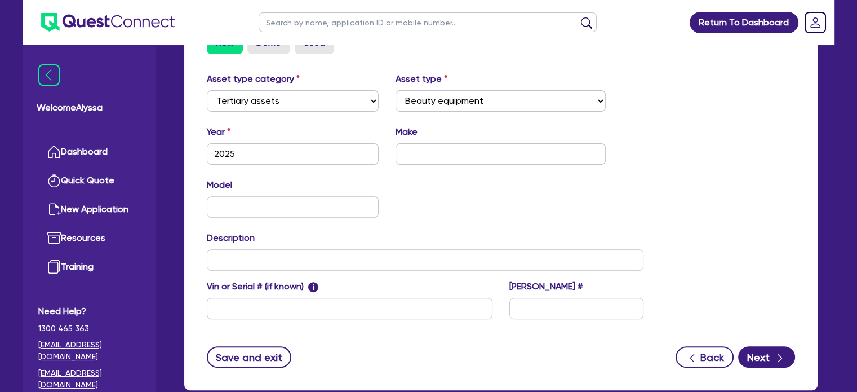
type input "CoolSlimming"
click at [426, 158] on input "text" at bounding box center [501, 153] width 210 height 21
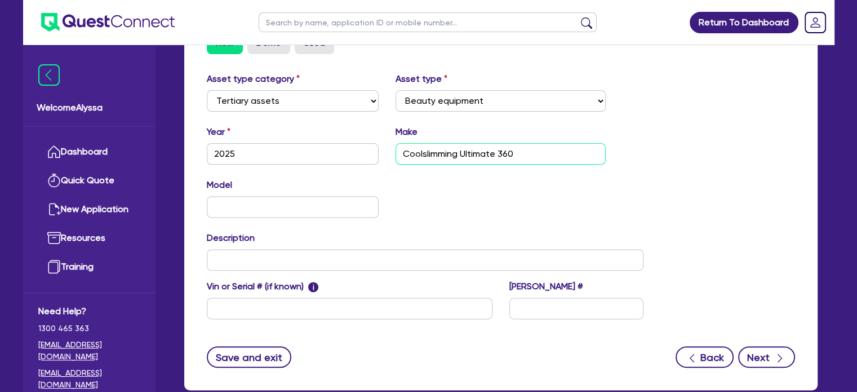
type input "Coolslimming Ultimate 360"
click at [773, 357] on button "Next" at bounding box center [766, 356] width 57 height 21
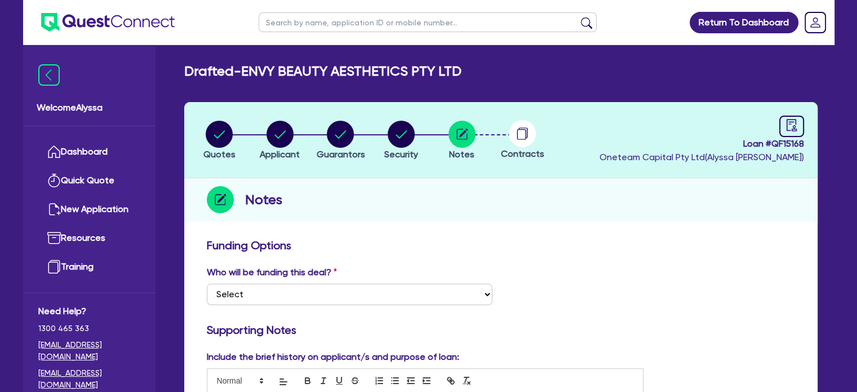
scroll to position [60, 0]
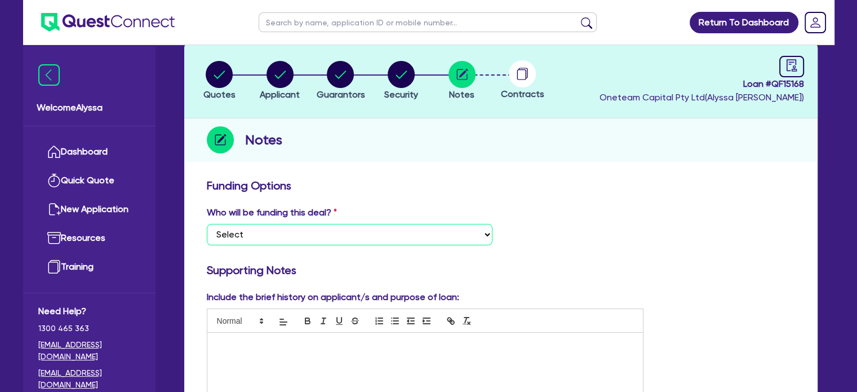
click at [350, 229] on select "Select I want Quest to fund 100% I will fund 100% I will co-fund with Quest Oth…" at bounding box center [350, 234] width 286 height 21
select select "Other"
click at [207, 224] on select "Select I want Quest to fund 100% I will fund 100% I will co-fund with Quest Oth…" at bounding box center [350, 234] width 286 height 21
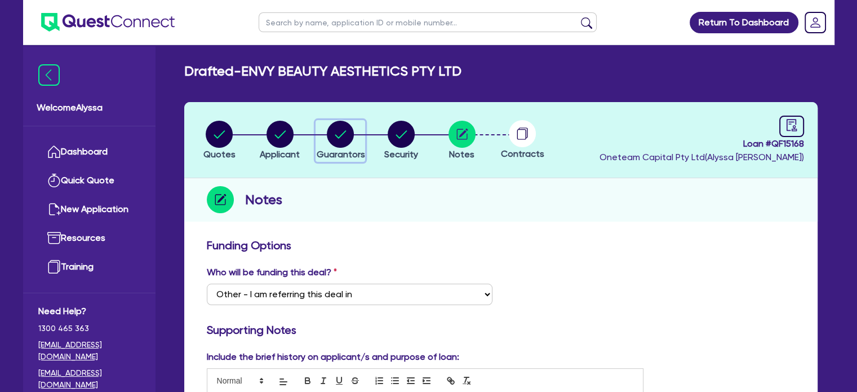
click at [338, 128] on circle "button" at bounding box center [340, 134] width 27 height 27
select select "MRS"
select select "[GEOGRAPHIC_DATA]"
select select "MARRIED"
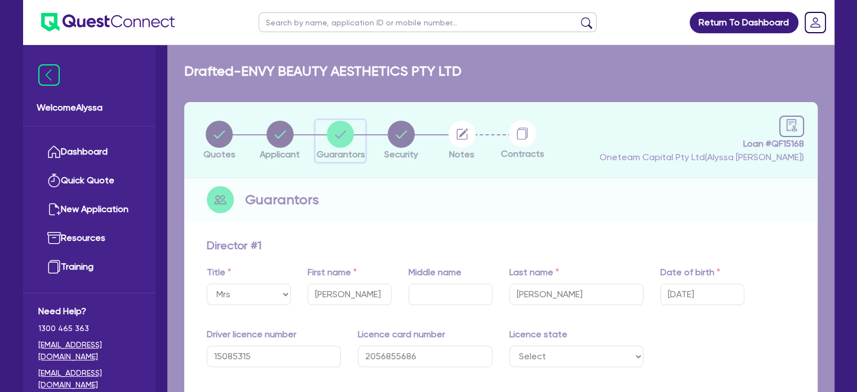
type input "2"
type input "0416 529 919"
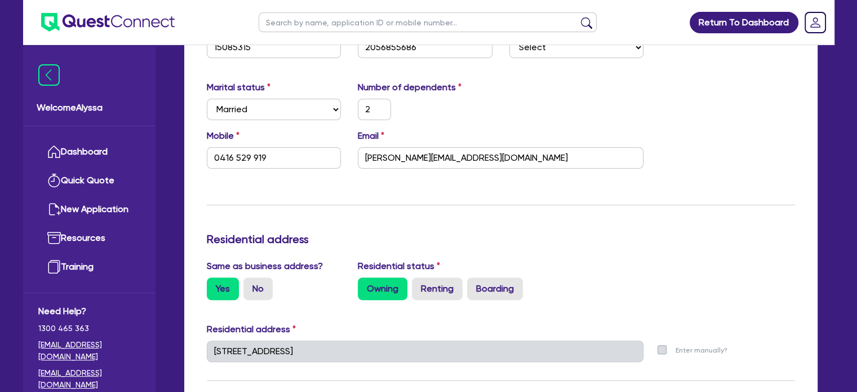
scroll to position [313, 0]
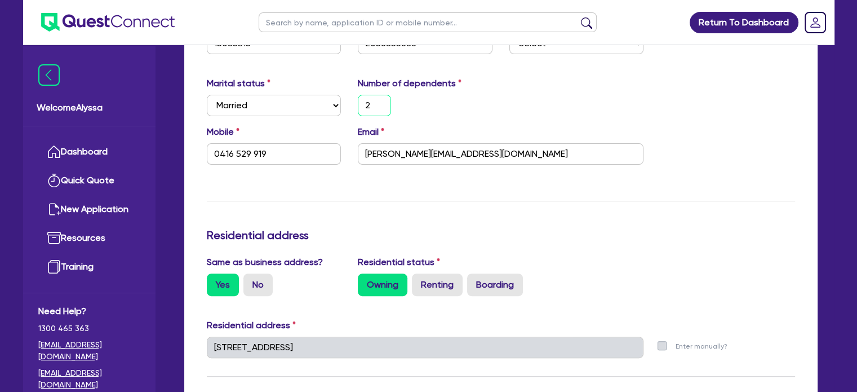
click at [372, 112] on input "2" at bounding box center [374, 105] width 33 height 21
type input "0416 529 919"
type input "3"
type input "0416 529 919"
type input "3"
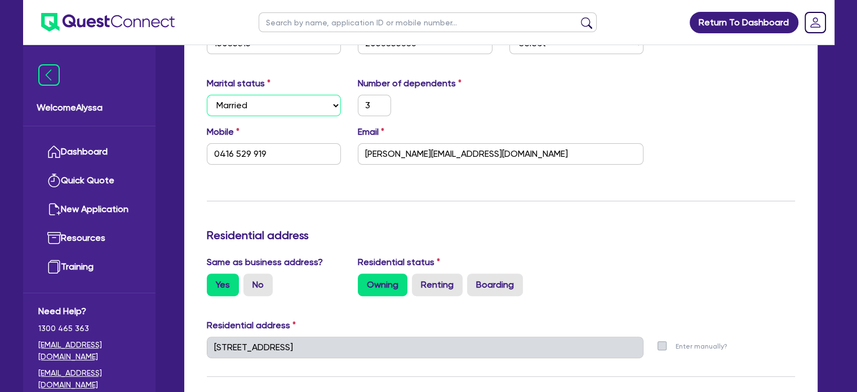
click at [291, 112] on select "Select Single Married De Facto / Partner" at bounding box center [274, 105] width 135 height 21
select select "SINGLE"
click at [207, 95] on select "Select Single Married De Facto / Partner" at bounding box center [274, 105] width 135 height 21
type input "3"
type input "0416 529 919"
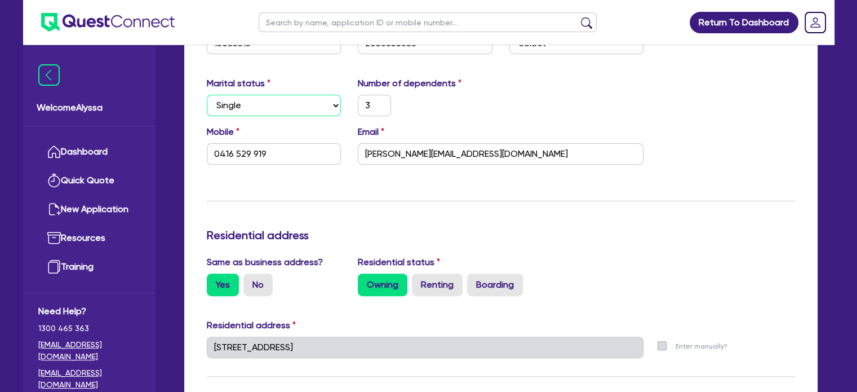
scroll to position [0, 0]
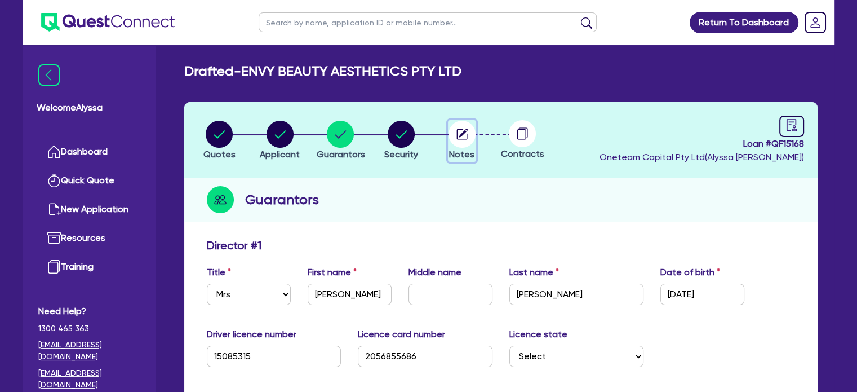
click at [464, 136] on circle "button" at bounding box center [462, 134] width 27 height 27
select select "Other"
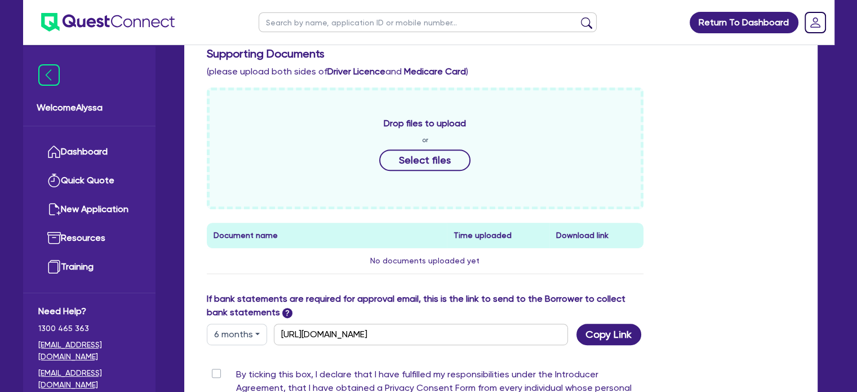
scroll to position [436, 0]
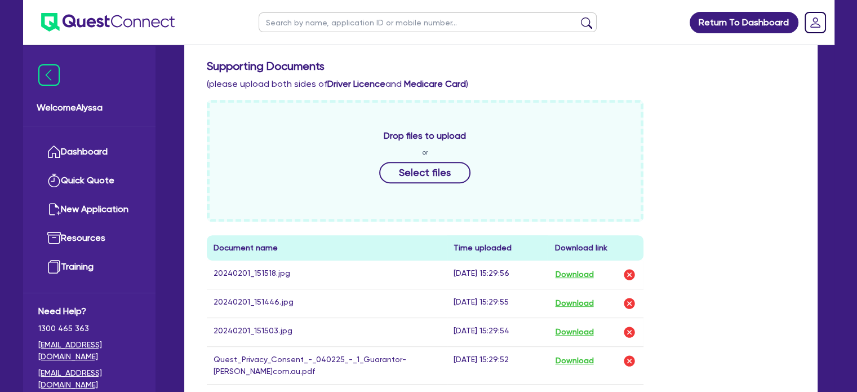
click at [709, 328] on div "Drop files to upload or Select files Document name Time uploaded Download link …" at bounding box center [500, 251] width 605 height 303
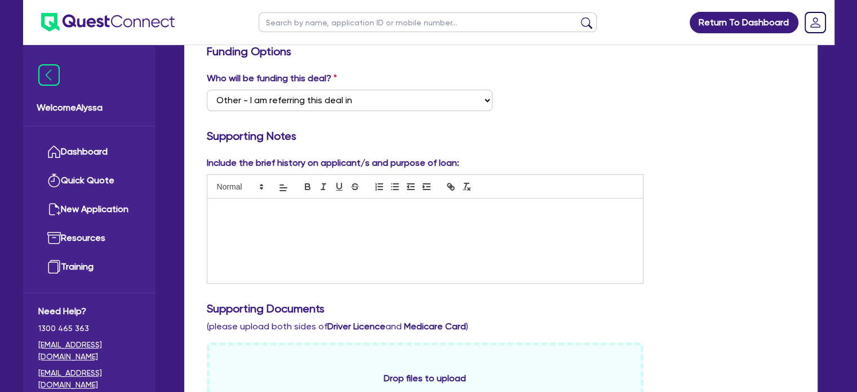
scroll to position [193, 0]
click at [380, 256] on div at bounding box center [425, 241] width 436 height 85
click at [296, 231] on p at bounding box center [425, 232] width 419 height 10
click at [453, 211] on p "Thi ([PERSON_NAME]) runs a home based clinic - Envy Beauty Aesthetics." at bounding box center [425, 211] width 419 height 10
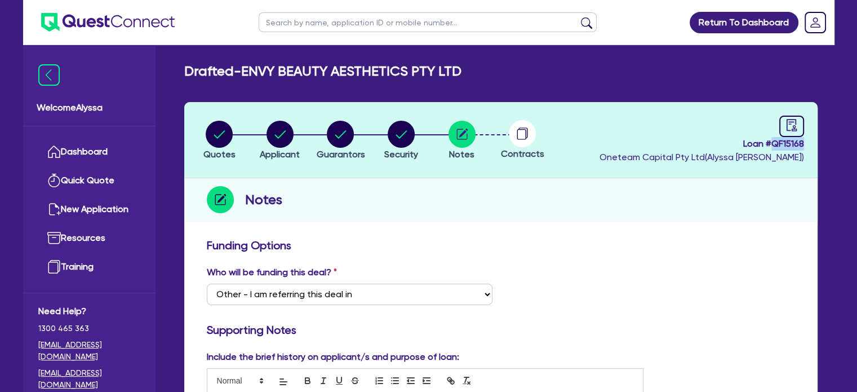
drag, startPoint x: 805, startPoint y: 141, endPoint x: 771, endPoint y: 141, distance: 33.8
click at [771, 141] on header "Quotes Applicant [GEOGRAPHIC_DATA] Security Notes Contracts Loan # QF15168 Onet…" at bounding box center [500, 140] width 633 height 76
copy span "QF15168"
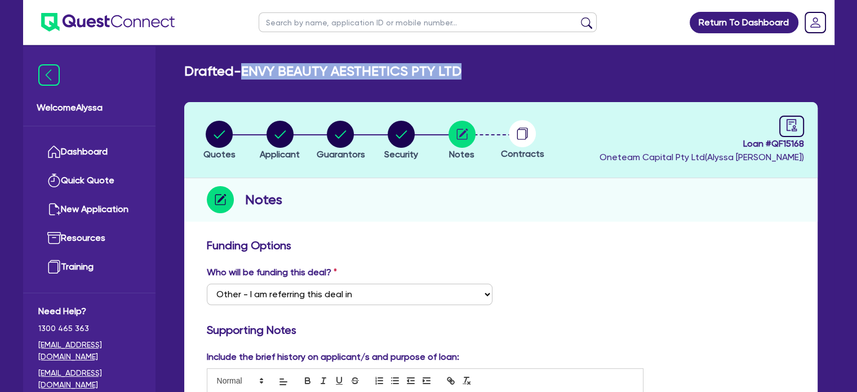
drag, startPoint x: 469, startPoint y: 72, endPoint x: 247, endPoint y: 63, distance: 222.2
click at [247, 63] on div "Drafted - ENVY BEAUTY AESTHETICS PTY LTD" at bounding box center [501, 71] width 650 height 16
copy h2 "ENVY BEAUTY AESTHETICS PTY LTD"
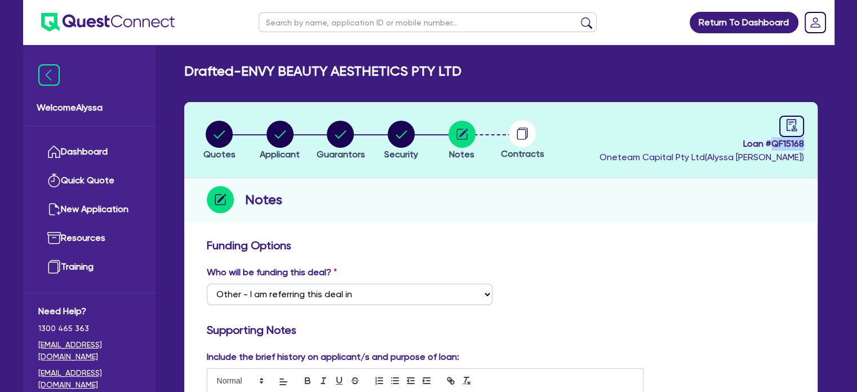
drag, startPoint x: 811, startPoint y: 145, endPoint x: 771, endPoint y: 144, distance: 40.0
click at [771, 144] on header "Quotes Applicant [GEOGRAPHIC_DATA] Security Notes Contracts Loan # QF15168 Onet…" at bounding box center [500, 140] width 633 height 76
copy span "QF15168"
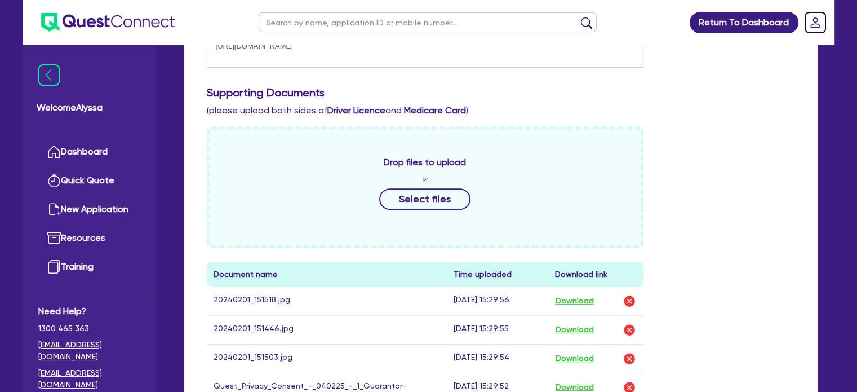
scroll to position [719, 0]
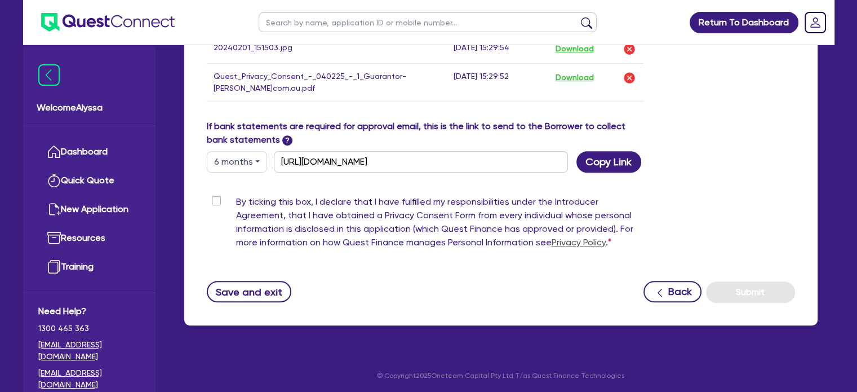
click at [236, 201] on label "By ticking this box, I declare that I have fulfilled my responsibilities under …" at bounding box center [440, 224] width 408 height 59
click at [216, 201] on input "By ticking this box, I declare that I have fulfilled my responsibilities under …" at bounding box center [211, 200] width 9 height 11
checkbox input "true"
click at [780, 299] on button "Submit" at bounding box center [750, 291] width 89 height 21
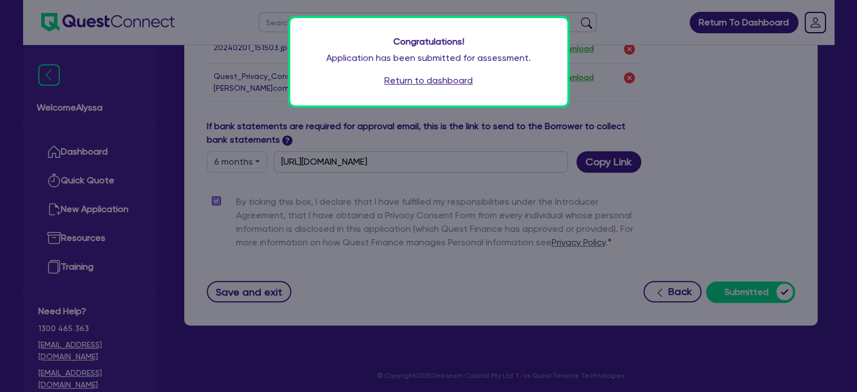
click at [446, 78] on link "Return to dashboard" at bounding box center [428, 81] width 88 height 14
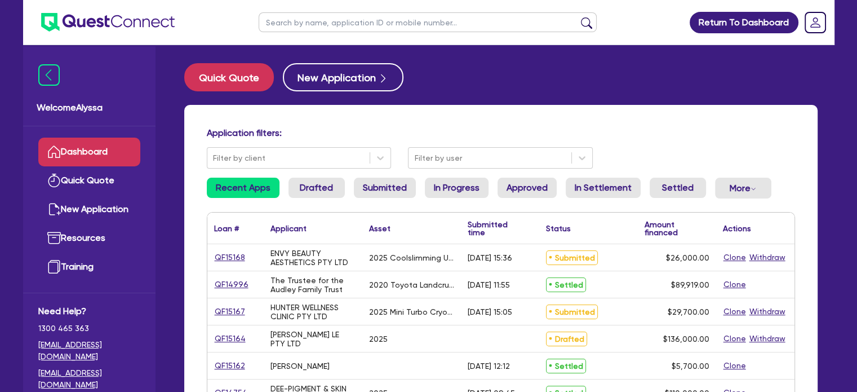
click at [312, 27] on input "text" at bounding box center [428, 22] width 338 height 20
type input "karla"
click at [578, 17] on button "submit" at bounding box center [587, 25] width 18 height 16
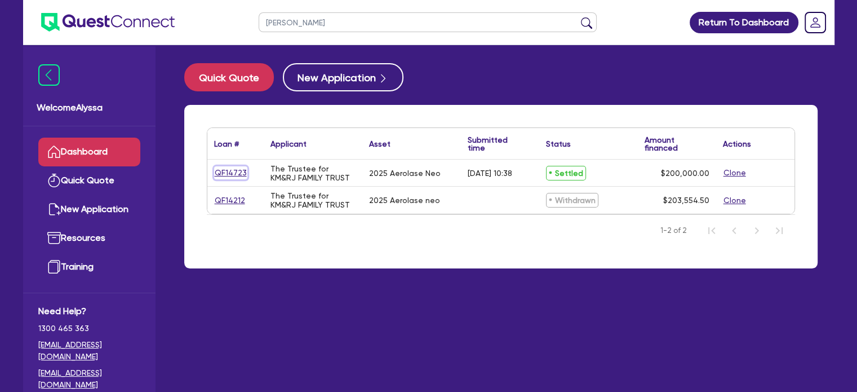
click at [232, 169] on link "QF14723" at bounding box center [230, 172] width 33 height 13
select select "TERTIARY_ASSETS"
select select "BEAUTY_EQUIPMENT"
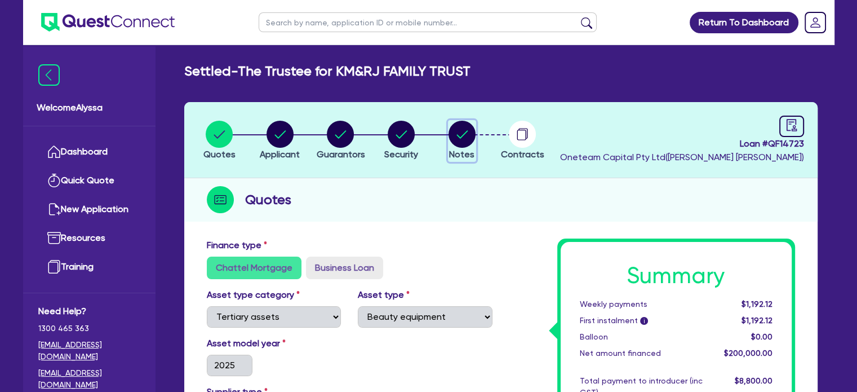
click at [459, 134] on circle "button" at bounding box center [462, 134] width 27 height 27
select select "Other"
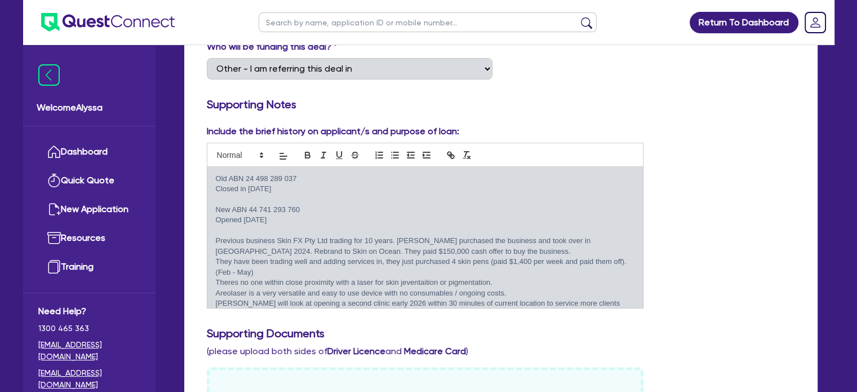
scroll to position [279, 0]
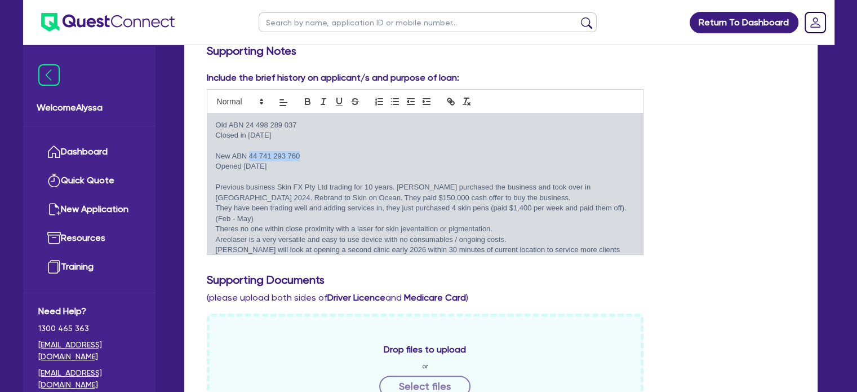
drag, startPoint x: 300, startPoint y: 153, endPoint x: 248, endPoint y: 158, distance: 52.1
click at [248, 158] on p "New ABN 44 741 293 760" at bounding box center [425, 156] width 419 height 10
copy p "44 741 293 760"
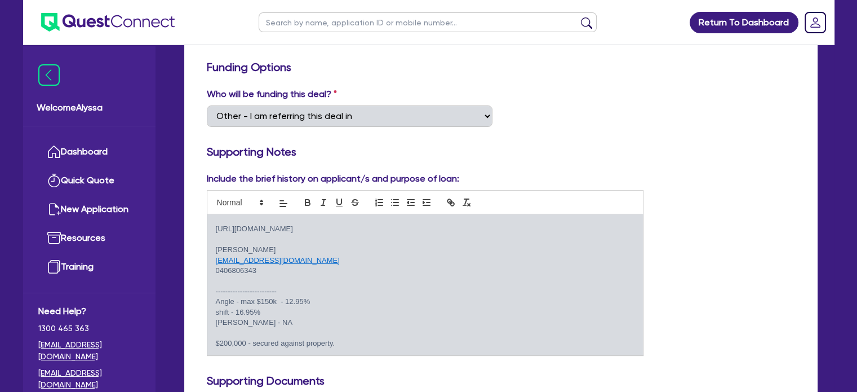
scroll to position [0, 0]
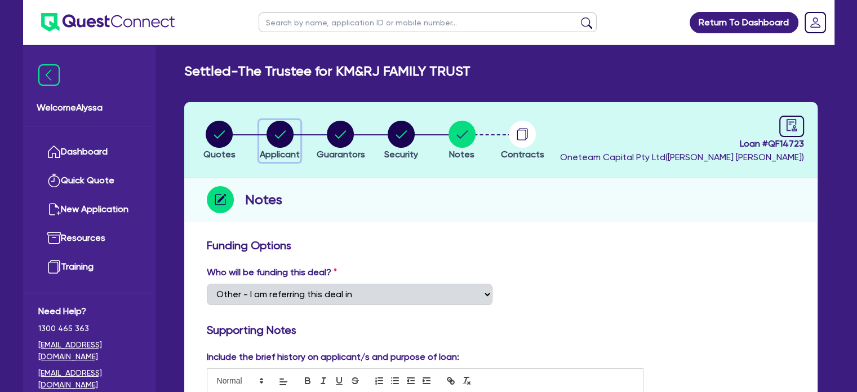
click at [286, 133] on circle "button" at bounding box center [280, 134] width 27 height 27
select select "TRUST"
select select "COMPANY"
select select "HEALTH_BEAUTY"
select select "HAIR_BEAUTY_SALONS"
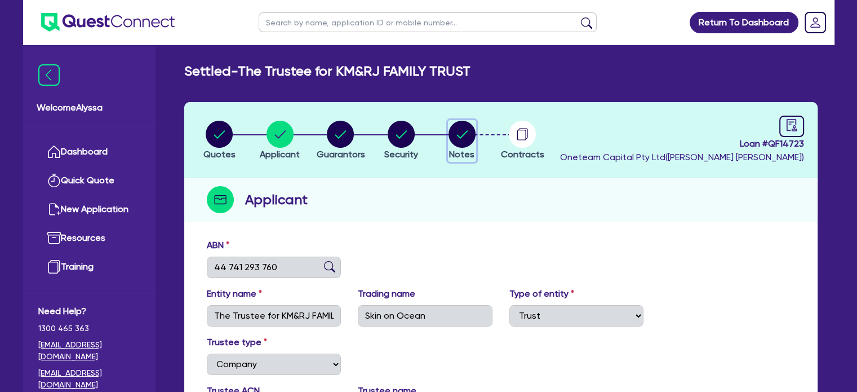
click at [458, 136] on icon "button" at bounding box center [461, 134] width 11 height 8
select select "Other"
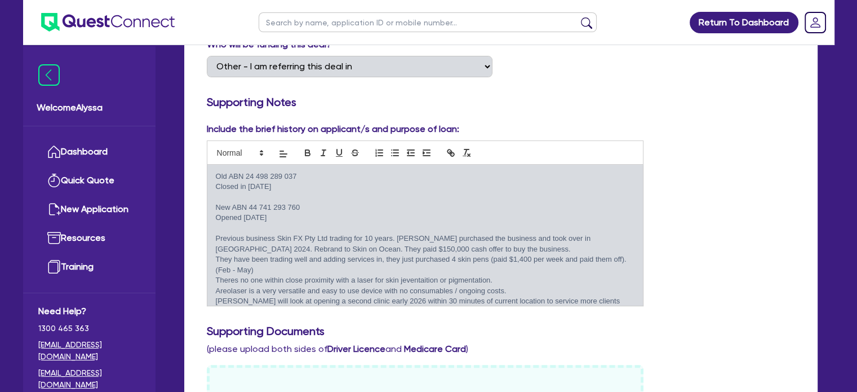
scroll to position [227, 0]
drag, startPoint x: 303, startPoint y: 178, endPoint x: 244, endPoint y: 175, distance: 58.7
click at [244, 175] on p "Old ABN 24 498 289 037" at bounding box center [425, 177] width 419 height 10
copy p "24 498 289 037"
click at [114, 152] on link "Dashboard" at bounding box center [89, 151] width 102 height 29
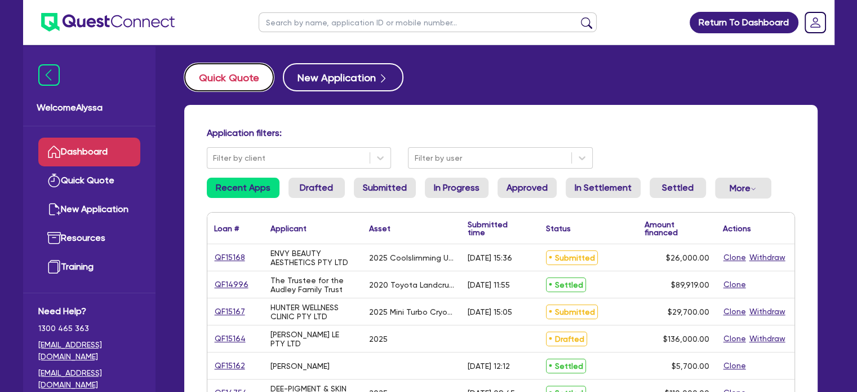
click at [230, 81] on button "Quick Quote" at bounding box center [229, 77] width 90 height 28
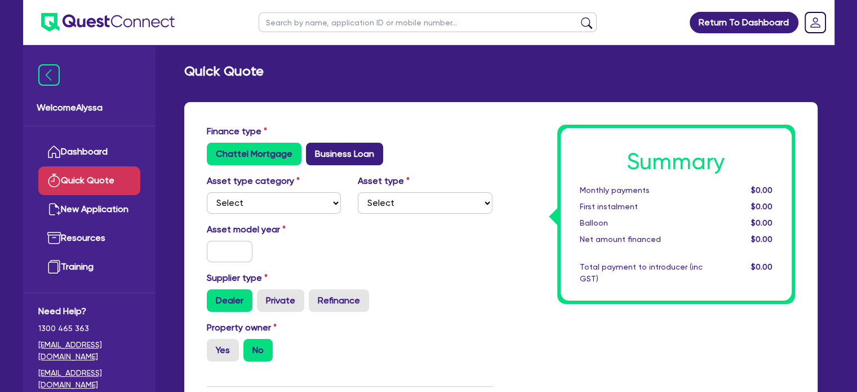
click at [322, 159] on label "Business Loan" at bounding box center [344, 154] width 77 height 23
click at [313, 150] on input "Business Loan" at bounding box center [309, 146] width 7 height 7
radio input "true"
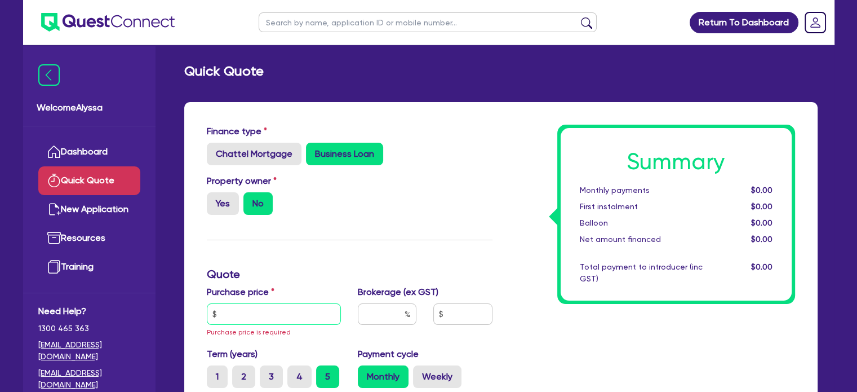
click at [268, 316] on input "text" at bounding box center [274, 313] width 135 height 21
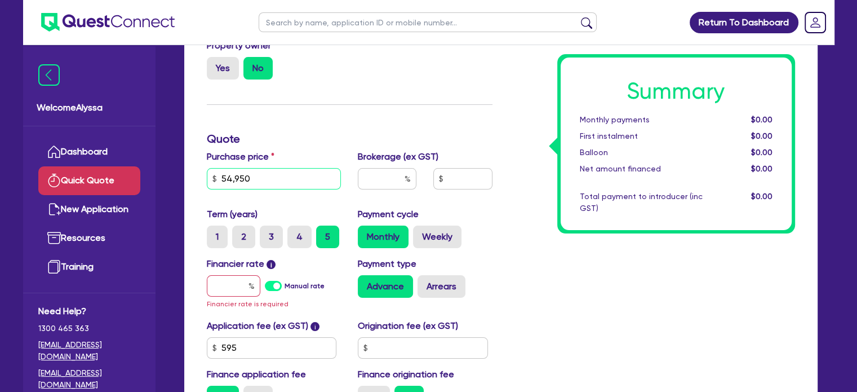
scroll to position [148, 0]
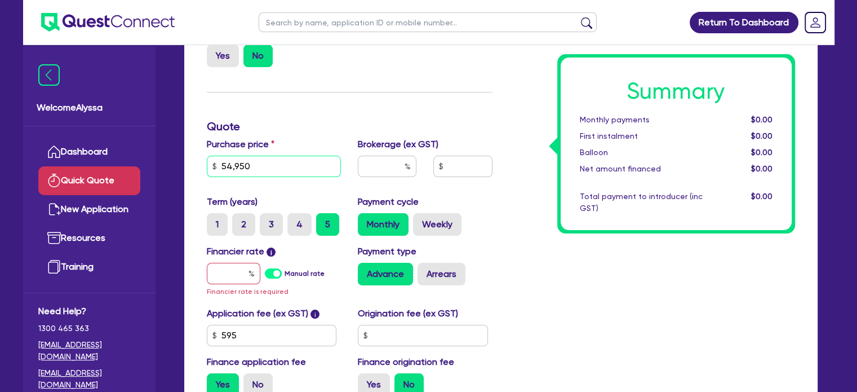
type input "54,950"
click at [228, 277] on input "text" at bounding box center [234, 273] width 54 height 21
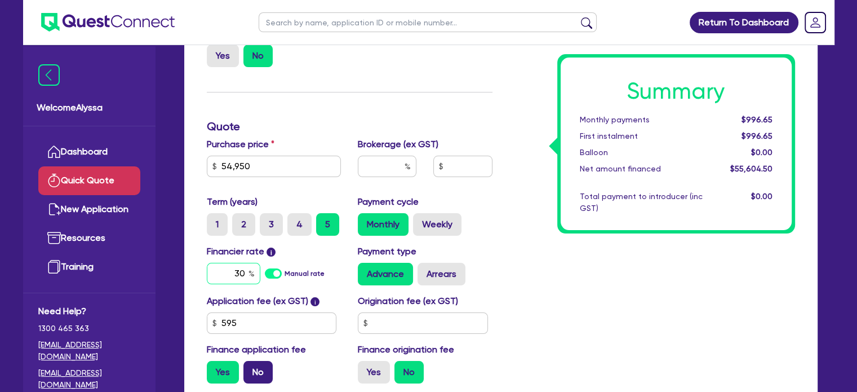
type input "30"
click at [248, 371] on label "No" at bounding box center [257, 372] width 29 height 23
click at [248, 368] on input "No" at bounding box center [246, 364] width 7 height 7
radio input "true"
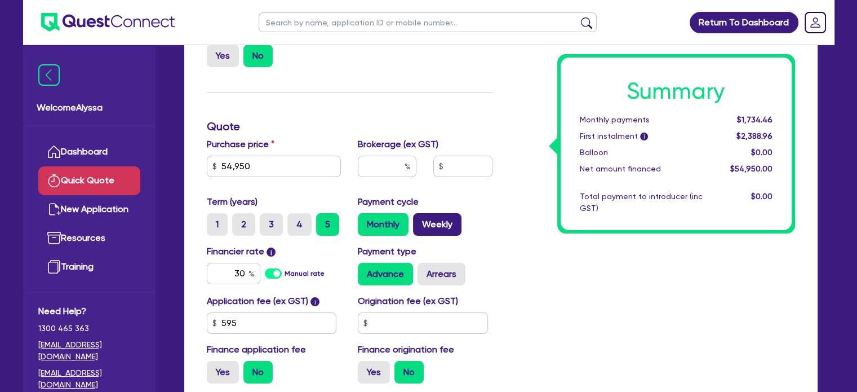
click at [431, 224] on label "Weekly" at bounding box center [437, 224] width 48 height 23
click at [420, 220] on input "Weekly" at bounding box center [416, 216] width 7 height 7
radio input "true"
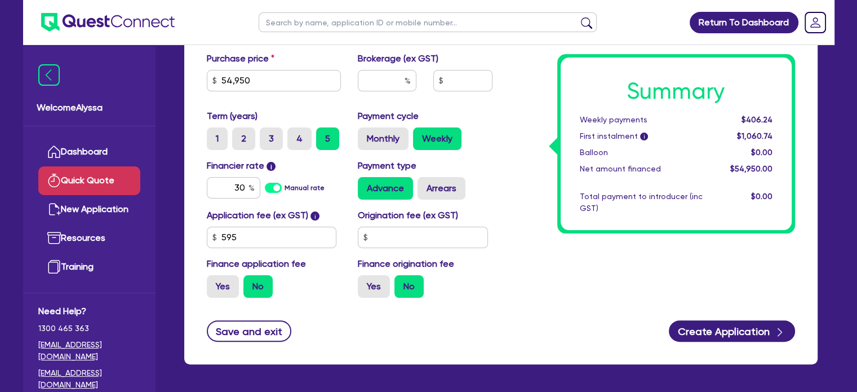
scroll to position [0, 0]
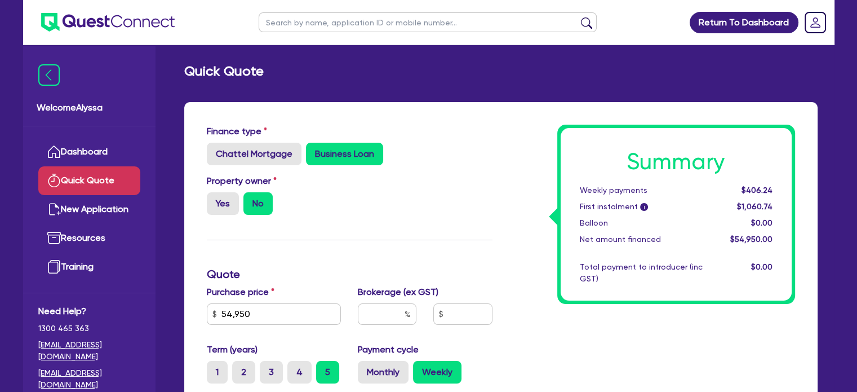
click at [387, 32] on input "text" at bounding box center [428, 22] width 338 height 20
type input "karla"
click button "submit" at bounding box center [587, 25] width 18 height 16
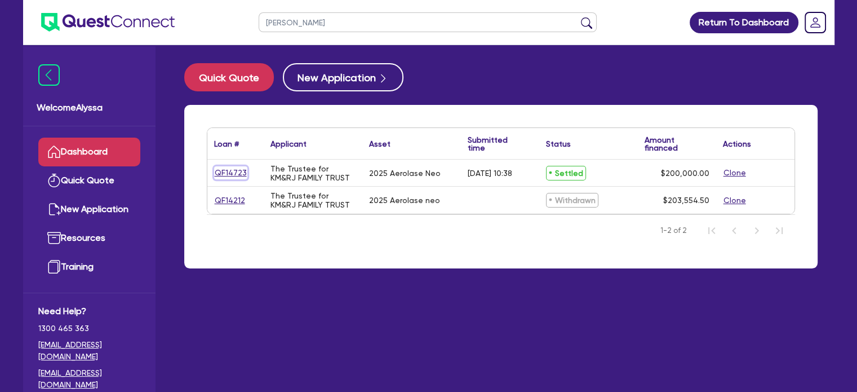
click at [233, 170] on link "QF14723" at bounding box center [230, 172] width 33 height 13
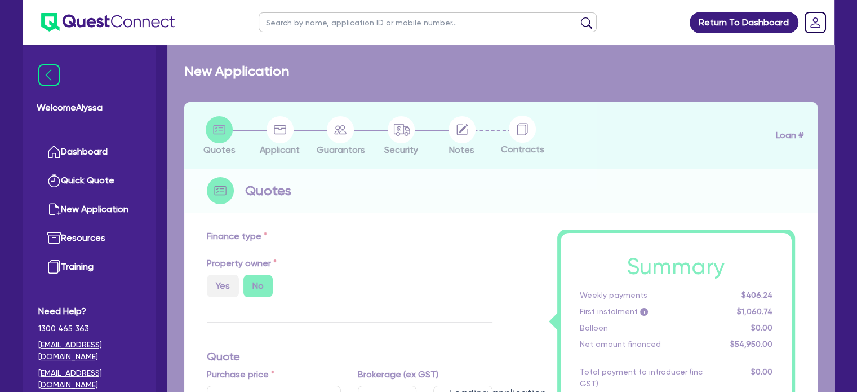
select select "TERTIARY_ASSETS"
type input "2025"
radio input "true"
type input "200,000"
type input "4"
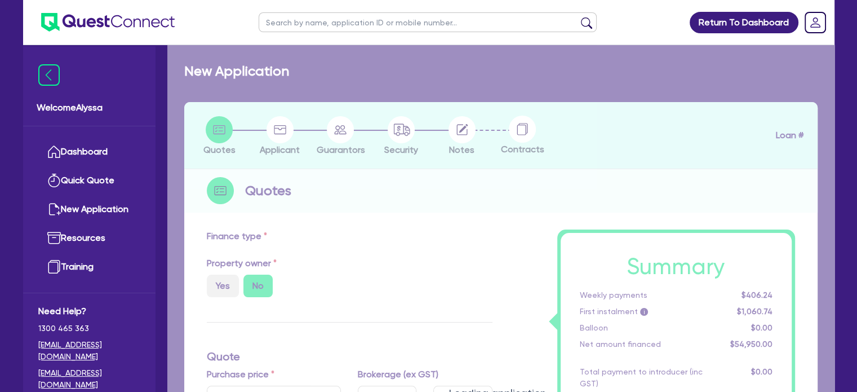
type input "8,000"
type input "16.95"
select select "BEAUTY_EQUIPMENT"
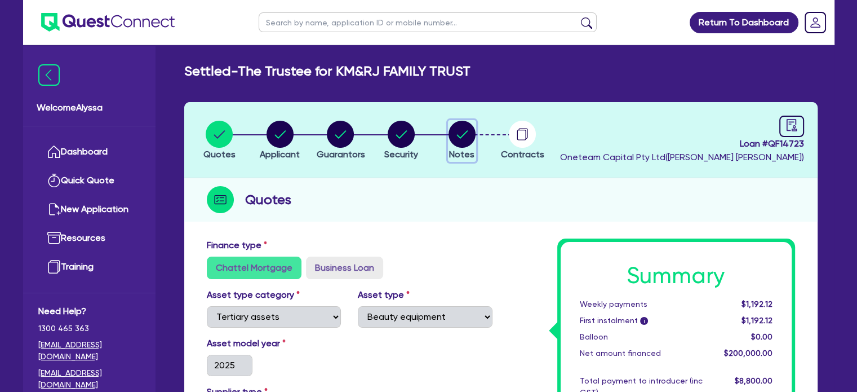
click at [469, 145] on icon "button" at bounding box center [462, 134] width 27 height 27
select select "Other"
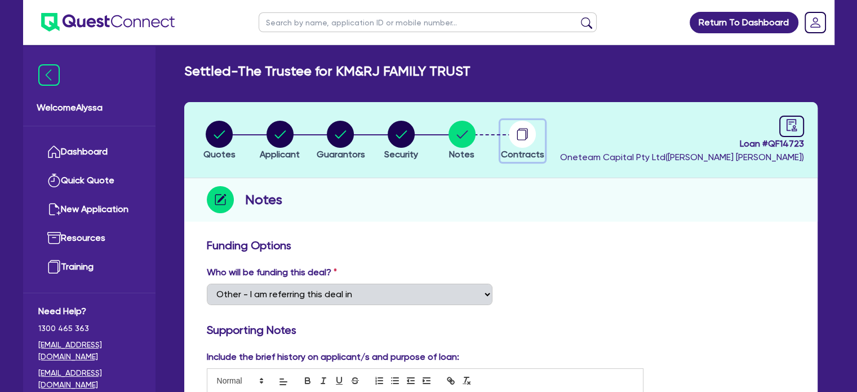
click at [529, 135] on circle "button" at bounding box center [522, 134] width 27 height 27
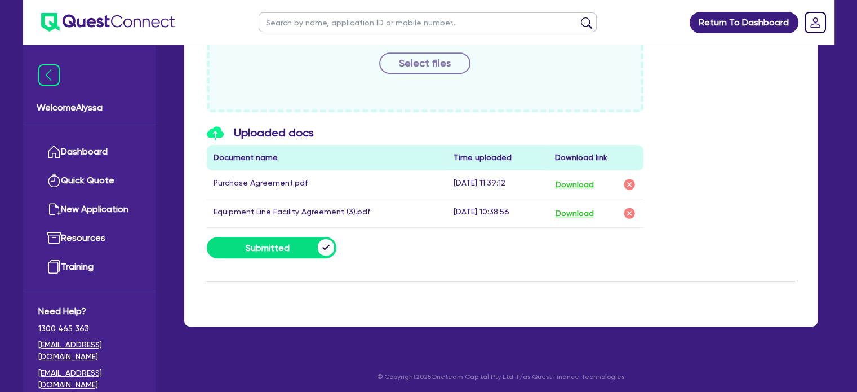
scroll to position [557, 0]
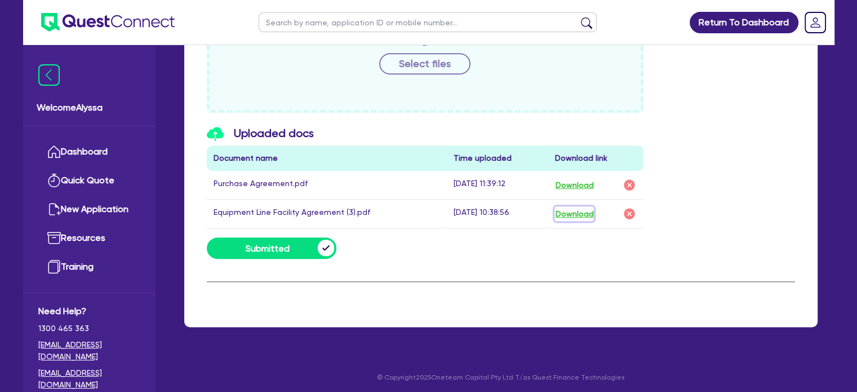
click at [574, 212] on button "Download" at bounding box center [573, 213] width 39 height 15
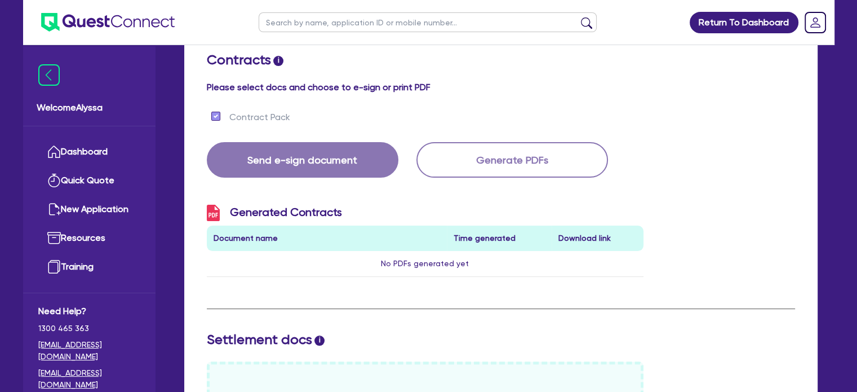
scroll to position [0, 0]
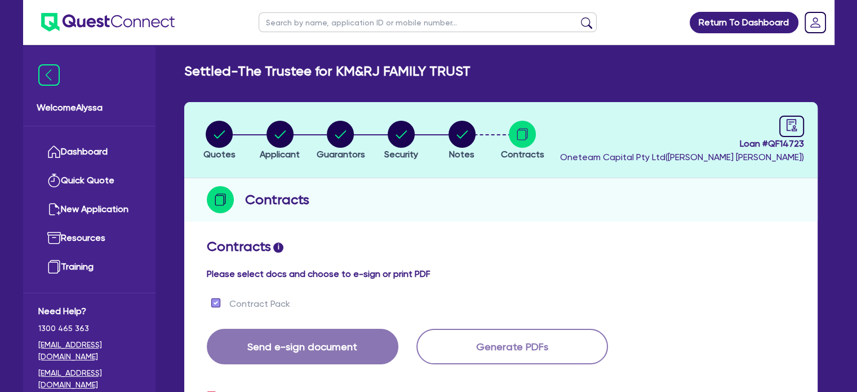
click at [339, 19] on input "text" at bounding box center [428, 22] width 338 height 20
type input "a"
click at [77, 142] on link "Dashboard" at bounding box center [89, 151] width 102 height 29
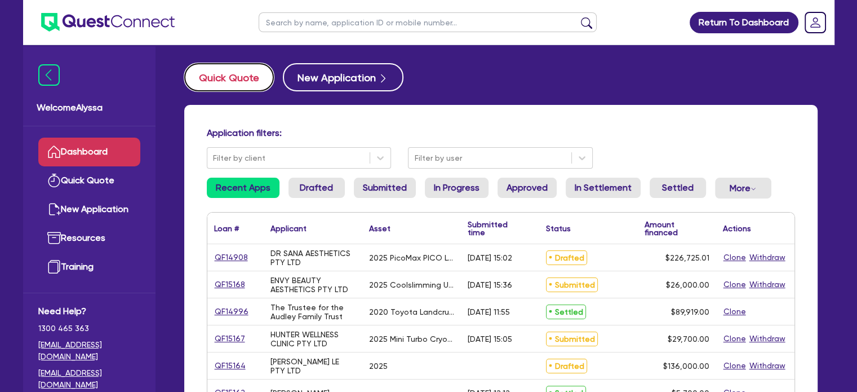
click at [224, 76] on button "Quick Quote" at bounding box center [229, 77] width 90 height 28
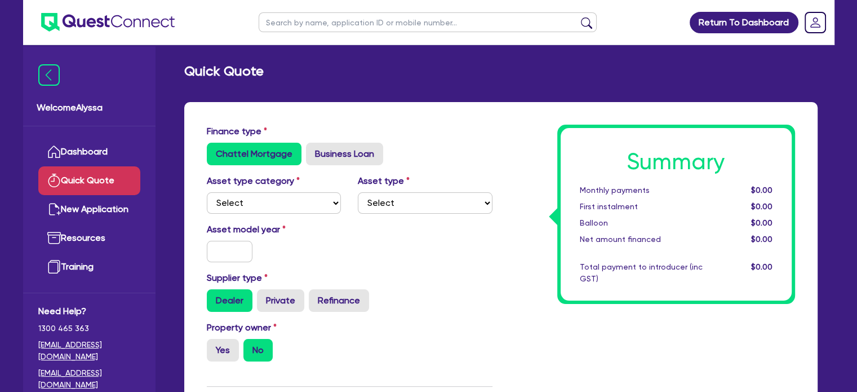
click at [343, 140] on div "Finance type Chattel Mortgage Business Loan" at bounding box center [349, 145] width 303 height 41
click at [345, 155] on label "Business Loan" at bounding box center [344, 154] width 77 height 23
click at [313, 150] on input "Business Loan" at bounding box center [309, 146] width 7 height 7
radio input "true"
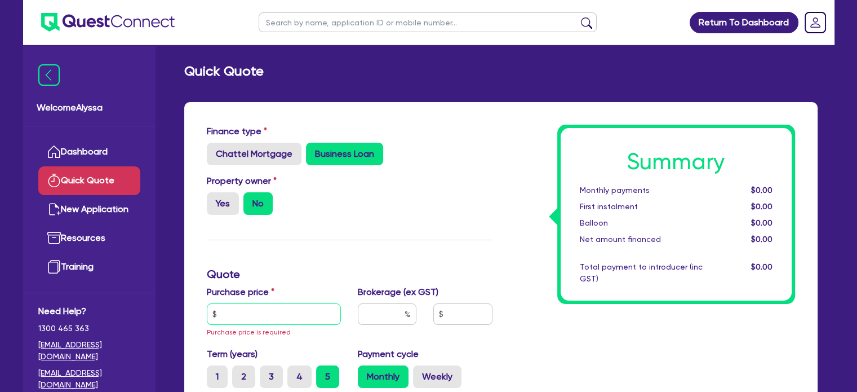
click at [255, 308] on input "text" at bounding box center [274, 313] width 135 height 21
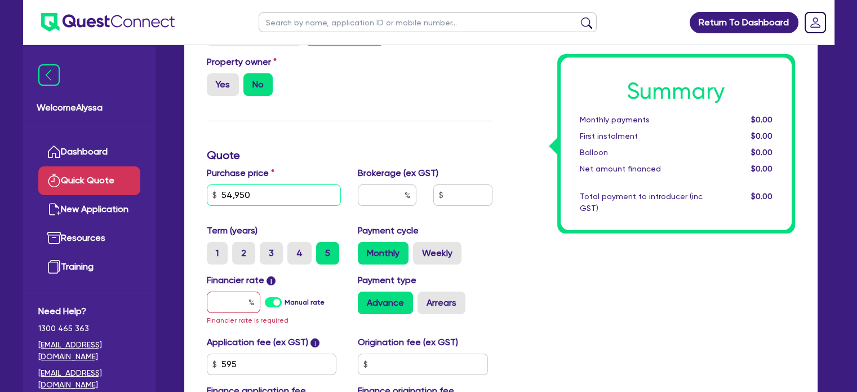
scroll to position [146, 0]
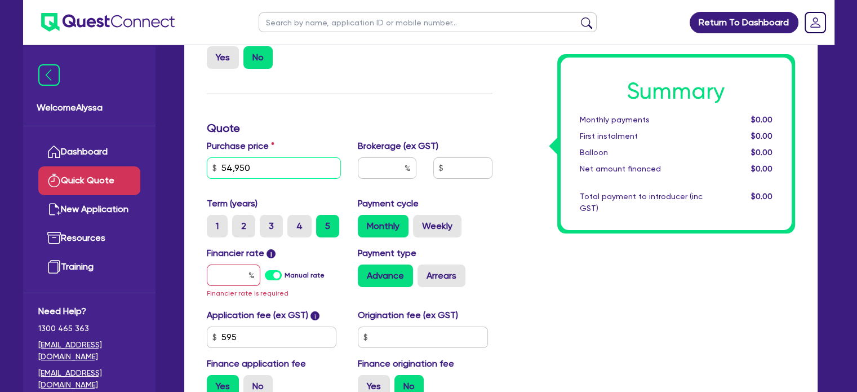
type input "54,950"
click at [224, 277] on input "text" at bounding box center [234, 274] width 54 height 21
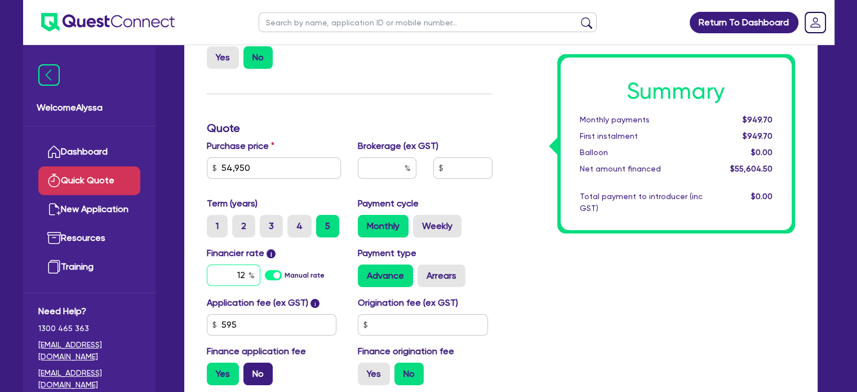
type input "12"
click at [259, 370] on label "No" at bounding box center [257, 373] width 29 height 23
click at [251, 370] on input "No" at bounding box center [246, 365] width 7 height 7
radio input "true"
click at [223, 372] on label "Yes" at bounding box center [223, 373] width 32 height 23
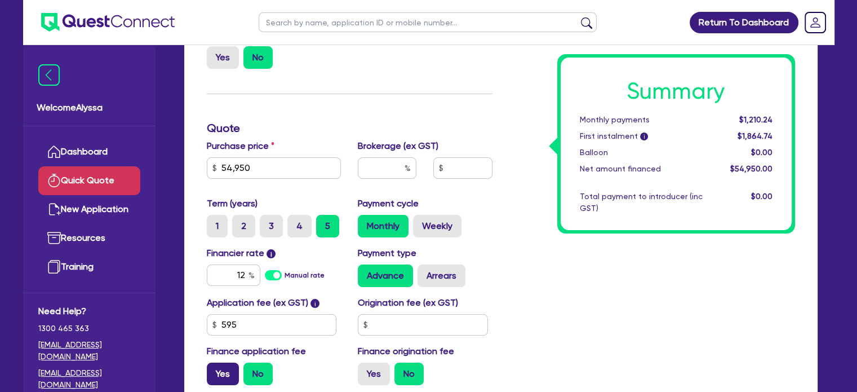
click at [214, 370] on input "Yes" at bounding box center [210, 365] width 7 height 7
radio input "true"
click at [394, 167] on input "text" at bounding box center [387, 167] width 59 height 21
type input "5"
type input "2,780.23"
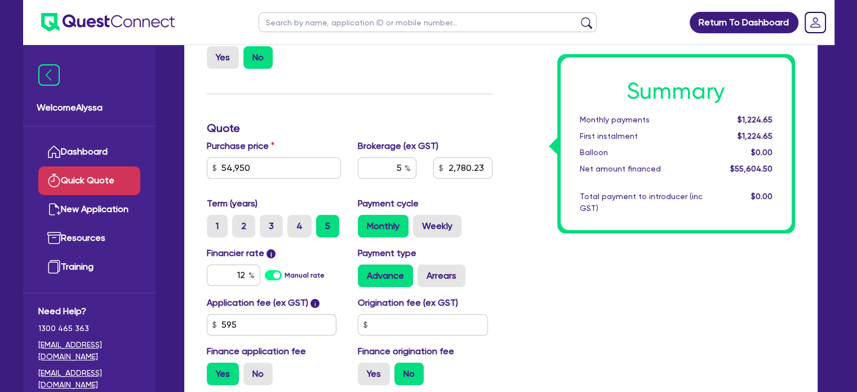
click at [541, 322] on div "Summary Monthly payments $1,224.65 First instalment $1,224.65 Balloon $0.00 Net…" at bounding box center [652, 186] width 303 height 415
click at [422, 330] on input "text" at bounding box center [423, 324] width 130 height 21
type input "900"
click at [503, 324] on div "Summary Monthly payments $1,292.01 First instalment $1,292.01 Balloon $0.00 Net…" at bounding box center [652, 186] width 303 height 415
type input "2,780.23"
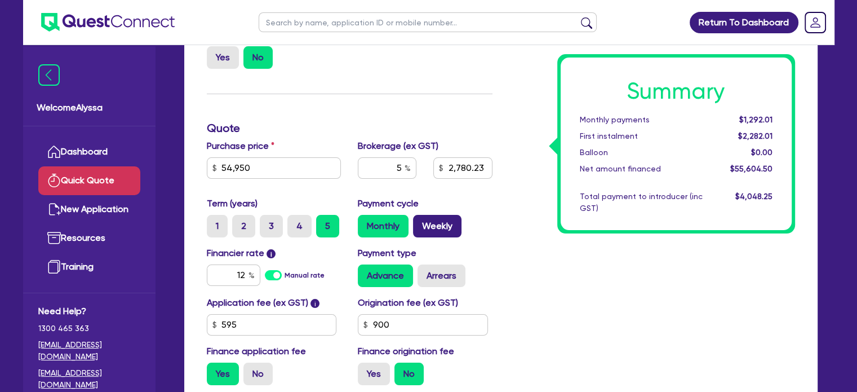
click at [441, 220] on label "Weekly" at bounding box center [437, 226] width 48 height 23
click at [420, 220] on input "Weekly" at bounding box center [416, 218] width 7 height 7
radio input "true"
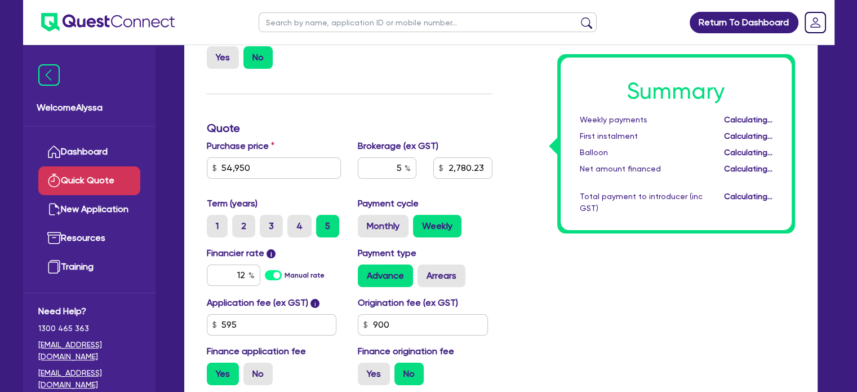
type input "2,780.23"
drag, startPoint x: 278, startPoint y: 169, endPoint x: 247, endPoint y: 165, distance: 30.8
click at [247, 165] on input "54,950" at bounding box center [274, 167] width 135 height 21
drag, startPoint x: 269, startPoint y: 175, endPoint x: 181, endPoint y: 164, distance: 88.6
click at [181, 164] on div "Finance type Chattel Mortgage Business Loan Asset type category Select Cars and…" at bounding box center [501, 210] width 650 height 509
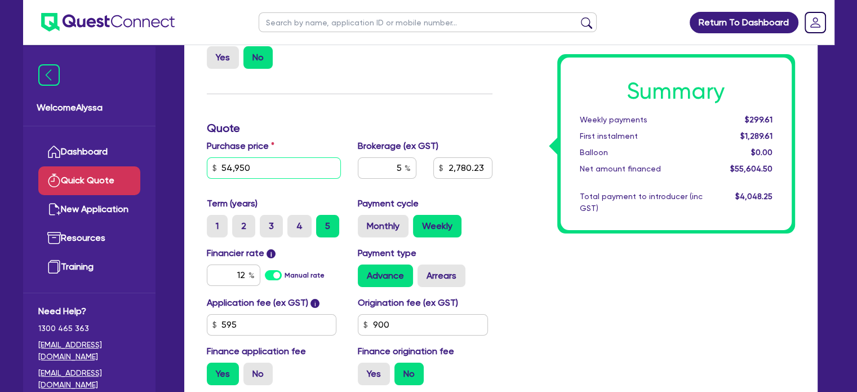
paste input "18,26"
type input "18,260"
click at [543, 251] on div "Summary Weekly payments $299.61 First instalment $1,289.61 Balloon $0.00 Net am…" at bounding box center [652, 186] width 303 height 415
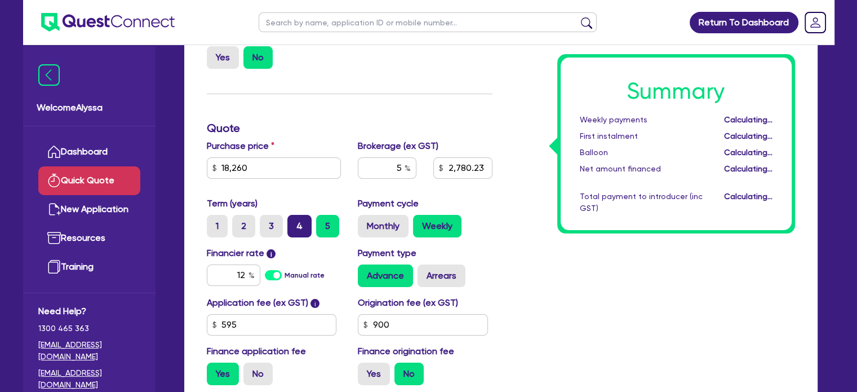
type input "945.73"
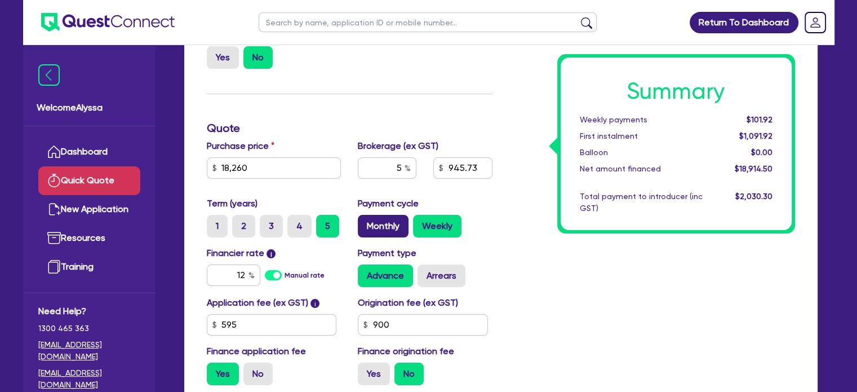
click at [383, 227] on label "Monthly" at bounding box center [383, 226] width 51 height 23
click at [365, 222] on input "Monthly" at bounding box center [361, 218] width 7 height 7
radio input "true"
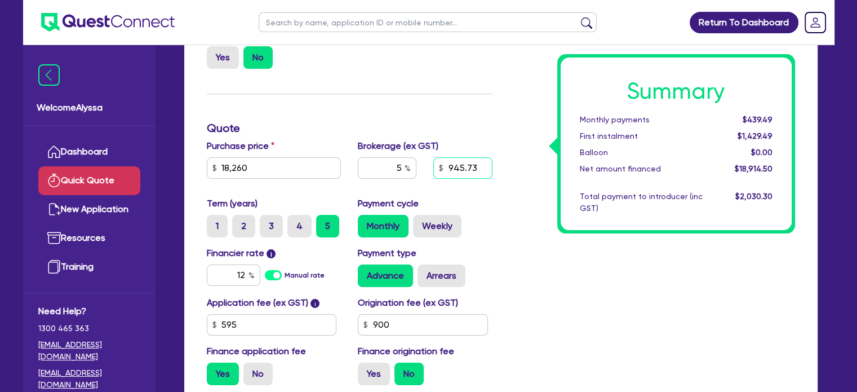
click at [473, 174] on input "945.73" at bounding box center [462, 167] width 59 height 21
type input "1,300"
type input "6.89"
type input "1,300"
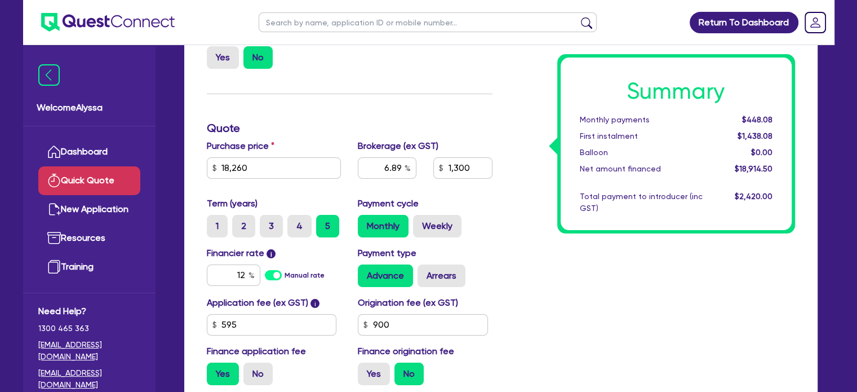
click at [518, 265] on div "Summary Monthly payments $448.08 First instalment $1,438.08 Balloon $0.00 Net a…" at bounding box center [652, 186] width 303 height 415
click at [295, 220] on label "4" at bounding box center [299, 226] width 24 height 23
click at [295, 220] on input "4" at bounding box center [290, 218] width 7 height 7
radio input "true"
type input "6.89"
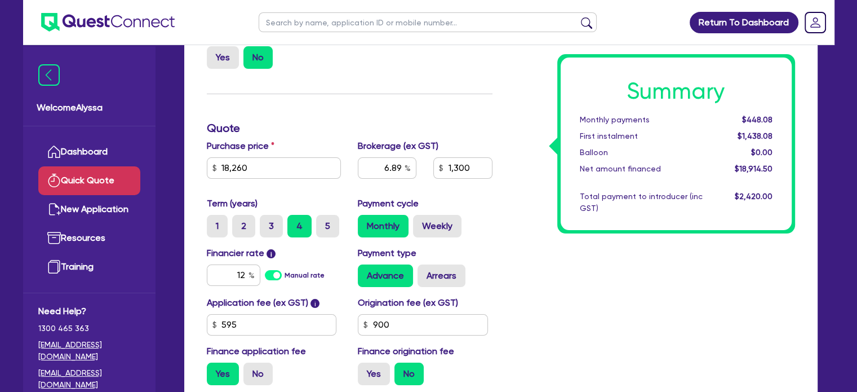
type input "1,300"
type input "6.89"
type input "1,300"
click at [273, 221] on label "3" at bounding box center [271, 226] width 23 height 23
click at [267, 221] on input "3" at bounding box center [263, 218] width 7 height 7
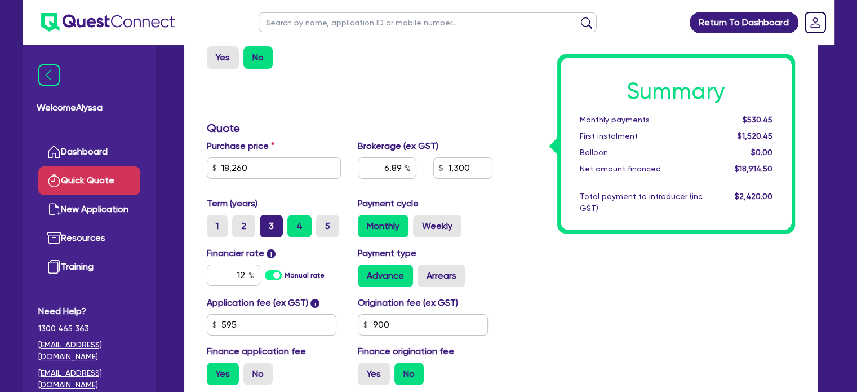
radio input "true"
type input "6.89"
type input "1,300"
type input "6.89"
type input "1,300"
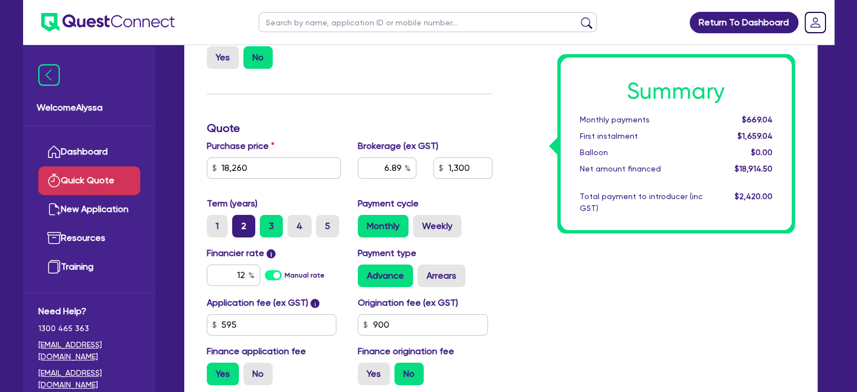
click at [239, 221] on label "2" at bounding box center [243, 226] width 23 height 23
click at [239, 221] on input "2" at bounding box center [235, 218] width 7 height 7
radio input "true"
type input "6.89"
type input "1,300"
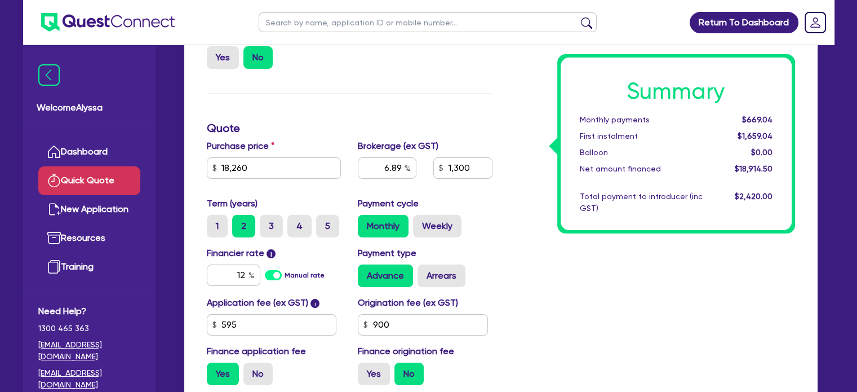
type input "6.89"
type input "1,300"
click at [99, 152] on link "Dashboard" at bounding box center [89, 151] width 102 height 29
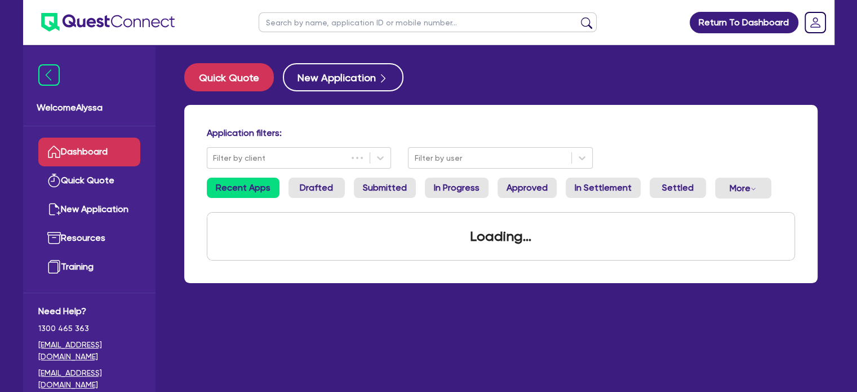
click at [292, 24] on input "text" at bounding box center [428, 22] width 338 height 20
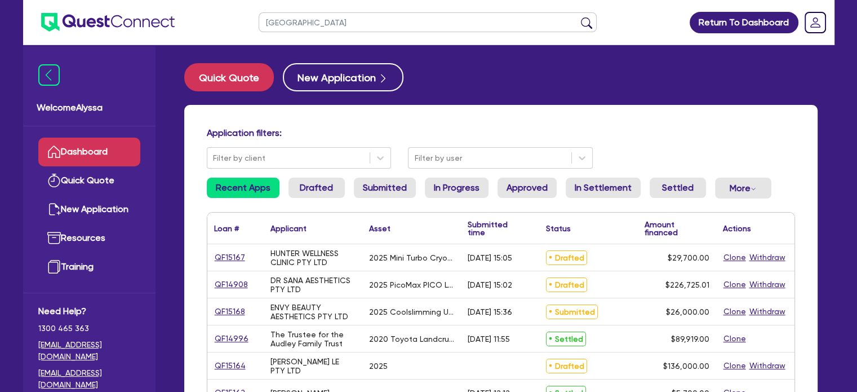
type input "havana"
click at [578, 17] on button "submit" at bounding box center [587, 25] width 18 height 16
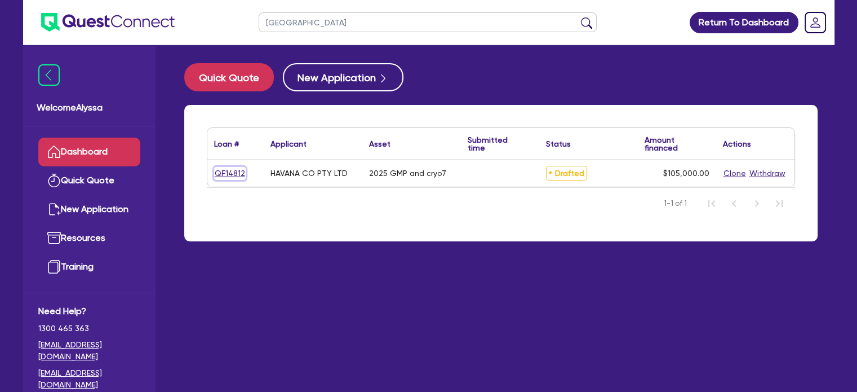
click at [233, 177] on link "QF14812" at bounding box center [230, 173] width 32 height 13
select select "TERTIARY_ASSETS"
select select "BEAUTY_EQUIPMENT"
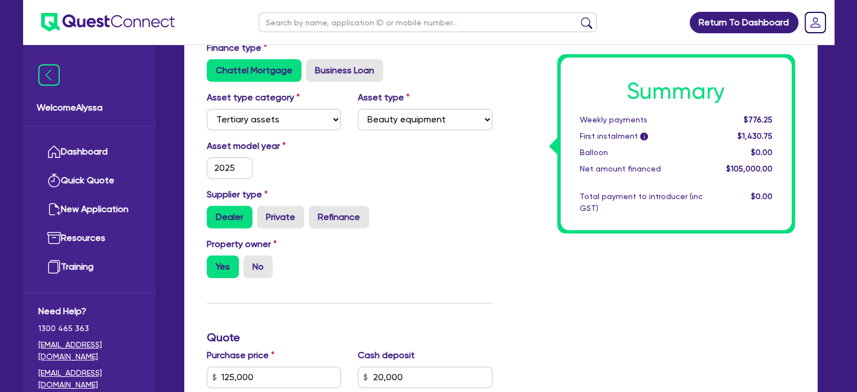
scroll to position [276, 0]
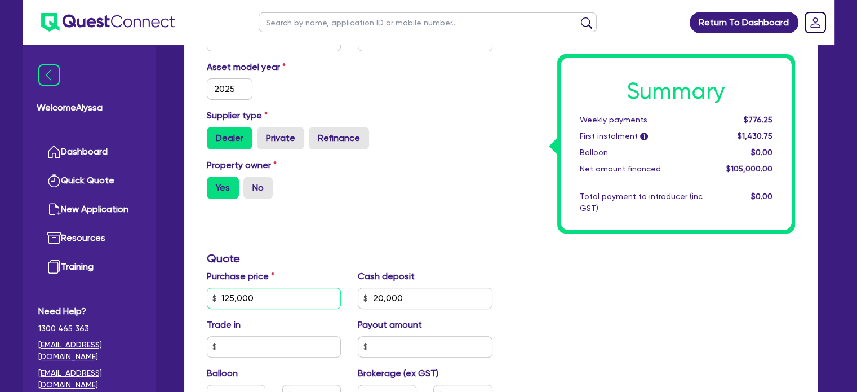
drag, startPoint x: 263, startPoint y: 302, endPoint x: 163, endPoint y: 297, distance: 99.3
click at [163, 297] on div "Welcome Alyssa Dashboard Quick Quote New Application Ref Company Ref Salesperso…" at bounding box center [428, 235] width 811 height 1023
type input "125,000"
type input "20,000"
type input "125,000"
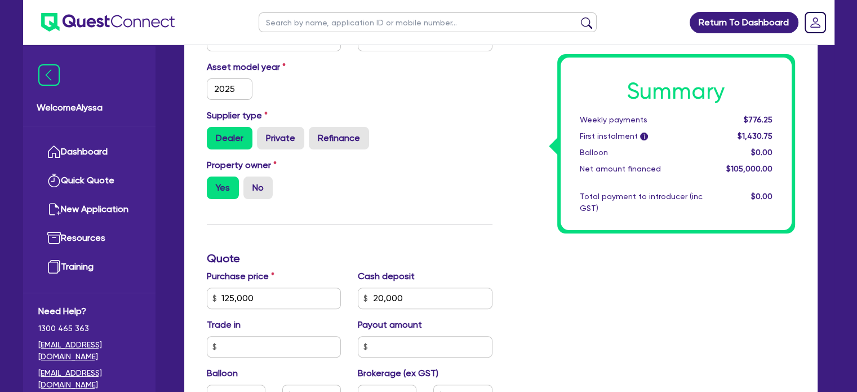
type input "20,000"
click at [440, 247] on div "Finance type Chattel Mortgage Business Loan Asset type category Select Cars and…" at bounding box center [349, 291] width 303 height 659
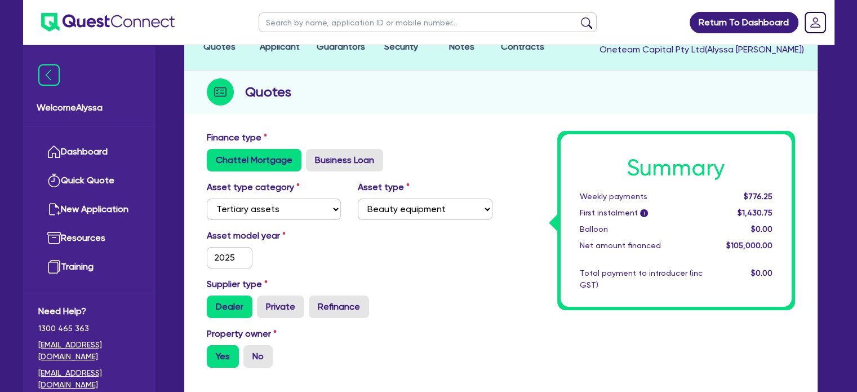
scroll to position [0, 0]
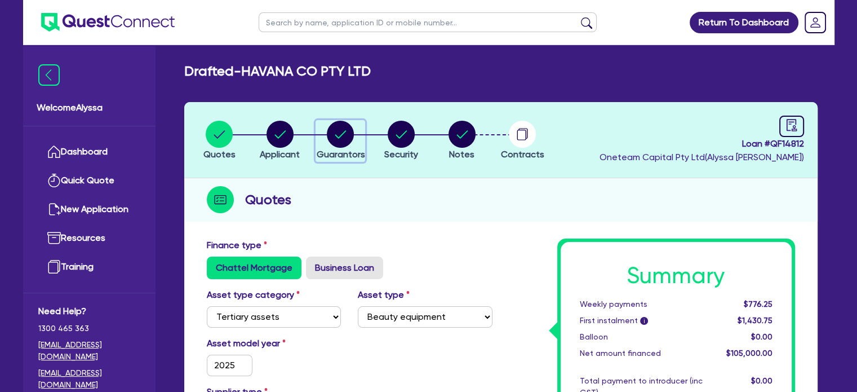
click at [341, 143] on circle "button" at bounding box center [340, 134] width 27 height 27
select select "MISS"
select select "WA"
select select "SINGLE"
select select "VEHICLE"
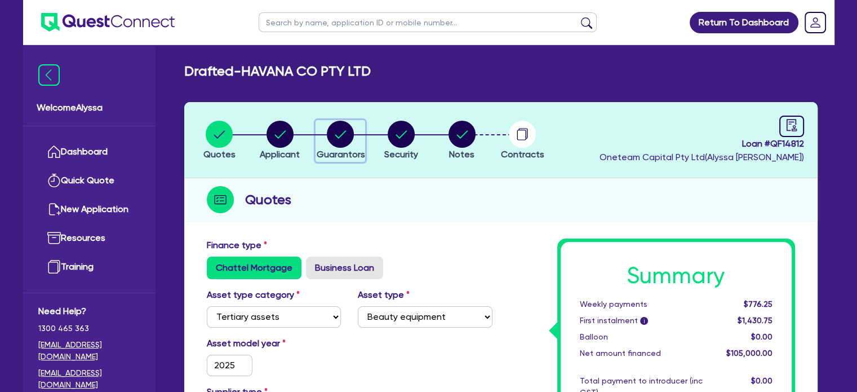
select select "MR"
select select "WA"
select select "MARRIED"
select select "PROPERTY"
select select "INVESTMENT_PROPERTY"
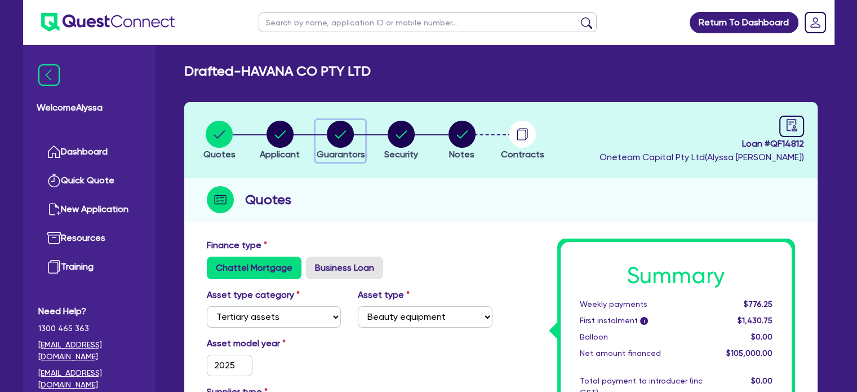
select select "CASH"
select select "VEHICLE"
select select "MORTGAGE"
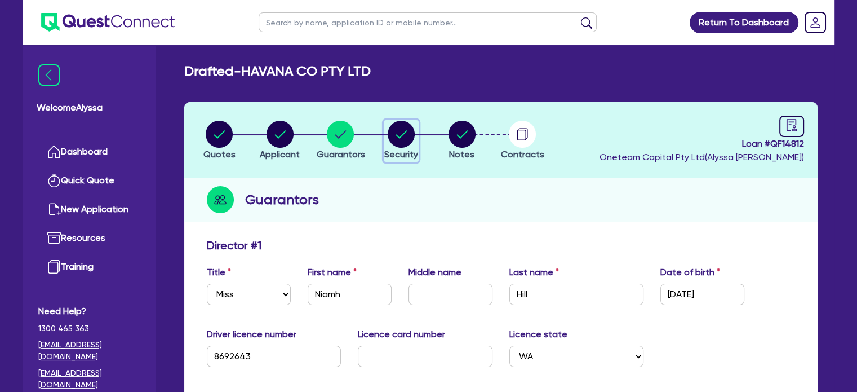
click at [402, 150] on span "Security" at bounding box center [401, 154] width 34 height 11
select select "TERTIARY_ASSETS"
select select "BEAUTY_EQUIPMENT"
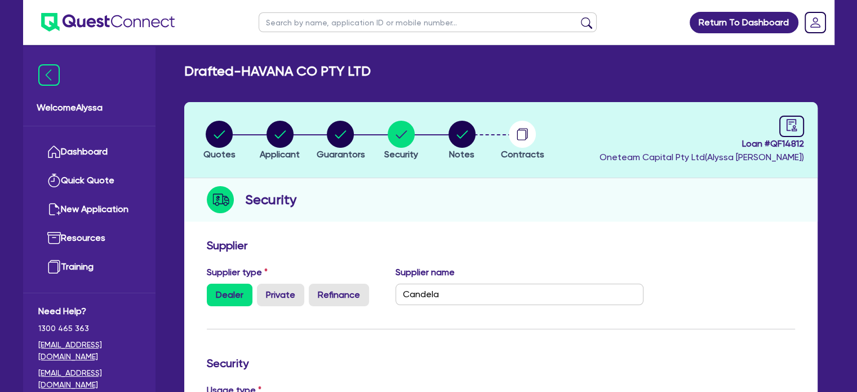
click at [199, 130] on li "Quotes" at bounding box center [219, 139] width 61 height 39
click at [344, 140] on circle "button" at bounding box center [340, 134] width 27 height 27
select select "MISS"
select select "WA"
select select "SINGLE"
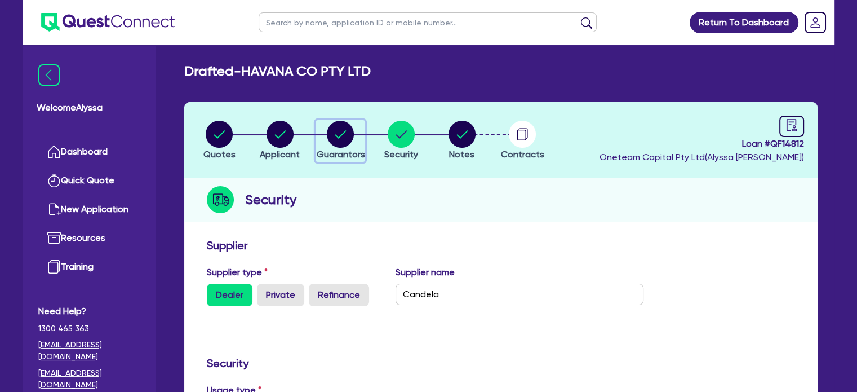
select select "VEHICLE"
select select "MR"
select select "WA"
select select "MARRIED"
select select "PROPERTY"
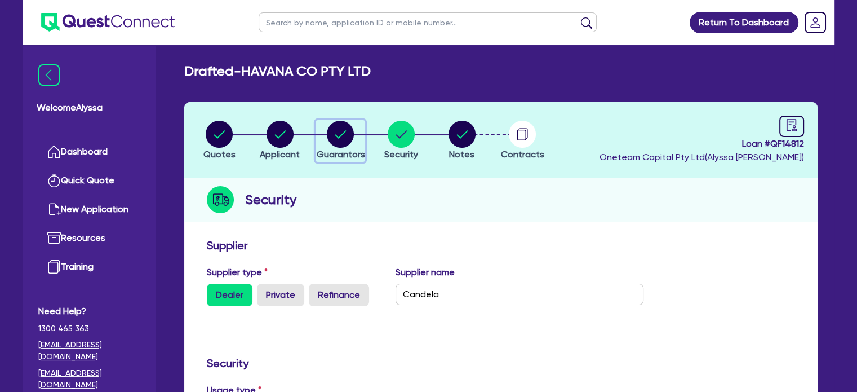
select select "INVESTMENT_PROPERTY"
select select "CASH"
select select "VEHICLE"
select select "MORTGAGE"
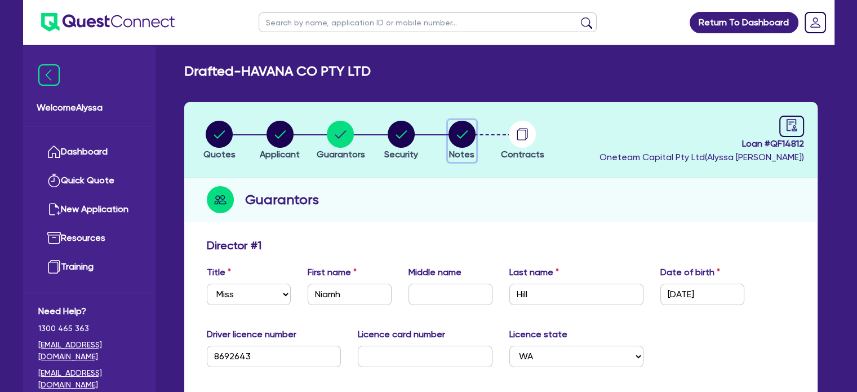
click at [467, 139] on circle "button" at bounding box center [462, 134] width 27 height 27
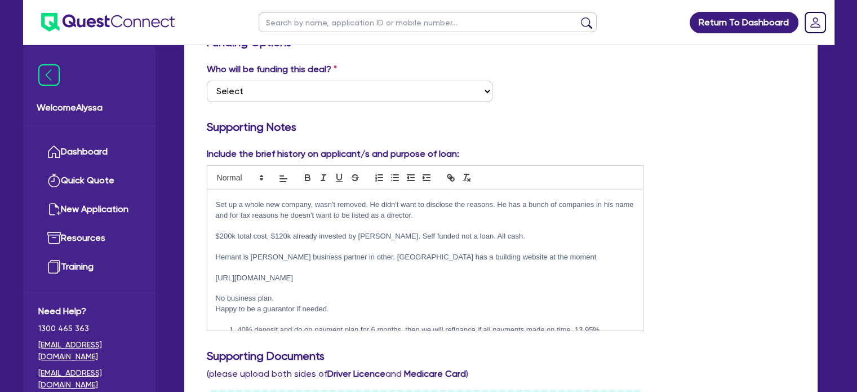
scroll to position [299, 0]
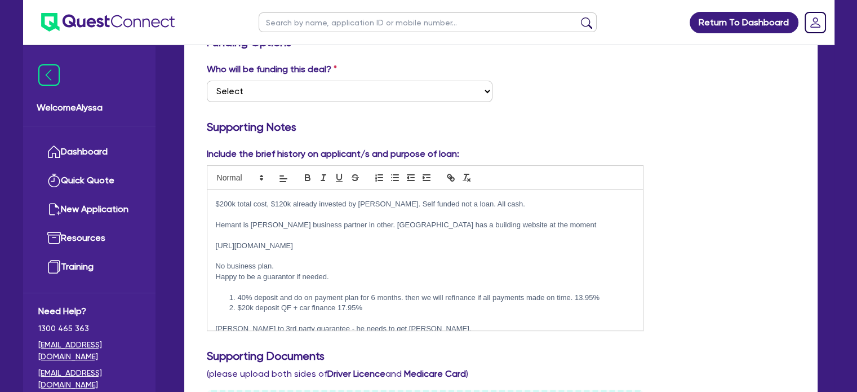
click at [390, 323] on p "Michael to 3rd party guarantee - he needs to get ILA." at bounding box center [425, 328] width 419 height 10
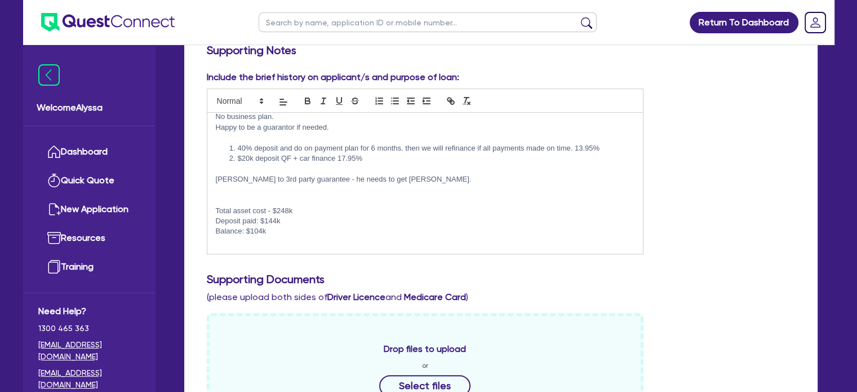
scroll to position [0, 0]
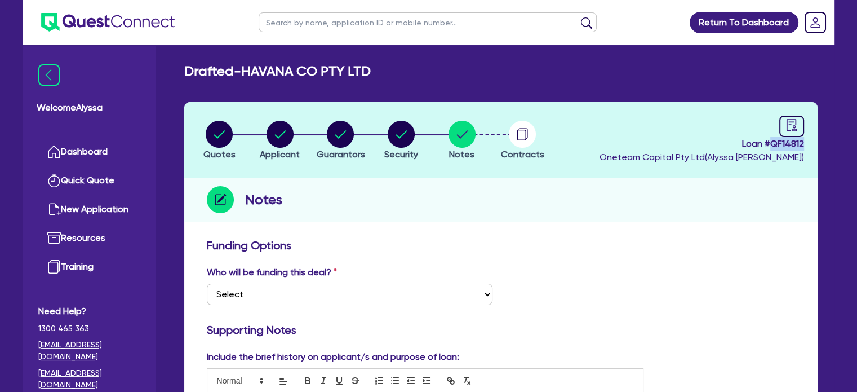
drag, startPoint x: 807, startPoint y: 140, endPoint x: 770, endPoint y: 141, distance: 36.6
click at [770, 141] on header "Quotes Applicant Guarantors Security Notes Contracts Loan # QF14812 Oneteam Cap…" at bounding box center [500, 140] width 633 height 76
copy span "QF14812"
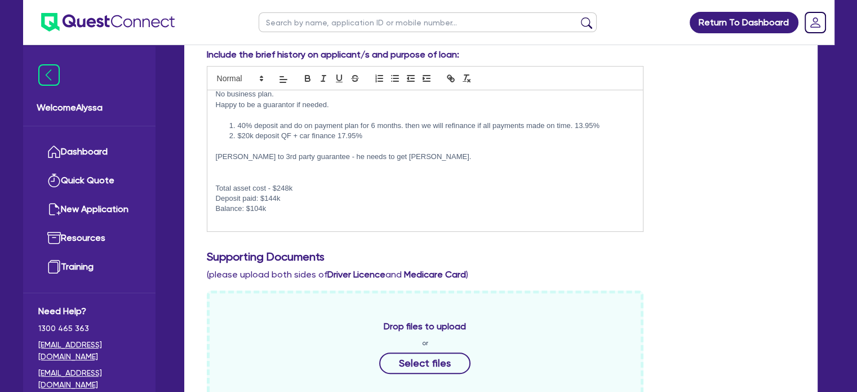
scroll to position [367, 0]
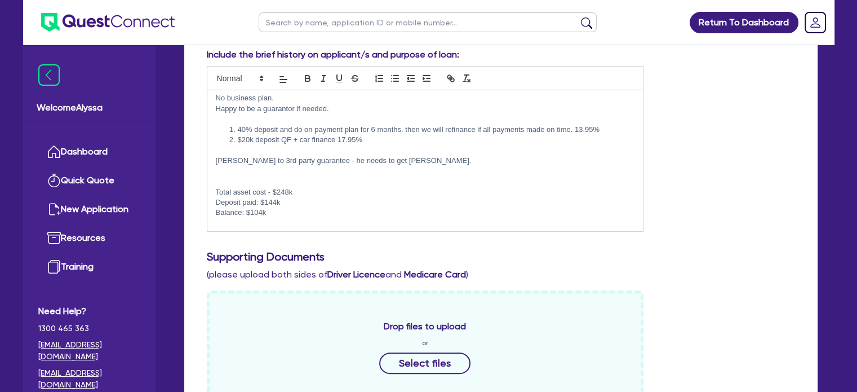
click at [226, 228] on p at bounding box center [425, 233] width 419 height 10
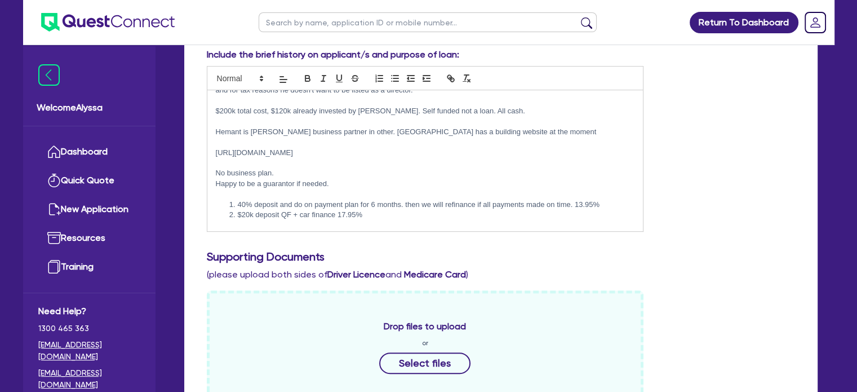
scroll to position [292, 0]
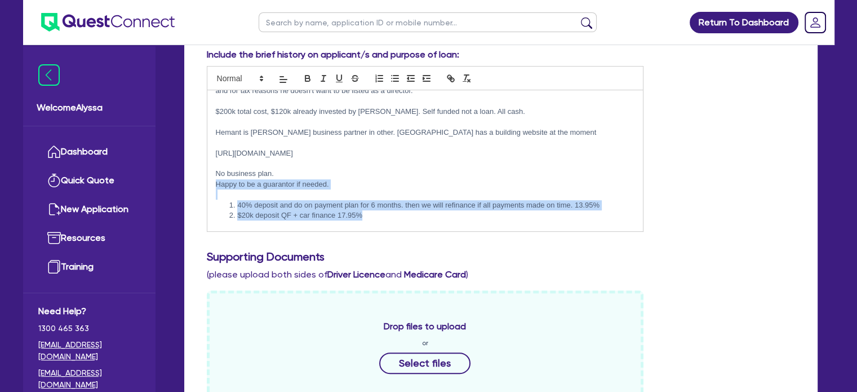
drag, startPoint x: 365, startPoint y: 206, endPoint x: 201, endPoint y: 173, distance: 166.8
click at [201, 173] on div "Include the brief history on applicant/s and purpose of loan: $ Niamh - Mick wa…" at bounding box center [425, 140] width 454 height 184
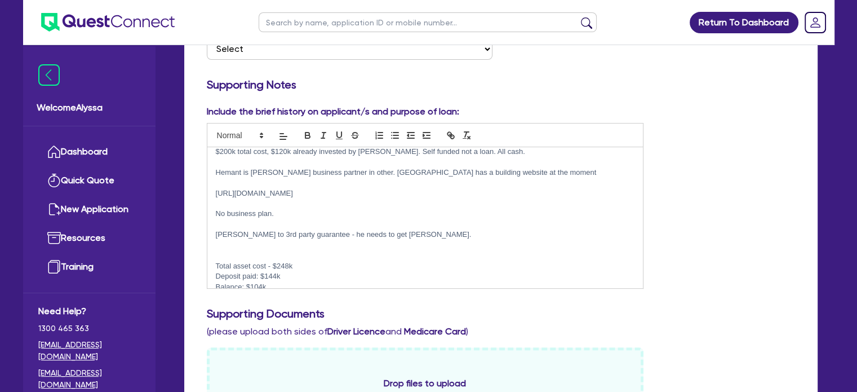
scroll to position [681, 0]
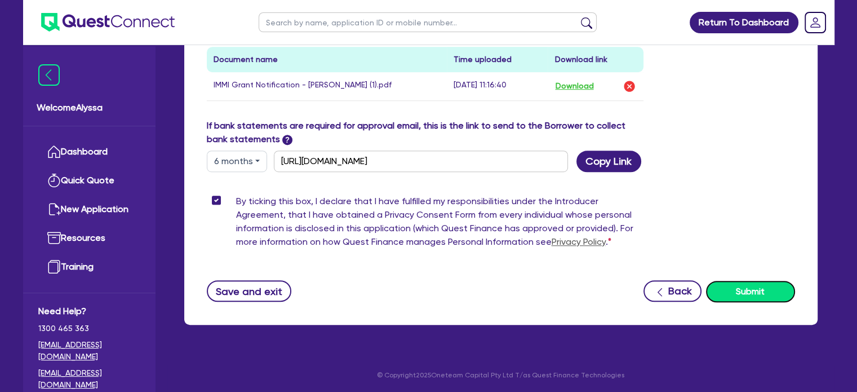
click at [755, 292] on button "Submit" at bounding box center [750, 291] width 89 height 21
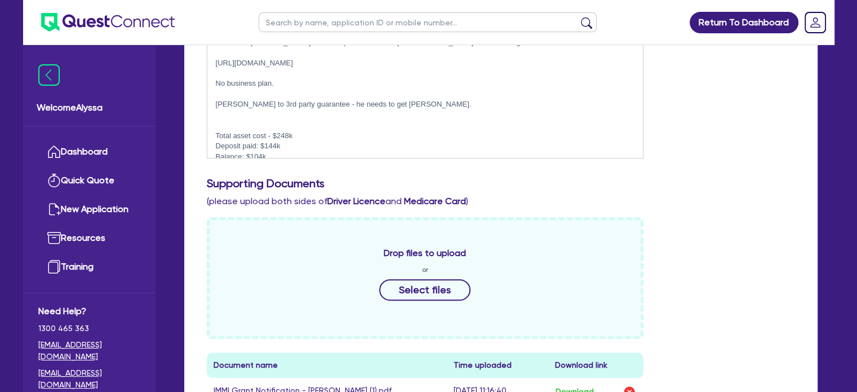
scroll to position [202, 0]
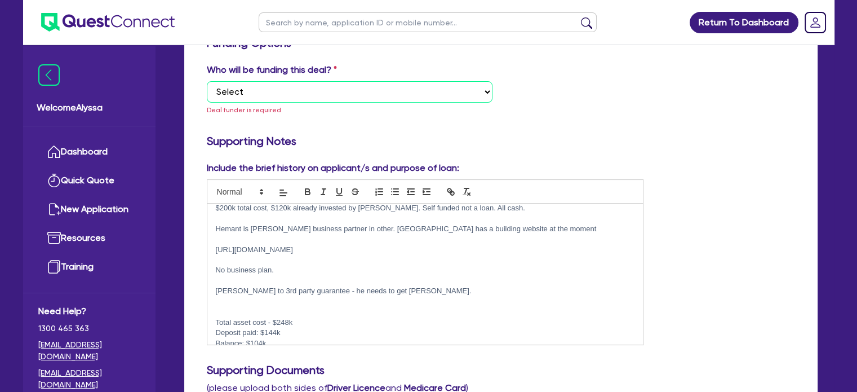
click at [348, 90] on select "Select I want Quest to fund 100% I will fund 100% I will co-fund with Quest Oth…" at bounding box center [350, 91] width 286 height 21
select select "Other"
click at [207, 81] on select "Select I want Quest to fund 100% I will fund 100% I will co-fund with Quest Oth…" at bounding box center [350, 91] width 286 height 21
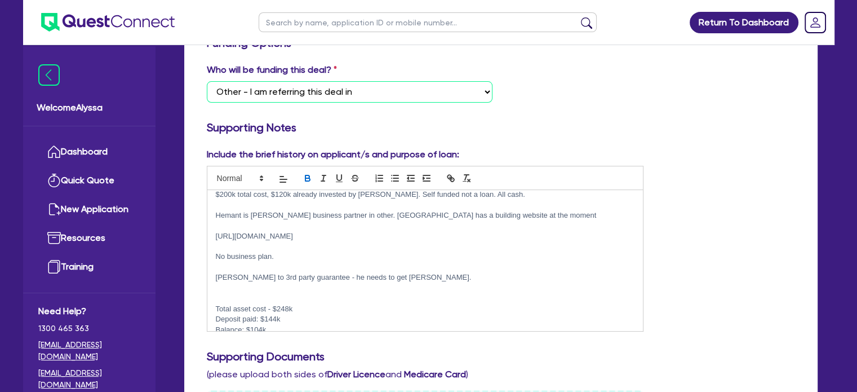
scroll to position [681, 0]
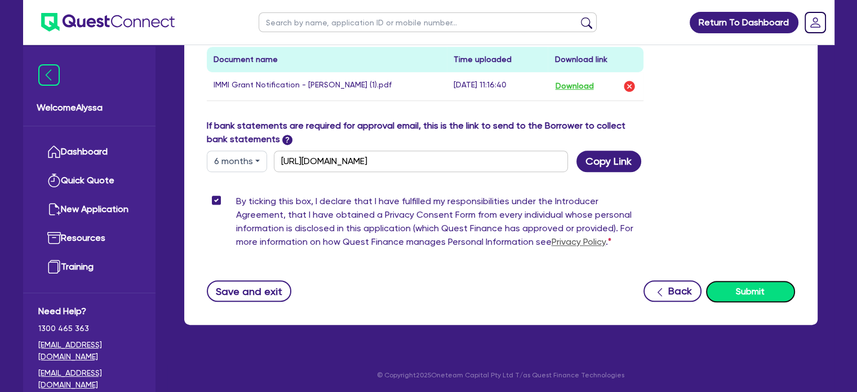
click at [721, 288] on button "Submit" at bounding box center [750, 291] width 89 height 21
